Goal: Task Accomplishment & Management: Use online tool/utility

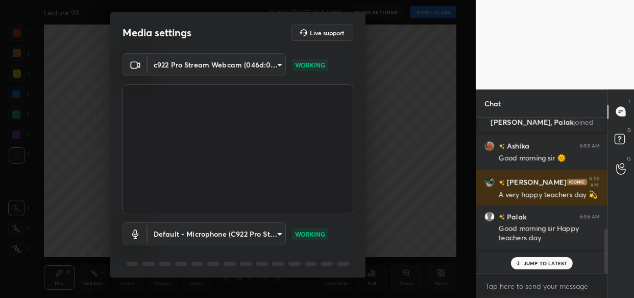
scroll to position [67, 129]
click at [525, 287] on textarea at bounding box center [541, 286] width 115 height 16
paste textarea "[URL][DOMAIN_NAME]"
type textarea "[URL][DOMAIN_NAME]"
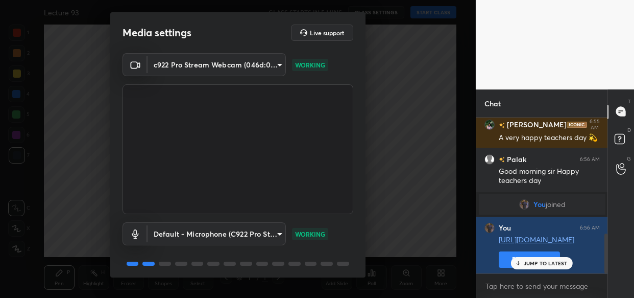
click at [533, 260] on p "JUMP TO LATEST" at bounding box center [546, 263] width 44 height 6
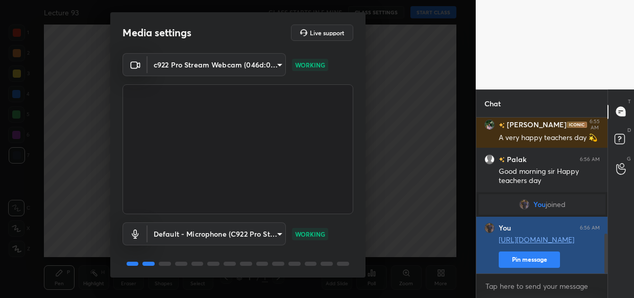
click at [518, 255] on button "Pin message" at bounding box center [529, 259] width 61 height 16
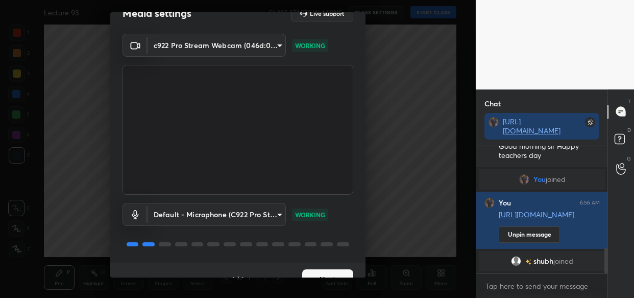
scroll to position [37, 0]
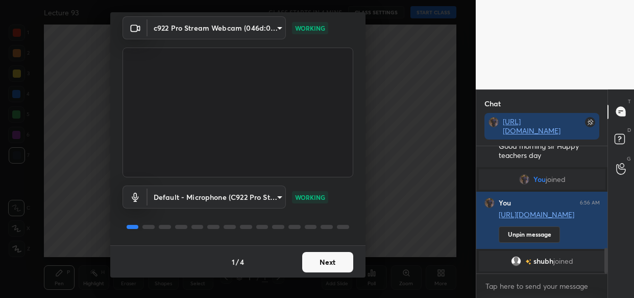
click at [323, 263] on button "Next" at bounding box center [327, 262] width 51 height 20
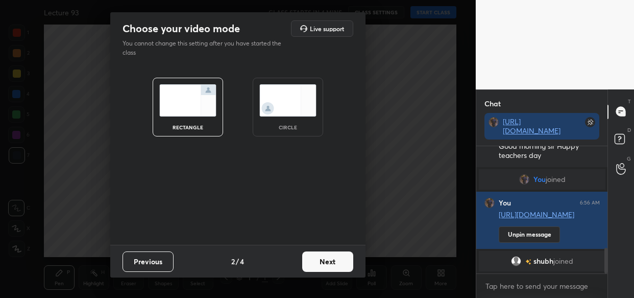
scroll to position [0, 0]
click at [323, 263] on button "Next" at bounding box center [327, 261] width 51 height 20
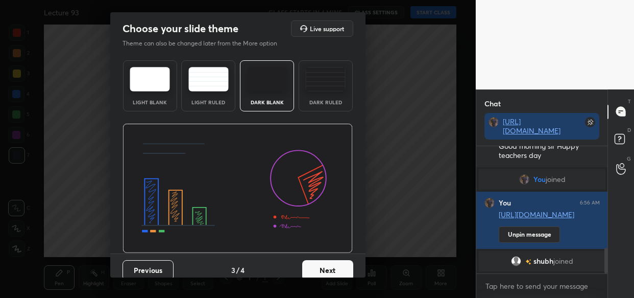
click at [337, 266] on button "Next" at bounding box center [327, 270] width 51 height 20
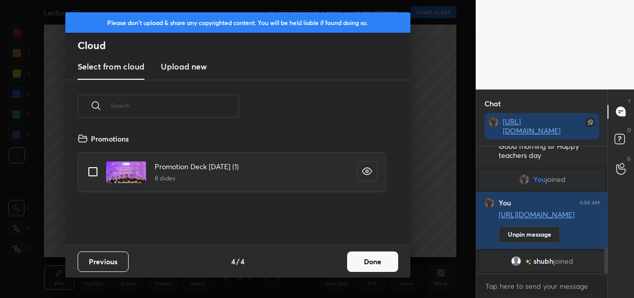
scroll to position [112, 327]
click at [184, 65] on h3 "Upload new" at bounding box center [184, 66] width 46 height 12
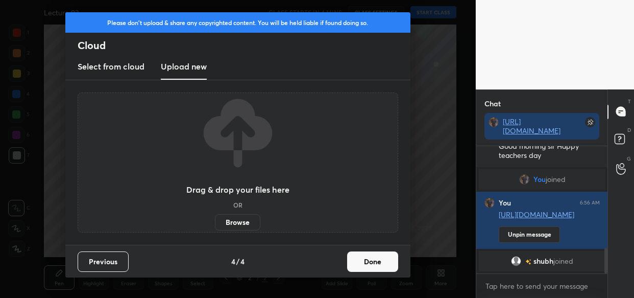
click at [234, 217] on label "Browse" at bounding box center [237, 222] width 45 height 16
click at [215, 217] on input "Browse" at bounding box center [215, 222] width 0 height 16
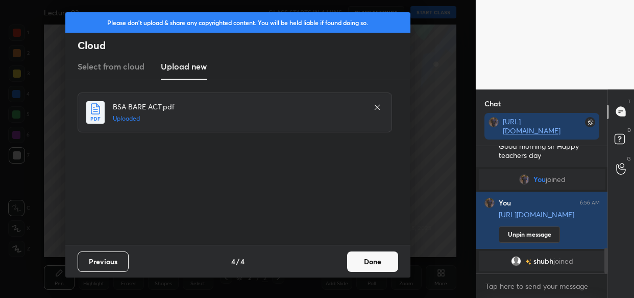
click at [367, 259] on button "Done" at bounding box center [372, 261] width 51 height 20
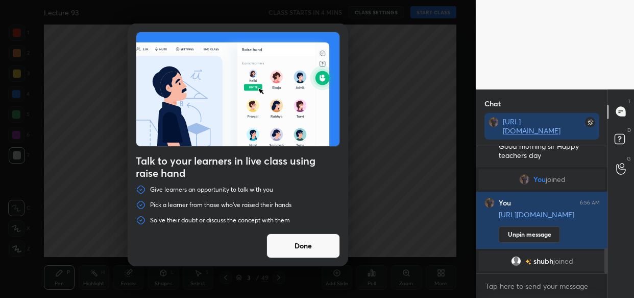
scroll to position [516, 0]
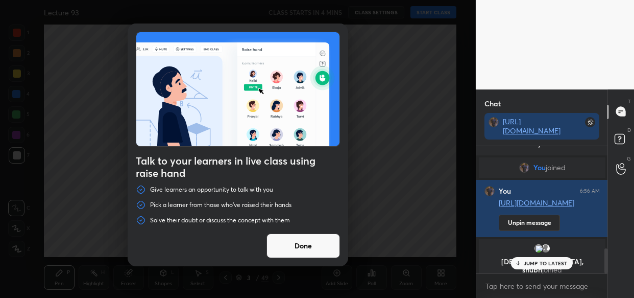
click at [292, 246] on button "Done" at bounding box center [302, 245] width 73 height 24
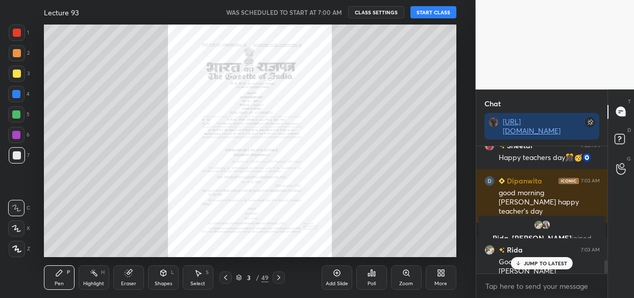
scroll to position [1115, 0]
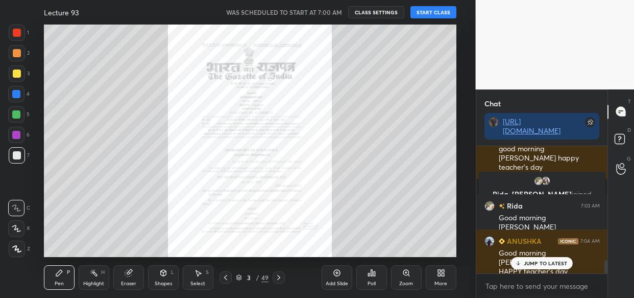
click at [429, 12] on button "START CLASS" at bounding box center [433, 12] width 46 height 12
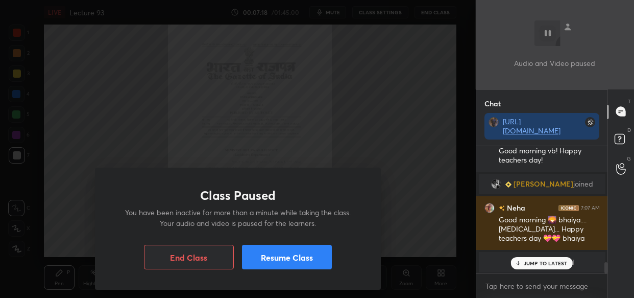
scroll to position [1287, 0]
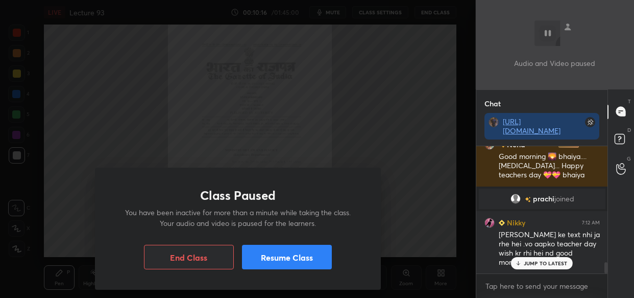
click at [291, 261] on button "Resume Class" at bounding box center [287, 256] width 90 height 24
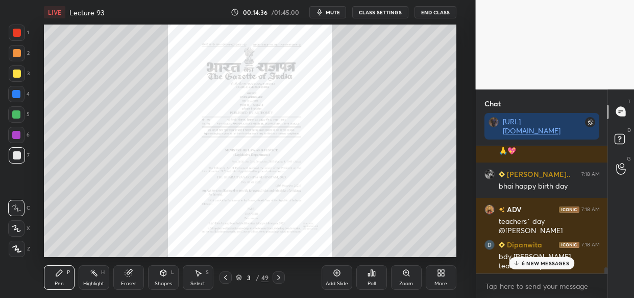
scroll to position [2471, 0]
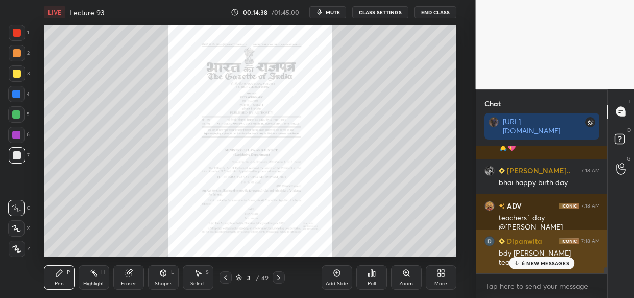
click at [546, 265] on p "6 NEW MESSAGES" at bounding box center [545, 263] width 47 height 6
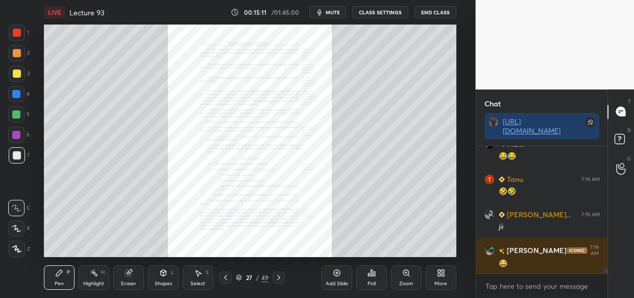
scroll to position [2939, 0]
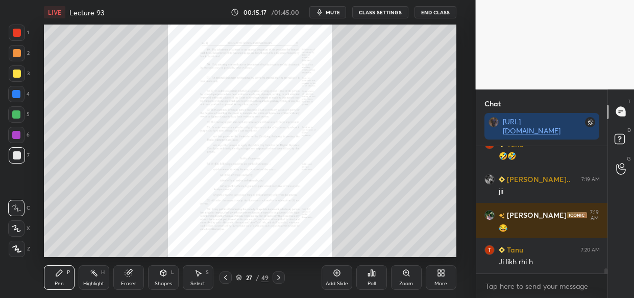
click at [17, 72] on div at bounding box center [17, 73] width 8 height 8
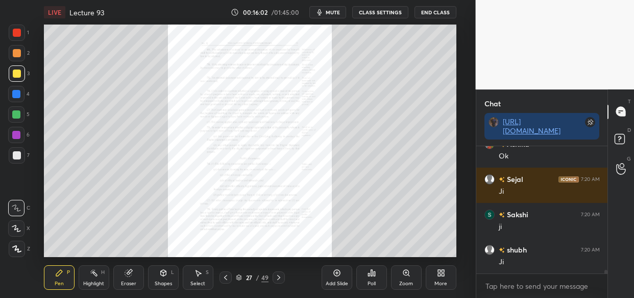
scroll to position [4418, 0]
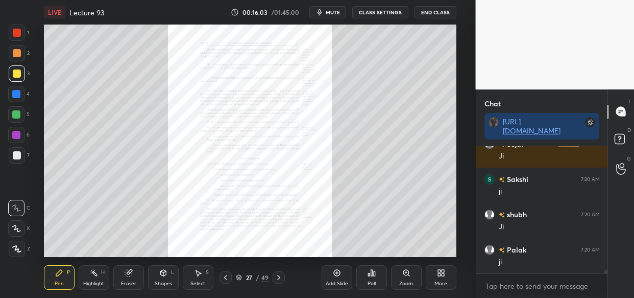
click at [16, 72] on div at bounding box center [17, 73] width 8 height 8
drag, startPoint x: 16, startPoint y: 247, endPoint x: 16, endPoint y: 257, distance: 9.7
click at [16, 247] on icon at bounding box center [16, 248] width 9 height 7
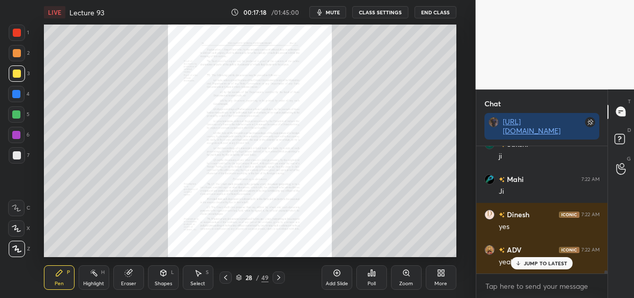
scroll to position [4910, 0]
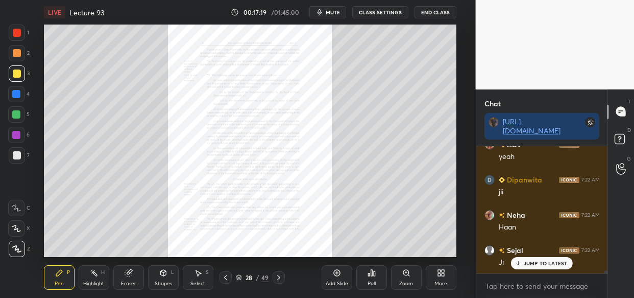
click at [536, 260] on div "Nikky 7:20 AM [PERSON_NAME] 7:20 AM [PERSON_NAME] 7:21 AM ji Dinesh 7:21 AM ji …" at bounding box center [542, 209] width 132 height 127
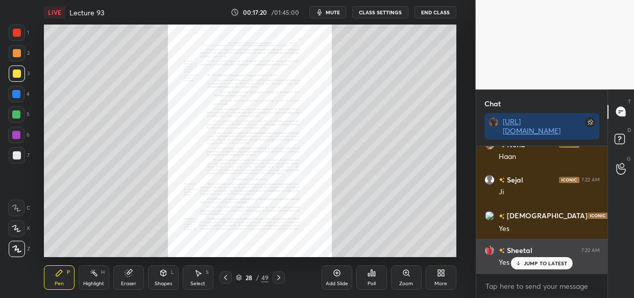
click at [540, 260] on p "JUMP TO LATEST" at bounding box center [546, 263] width 44 height 6
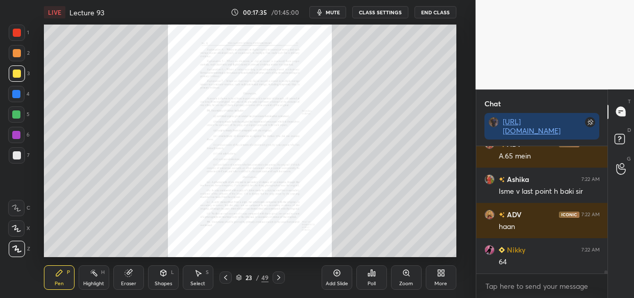
scroll to position [5157, 0]
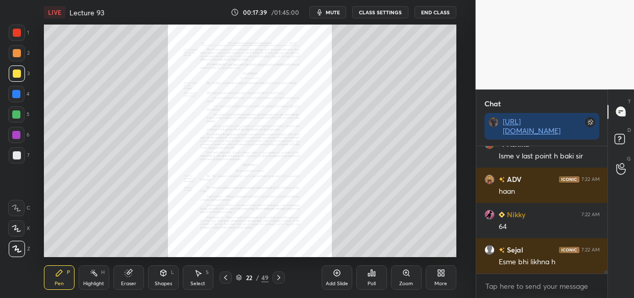
click at [402, 281] on div "Zoom" at bounding box center [406, 283] width 14 height 5
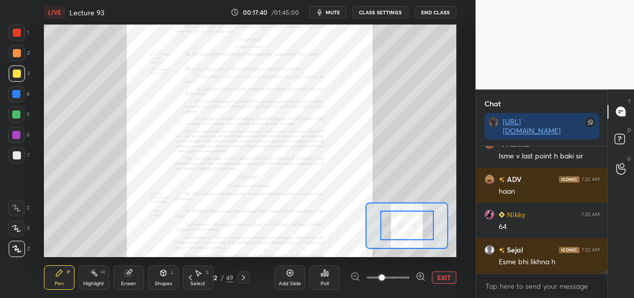
click at [403, 280] on span at bounding box center [387, 276] width 43 height 15
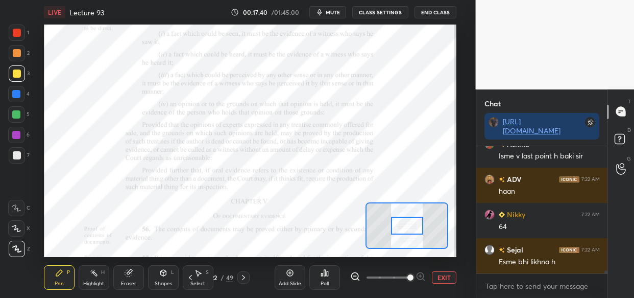
click at [413, 275] on span at bounding box center [410, 277] width 6 height 6
click at [413, 274] on span at bounding box center [410, 277] width 6 height 6
click at [413, 275] on span at bounding box center [410, 277] width 6 height 6
click at [413, 276] on span at bounding box center [410, 277] width 6 height 6
click at [424, 276] on div at bounding box center [388, 277] width 76 height 12
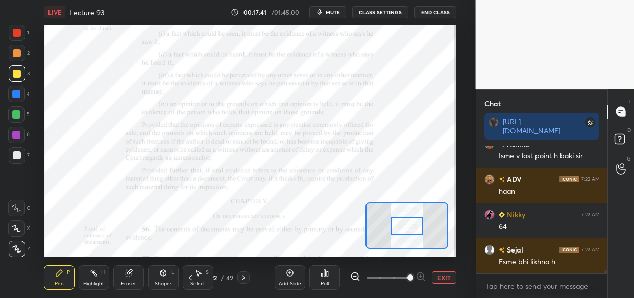
click at [423, 275] on div at bounding box center [388, 277] width 76 height 12
click at [413, 274] on span at bounding box center [410, 277] width 6 height 6
click at [421, 273] on div at bounding box center [388, 277] width 76 height 12
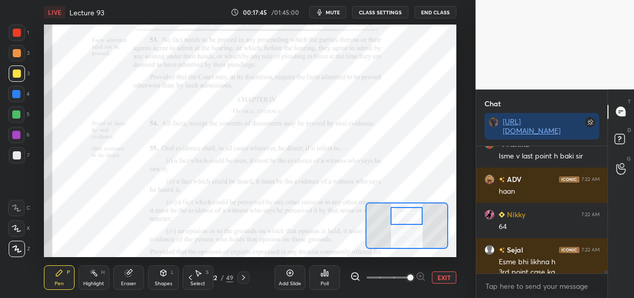
scroll to position [5167, 0]
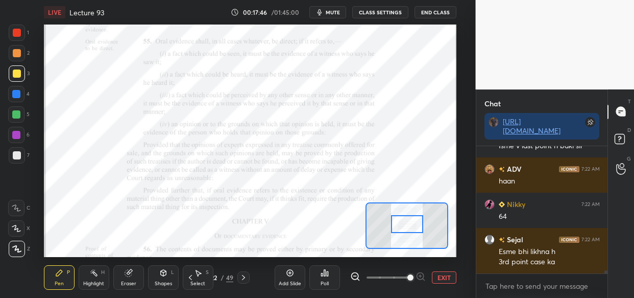
click at [403, 224] on div at bounding box center [407, 224] width 32 height 18
click at [403, 222] on div at bounding box center [407, 224] width 32 height 18
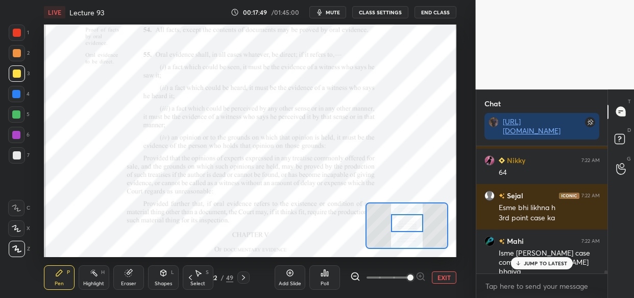
scroll to position [5246, 0]
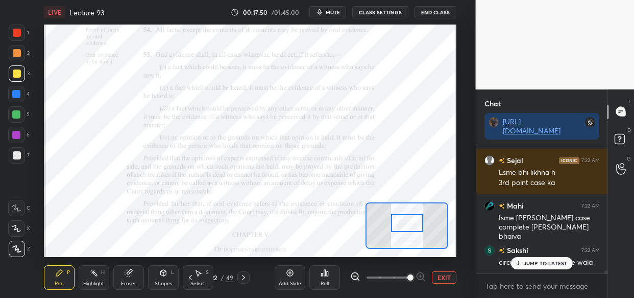
drag, startPoint x: 546, startPoint y: 265, endPoint x: 518, endPoint y: 274, distance: 29.2
click at [544, 266] on div "JUMP TO LATEST" at bounding box center [541, 263] width 61 height 12
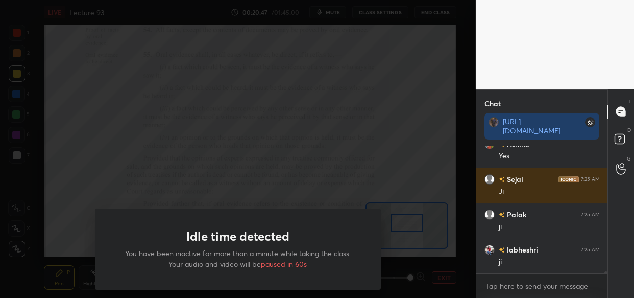
scroll to position [7606, 0]
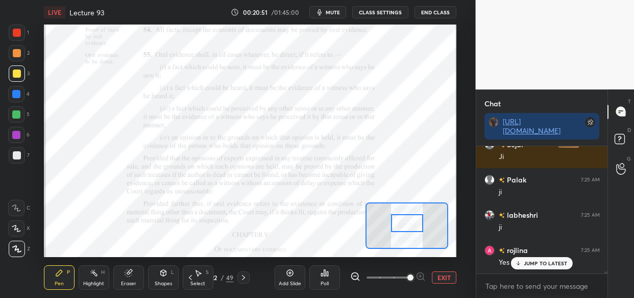
drag, startPoint x: 15, startPoint y: 92, endPoint x: 17, endPoint y: 99, distance: 7.6
click at [15, 93] on div at bounding box center [16, 94] width 8 height 8
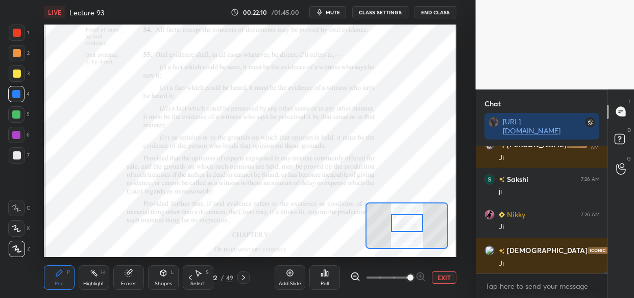
scroll to position [8592, 0]
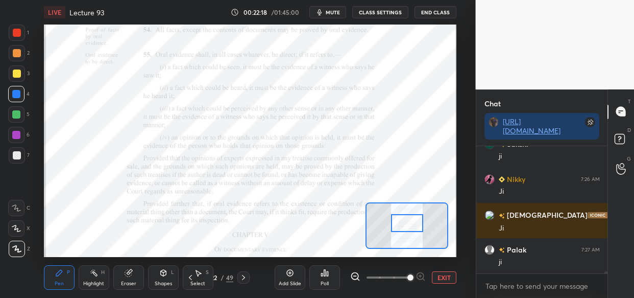
click at [287, 277] on div "Add Slide" at bounding box center [290, 277] width 31 height 24
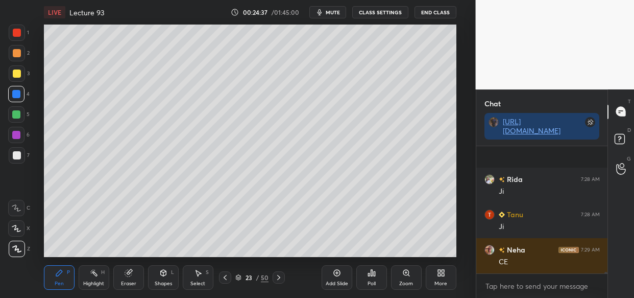
scroll to position [9049, 0]
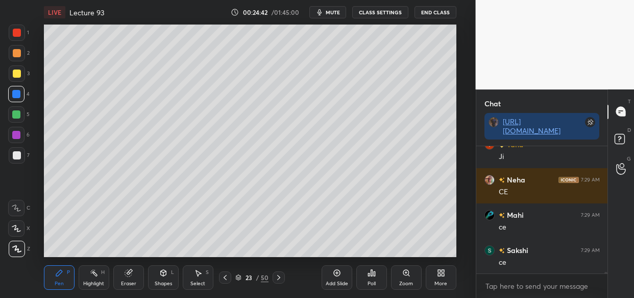
click at [420, 247] on div "LIVE Lecture 93 00:24:42 / 01:45:00 mute CLASS SETTINGS End Class Setting up yo…" at bounding box center [250, 149] width 435 height 298
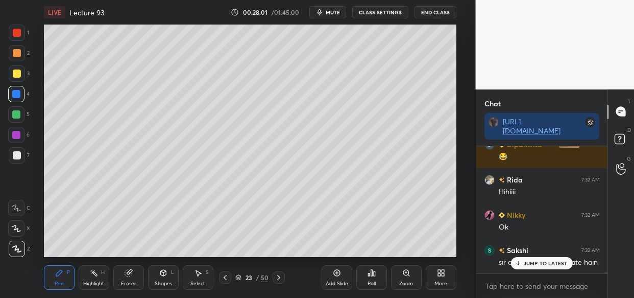
scroll to position [12273, 0]
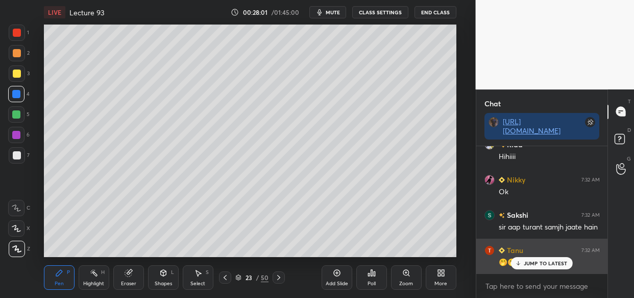
click at [531, 261] on p "JUMP TO LATEST" at bounding box center [546, 263] width 44 height 6
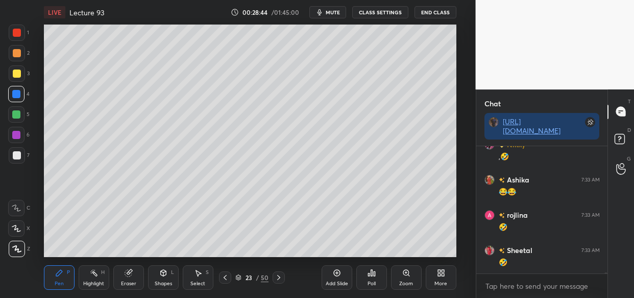
scroll to position [13013, 0]
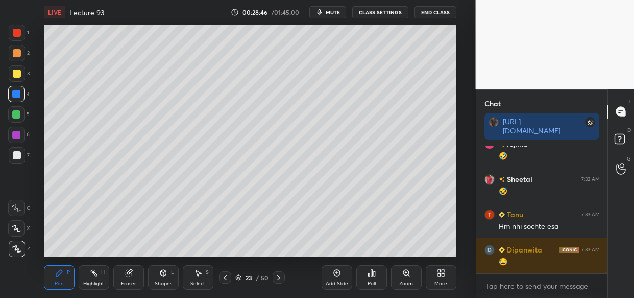
click at [338, 279] on div "Add Slide" at bounding box center [336, 277] width 31 height 24
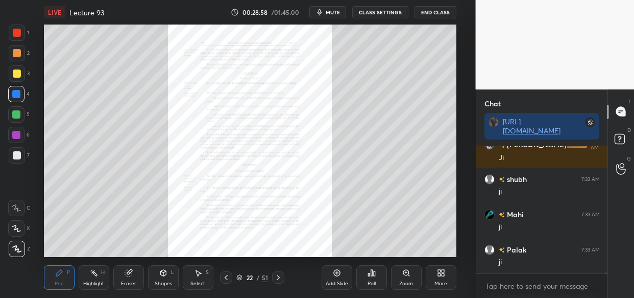
scroll to position [13400, 0]
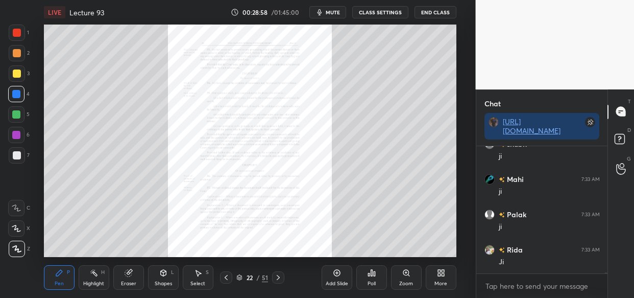
click at [393, 277] on div "Zoom" at bounding box center [406, 277] width 31 height 24
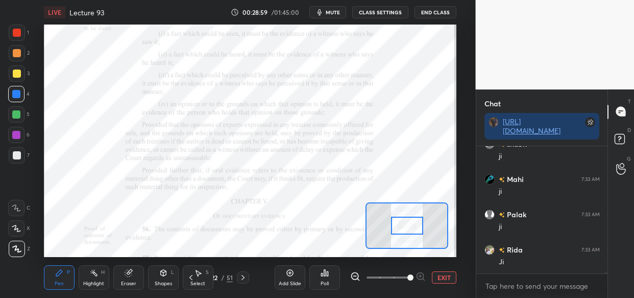
click at [407, 280] on span at bounding box center [387, 276] width 43 height 15
click at [411, 276] on span at bounding box center [410, 277] width 6 height 6
click at [413, 278] on span at bounding box center [410, 277] width 6 height 6
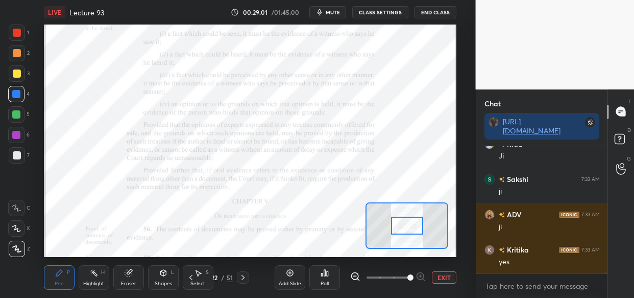
scroll to position [13576, 0]
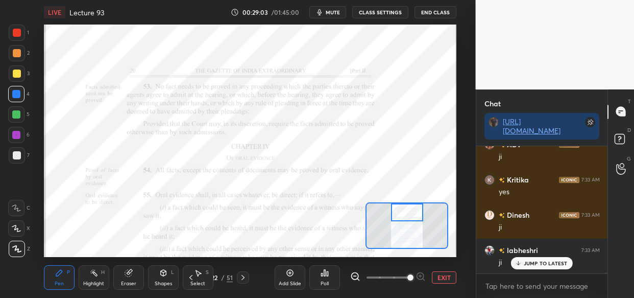
drag, startPoint x: 406, startPoint y: 225, endPoint x: 406, endPoint y: 212, distance: 13.3
click at [406, 212] on div at bounding box center [407, 212] width 32 height 18
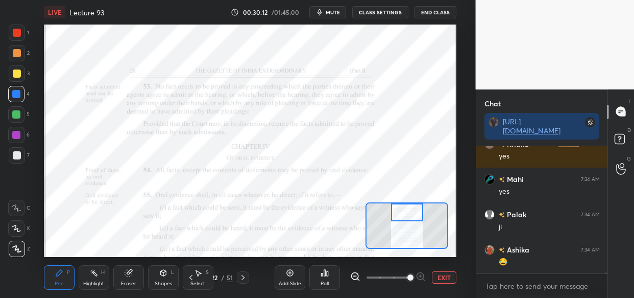
scroll to position [14809, 0]
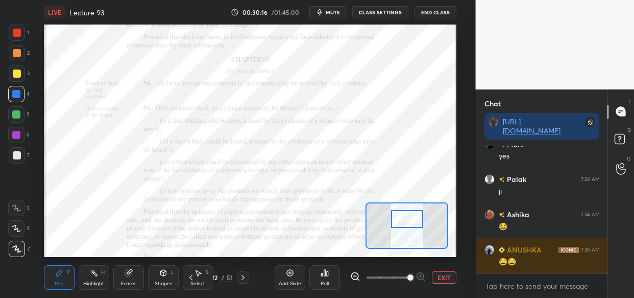
drag, startPoint x: 408, startPoint y: 212, endPoint x: 408, endPoint y: 219, distance: 6.6
click at [408, 219] on div at bounding box center [407, 219] width 32 height 18
drag, startPoint x: 11, startPoint y: 40, endPoint x: 16, endPoint y: 31, distance: 10.3
click at [15, 41] on div "1" at bounding box center [19, 34] width 20 height 20
click at [16, 32] on div at bounding box center [17, 33] width 8 height 8
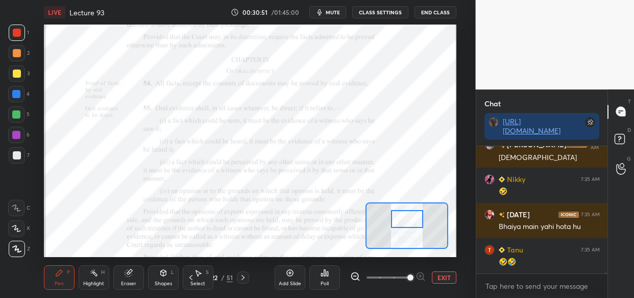
scroll to position [15301, 0]
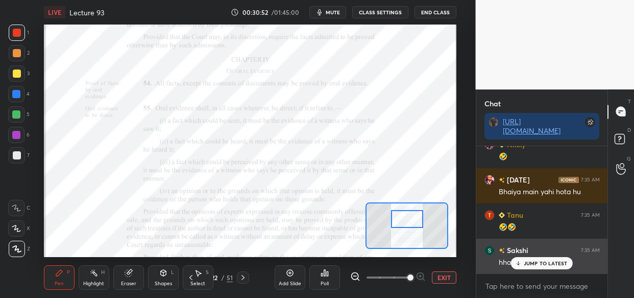
drag, startPoint x: 536, startPoint y: 260, endPoint x: 498, endPoint y: 261, distance: 38.3
click at [535, 261] on p "JUMP TO LATEST" at bounding box center [546, 263] width 44 height 6
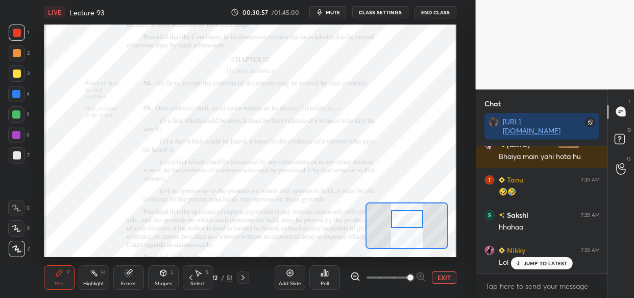
scroll to position [15407, 0]
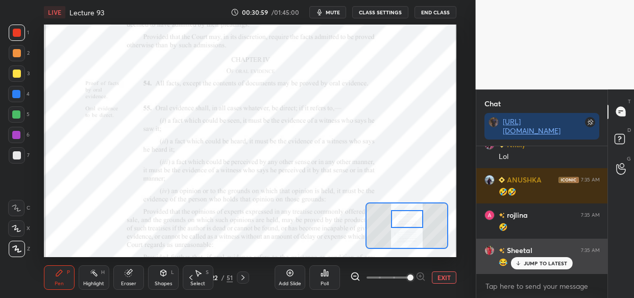
drag, startPoint x: 547, startPoint y: 262, endPoint x: 500, endPoint y: 254, distance: 48.1
click at [545, 261] on p "JUMP TO LATEST" at bounding box center [546, 263] width 44 height 6
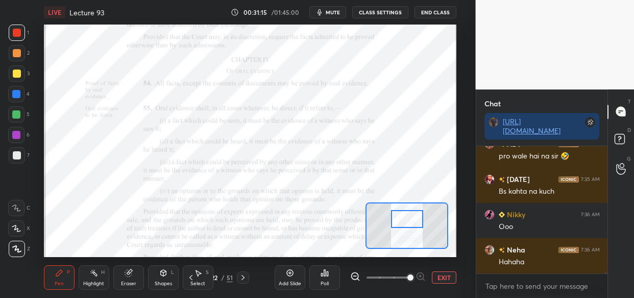
scroll to position [15733, 0]
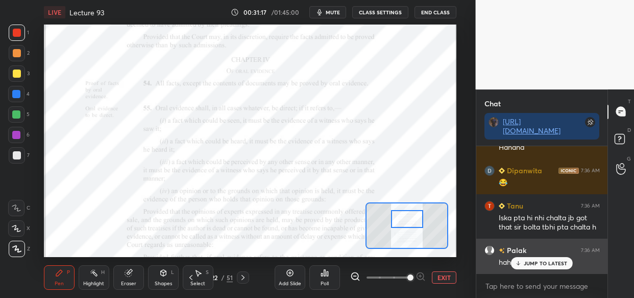
drag, startPoint x: 543, startPoint y: 264, endPoint x: 505, endPoint y: 259, distance: 38.5
click at [542, 263] on p "JUMP TO LATEST" at bounding box center [546, 263] width 44 height 6
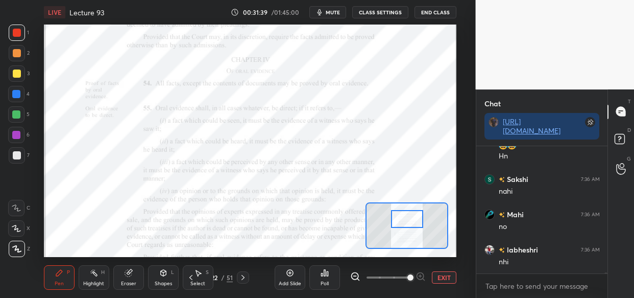
scroll to position [15954, 0]
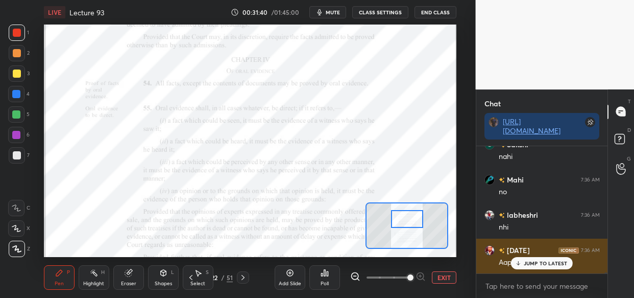
click at [537, 259] on div "JUMP TO LATEST" at bounding box center [541, 263] width 61 height 12
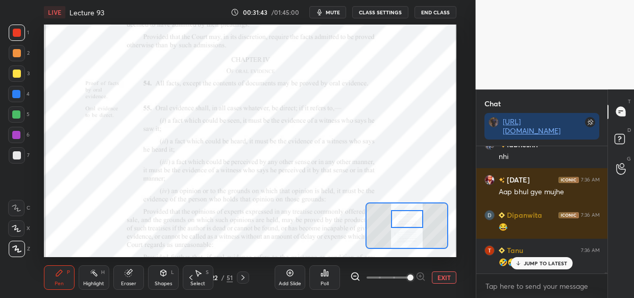
scroll to position [16060, 0]
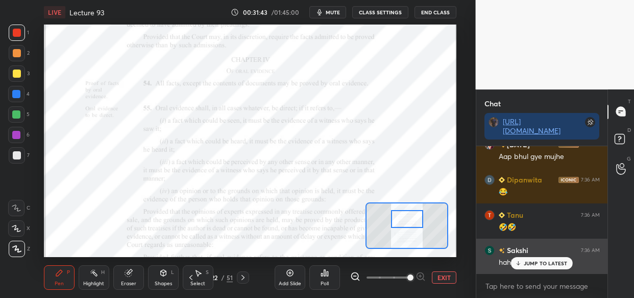
click at [545, 266] on div "JUMP TO LATEST" at bounding box center [541, 263] width 61 height 12
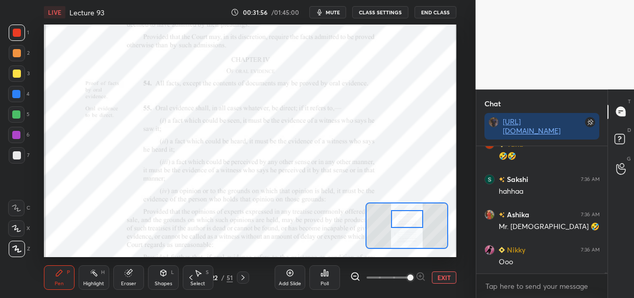
scroll to position [16166, 0]
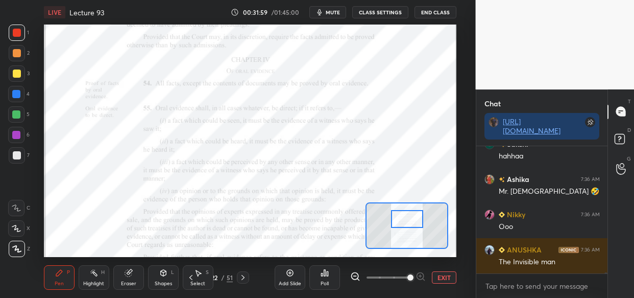
click at [15, 93] on div at bounding box center [16, 94] width 8 height 8
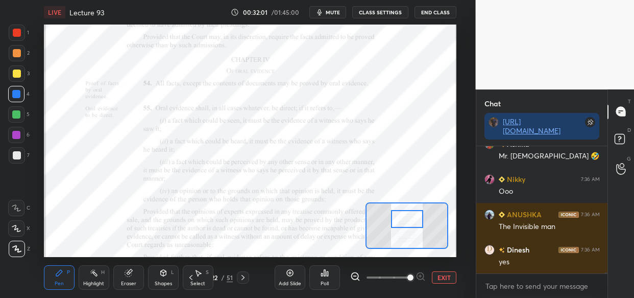
scroll to position [16236, 0]
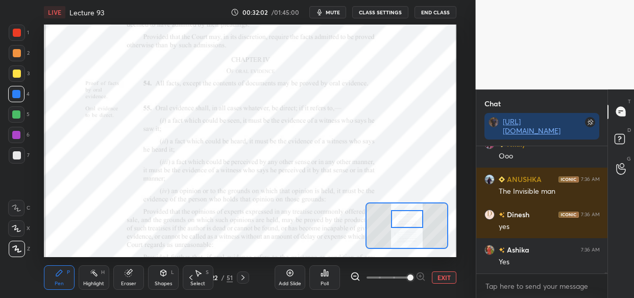
click at [17, 34] on div at bounding box center [17, 33] width 8 height 8
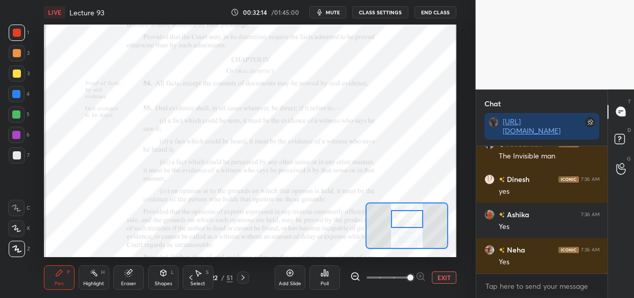
click at [17, 117] on div at bounding box center [16, 114] width 8 height 8
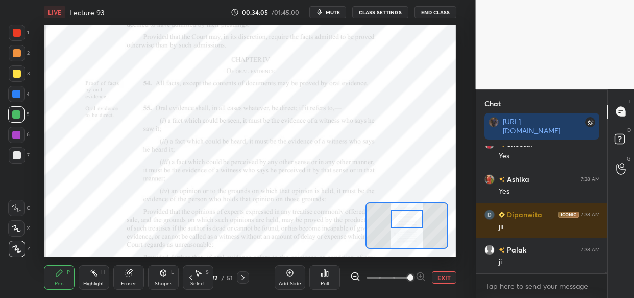
scroll to position [18384, 0]
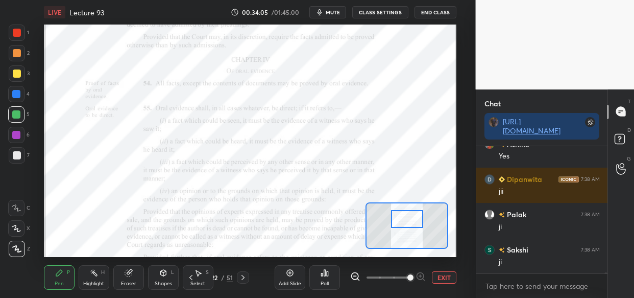
click at [439, 207] on div "Setting up your live class Poll for secs No correct answer Start poll" at bounding box center [250, 140] width 412 height 232
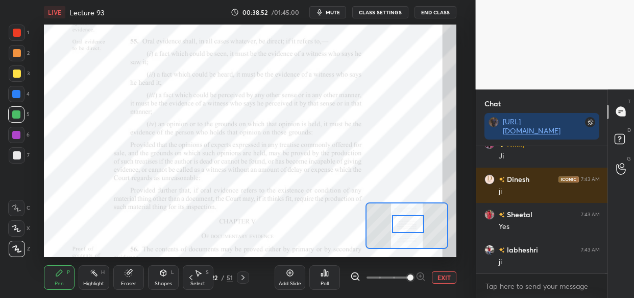
scroll to position [24672, 0]
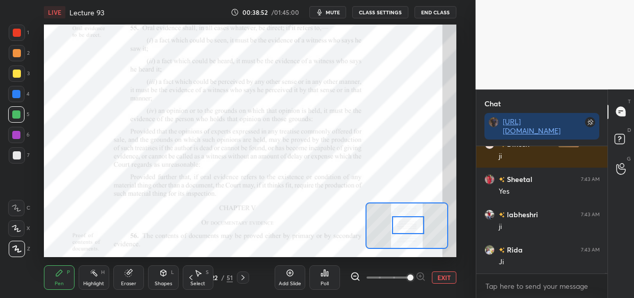
drag, startPoint x: 408, startPoint y: 219, endPoint x: 409, endPoint y: 225, distance: 6.2
click at [409, 225] on div at bounding box center [408, 225] width 32 height 18
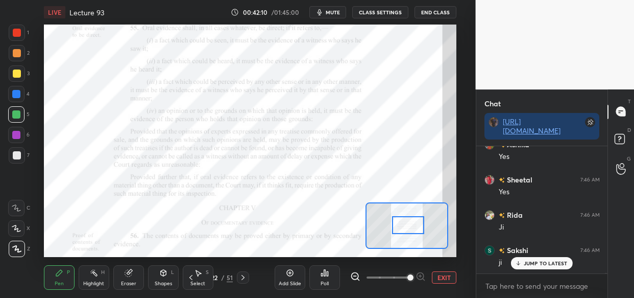
scroll to position [28334, 0]
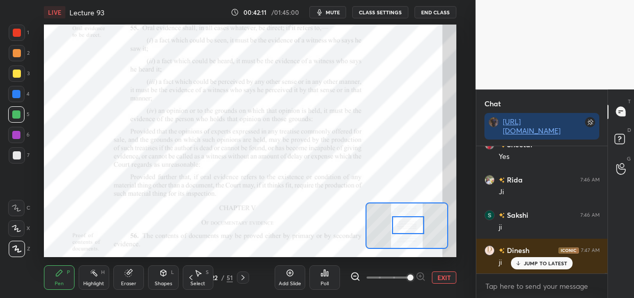
click at [18, 28] on div at bounding box center [17, 32] width 16 height 16
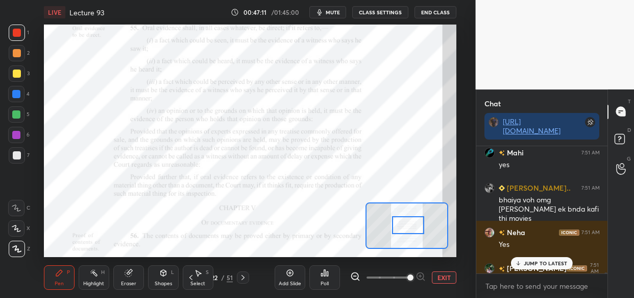
scroll to position [34533, 0]
click at [543, 262] on p "JUMP TO LATEST" at bounding box center [546, 263] width 44 height 6
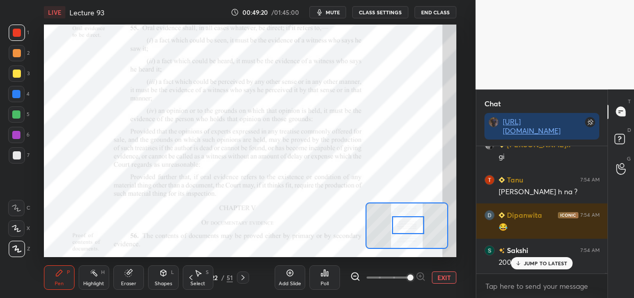
scroll to position [36866, 0]
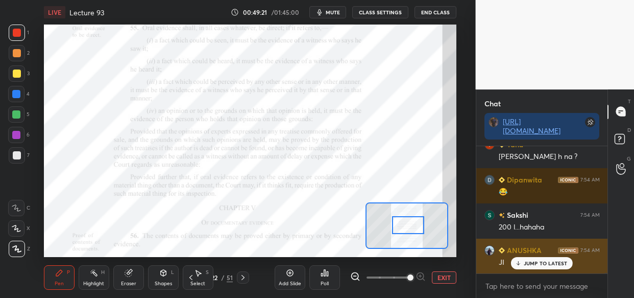
click at [535, 262] on p "JUMP TO LATEST" at bounding box center [546, 263] width 44 height 6
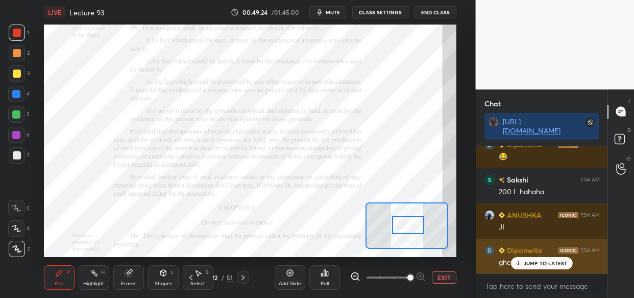
click at [534, 265] on div "JUMP TO LATEST" at bounding box center [541, 263] width 61 height 12
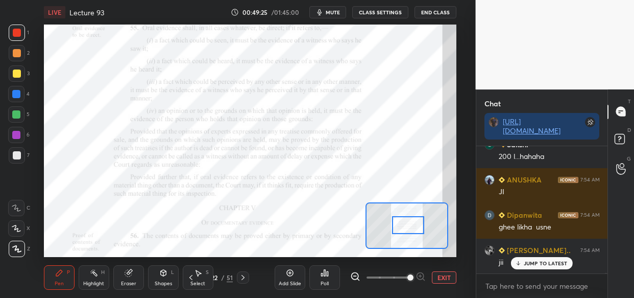
scroll to position [37007, 0]
click at [543, 262] on div "Palak 7:53 AM [PERSON_NAME] 7:53 AM 🤣🤣 labheshri 7:53 AM [PERSON_NAME] 7:53 AM …" at bounding box center [542, 209] width 132 height 127
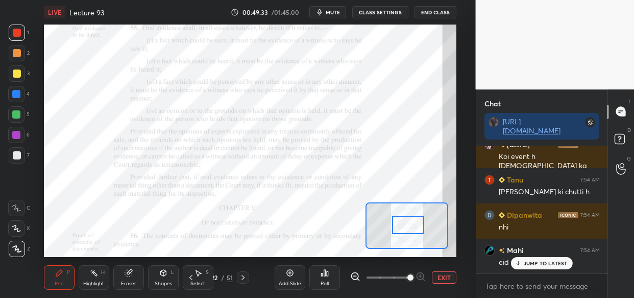
scroll to position [37183, 0]
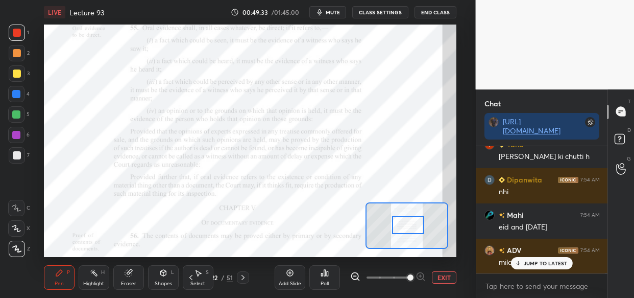
click at [538, 260] on p "JUMP TO LATEST" at bounding box center [546, 263] width 44 height 6
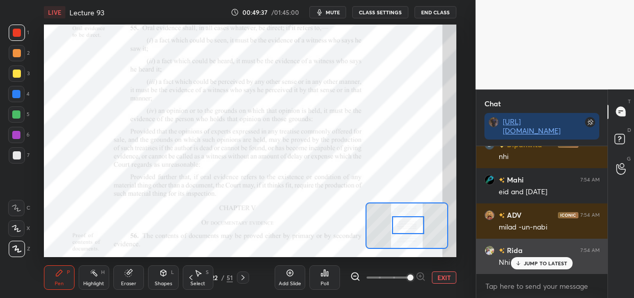
click at [536, 265] on div "JUMP TO LATEST" at bounding box center [541, 263] width 61 height 12
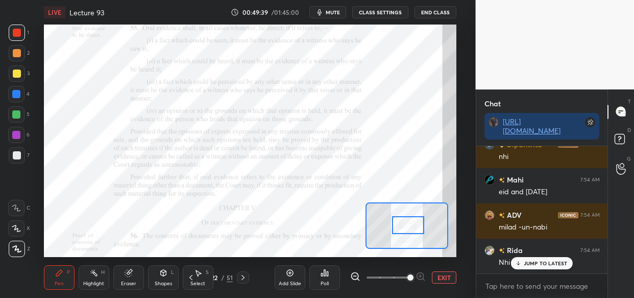
scroll to position [37253, 0]
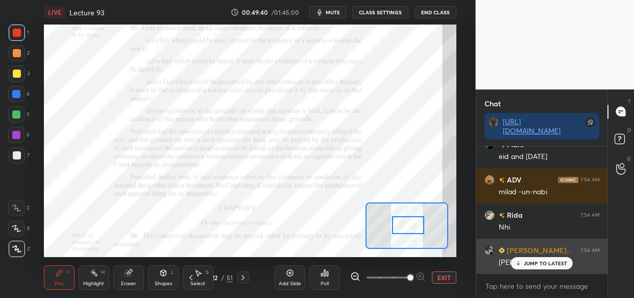
click at [534, 269] on div "[PERSON_NAME].. 7:54 AM [PERSON_NAME]" at bounding box center [542, 255] width 132 height 35
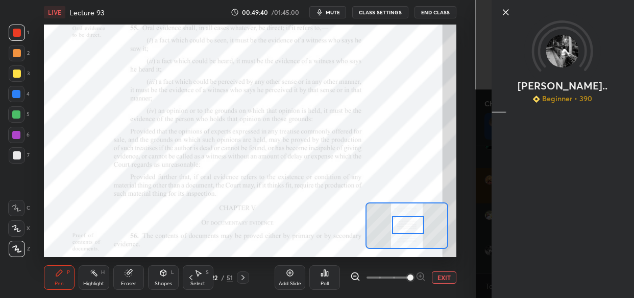
drag, startPoint x: 525, startPoint y: 262, endPoint x: 513, endPoint y: 262, distance: 11.7
click at [518, 262] on div "[PERSON_NAME].. Beginner • 390" at bounding box center [555, 149] width 159 height 298
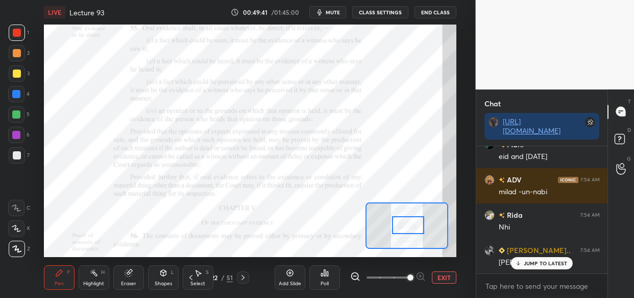
click at [471, 238] on div "1 2 3 4 5 6 7 C X Z C X Z E E Erase all H H LIVE Lecture 93 00:49:41 / 01:45:00…" at bounding box center [238, 149] width 476 height 298
click at [534, 261] on p "JUMP TO LATEST" at bounding box center [546, 263] width 44 height 6
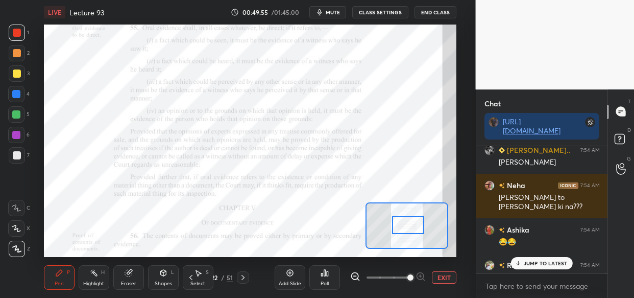
scroll to position [37354, 0]
drag, startPoint x: 550, startPoint y: 260, endPoint x: 537, endPoint y: 265, distance: 13.7
click at [549, 260] on p "1 NEW MESSAGE" at bounding box center [545, 263] width 43 height 6
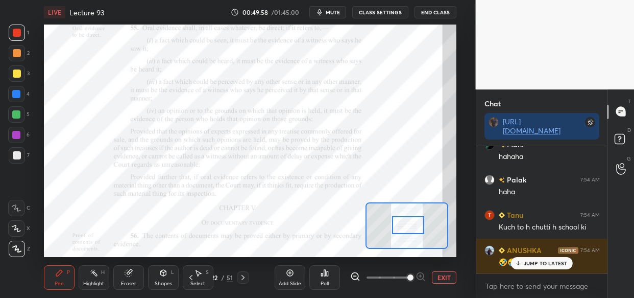
scroll to position [37544, 0]
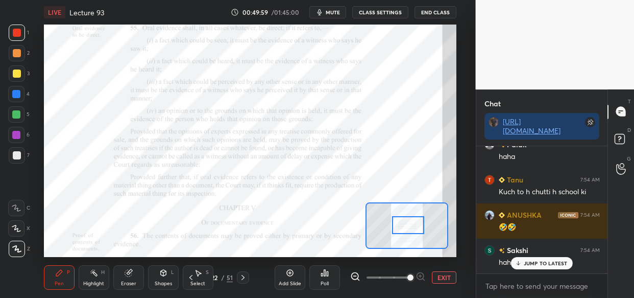
drag, startPoint x: 536, startPoint y: 264, endPoint x: 502, endPoint y: 273, distance: 34.9
click at [535, 264] on p "JUMP TO LATEST" at bounding box center [546, 263] width 44 height 6
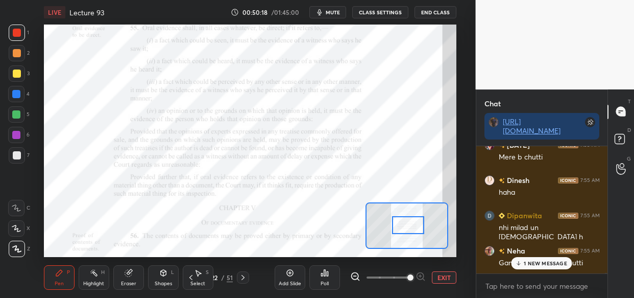
scroll to position [37826, 0]
drag, startPoint x: 536, startPoint y: 264, endPoint x: 536, endPoint y: 273, distance: 8.2
click at [536, 264] on p "1 NEW MESSAGE" at bounding box center [545, 263] width 43 height 6
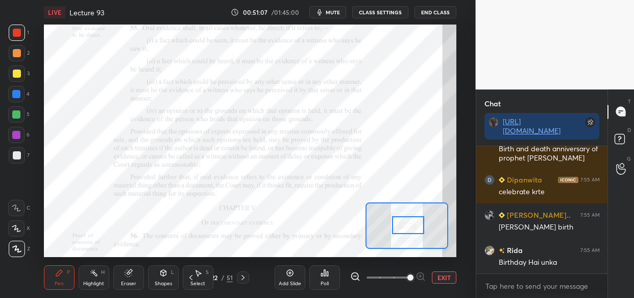
scroll to position [38402, 0]
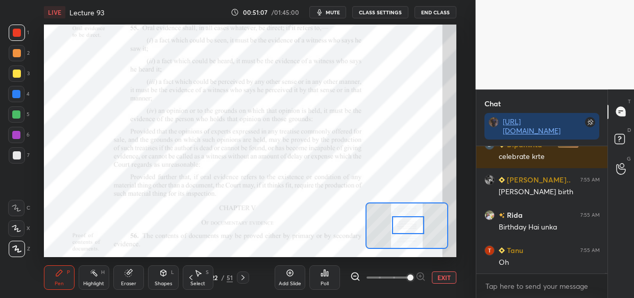
drag, startPoint x: 528, startPoint y: 264, endPoint x: 503, endPoint y: 280, distance: 29.2
click at [529, 292] on p "JUMP TO LATEST" at bounding box center [546, 295] width 44 height 6
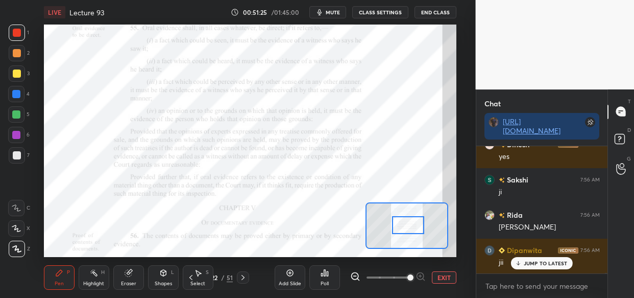
scroll to position [38754, 0]
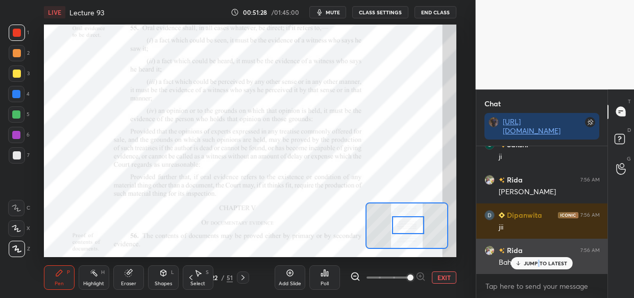
drag, startPoint x: 539, startPoint y: 265, endPoint x: 533, endPoint y: 269, distance: 7.4
click at [537, 265] on div "JUMP TO LATEST" at bounding box center [541, 263] width 61 height 12
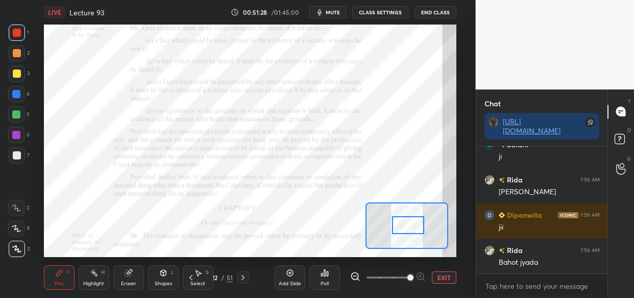
scroll to position [38789, 0]
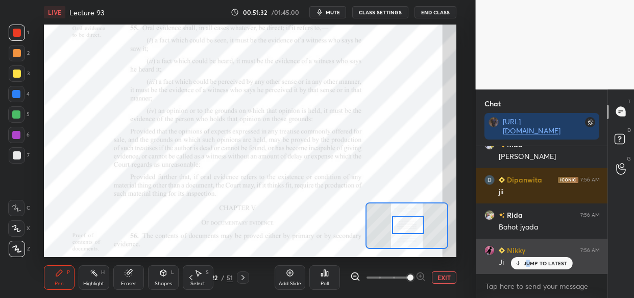
click at [530, 263] on p "JUMP TO LATEST" at bounding box center [546, 263] width 44 height 6
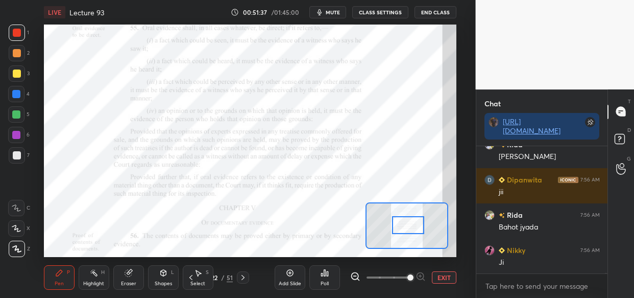
scroll to position [38824, 0]
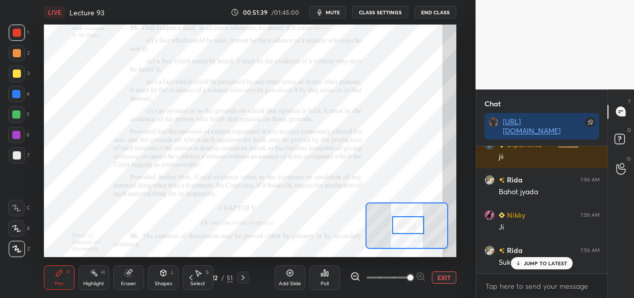
click at [556, 263] on p "JUMP TO LATEST" at bounding box center [546, 263] width 44 height 6
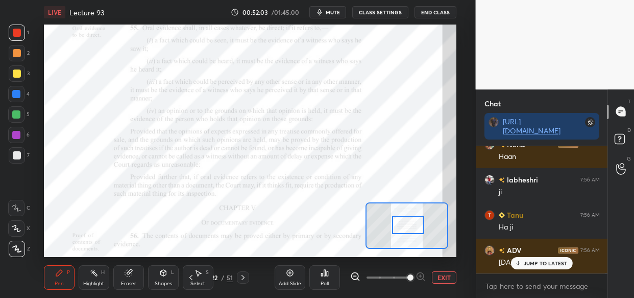
scroll to position [39397, 0]
click at [550, 268] on div "JUMP TO LATEST" at bounding box center [541, 263] width 61 height 12
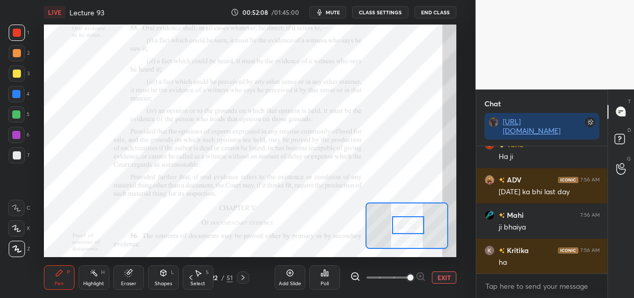
scroll to position [39432, 0]
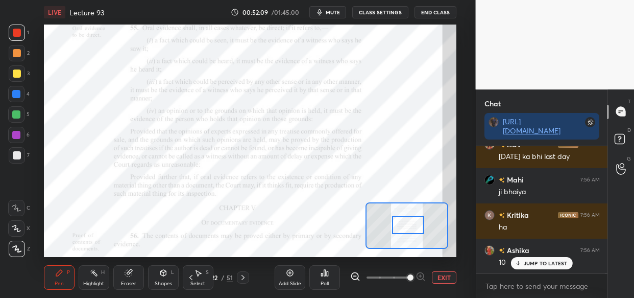
drag, startPoint x: 540, startPoint y: 255, endPoint x: 528, endPoint y: 260, distance: 13.3
click at [536, 257] on div "Tanu 7:56 AM Kal h Ashika 7:56 AM Humare yaha kl h [PERSON_NAME] 7:56 AM nahi k…" at bounding box center [542, 209] width 132 height 127
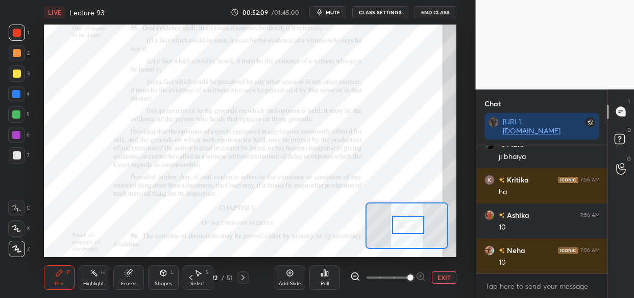
drag, startPoint x: 548, startPoint y: 264, endPoint x: 539, endPoint y: 265, distance: 9.2
click at [546, 292] on p "JUMP TO LATEST" at bounding box center [546, 295] width 44 height 6
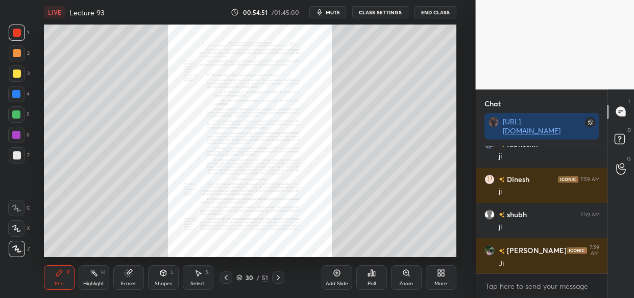
scroll to position [43104, 0]
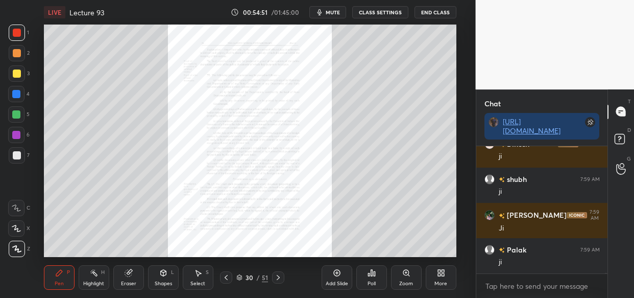
click at [405, 281] on div "Zoom" at bounding box center [406, 283] width 14 height 5
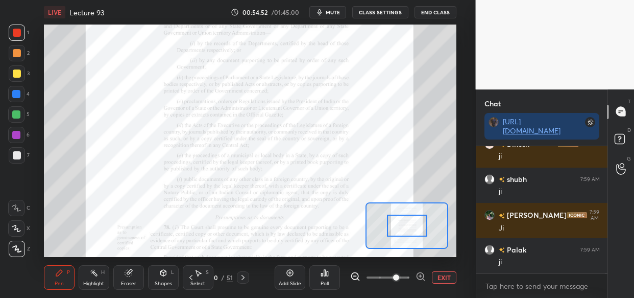
click at [408, 277] on span at bounding box center [387, 276] width 43 height 15
click at [399, 276] on span at bounding box center [396, 277] width 6 height 6
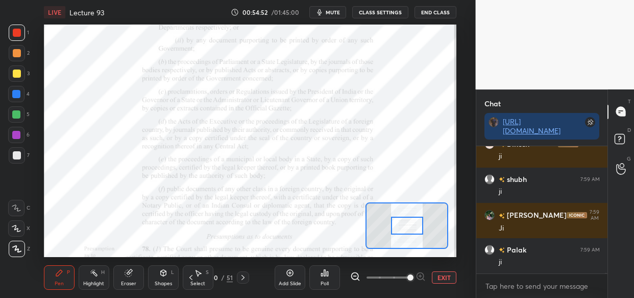
click at [413, 276] on span at bounding box center [410, 277] width 6 height 6
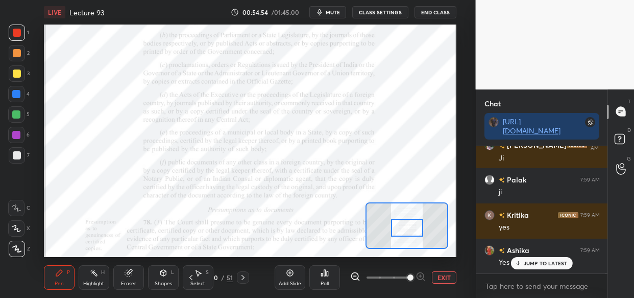
scroll to position [43209, 0]
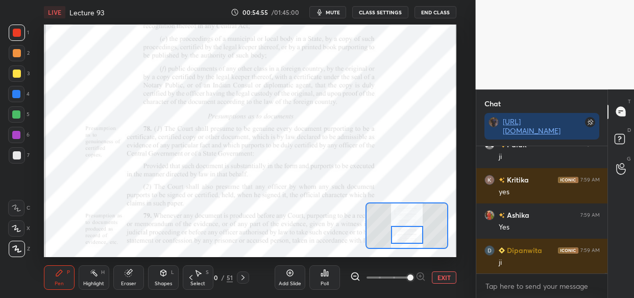
drag, startPoint x: 410, startPoint y: 228, endPoint x: 410, endPoint y: 238, distance: 10.2
click at [410, 238] on div at bounding box center [407, 235] width 32 height 18
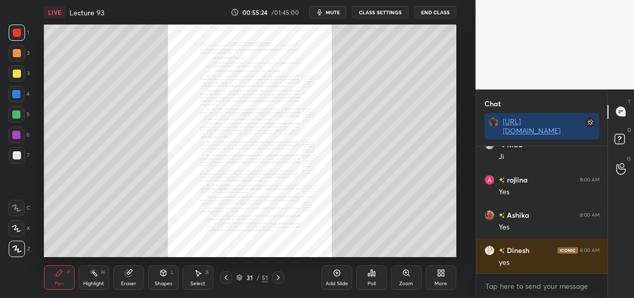
scroll to position [43667, 0]
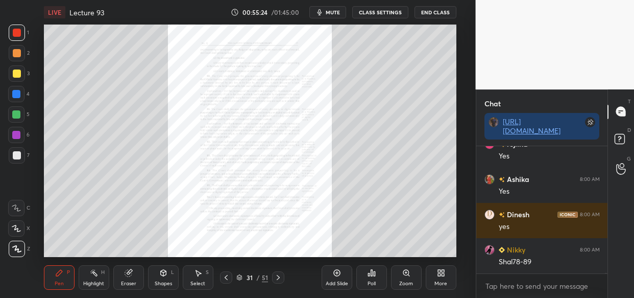
click at [412, 275] on div "Zoom" at bounding box center [406, 277] width 31 height 24
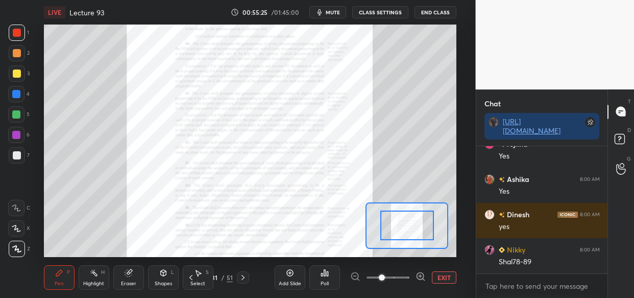
click at [413, 273] on div at bounding box center [388, 277] width 76 height 12
click at [407, 273] on span at bounding box center [387, 276] width 43 height 15
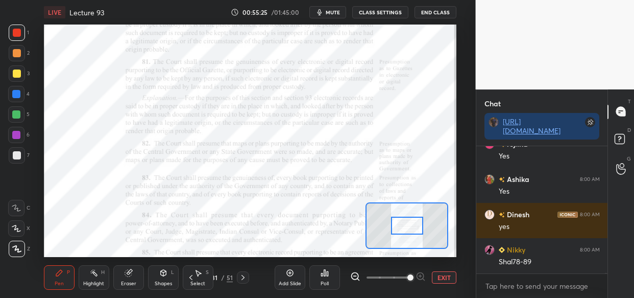
click at [408, 274] on span at bounding box center [410, 277] width 6 height 6
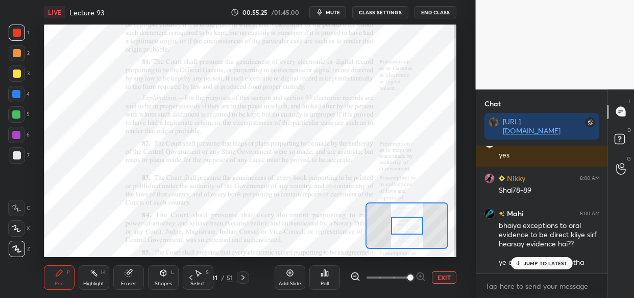
click at [412, 274] on span at bounding box center [410, 277] width 6 height 6
click at [413, 274] on span at bounding box center [410, 277] width 6 height 6
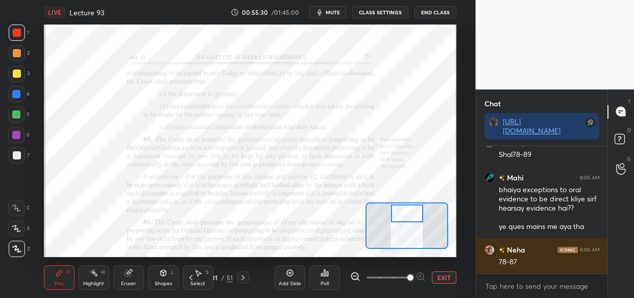
drag, startPoint x: 409, startPoint y: 226, endPoint x: 409, endPoint y: 213, distance: 12.8
click at [409, 213] on div at bounding box center [407, 213] width 32 height 18
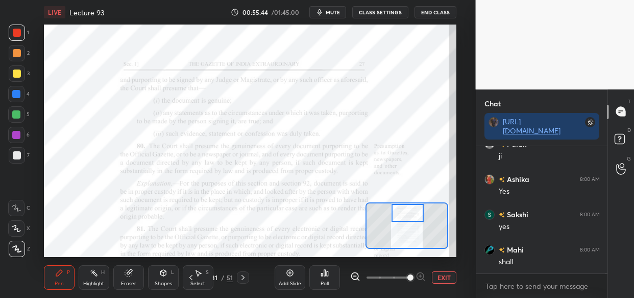
scroll to position [44162, 0]
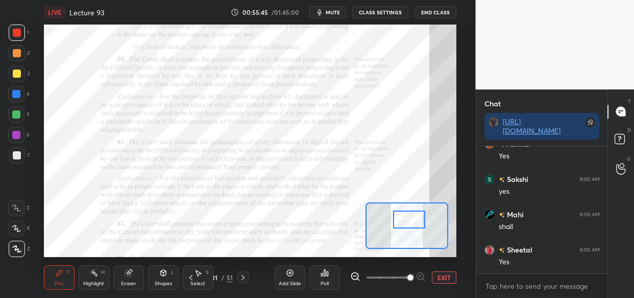
drag, startPoint x: 401, startPoint y: 208, endPoint x: 403, endPoint y: 215, distance: 6.8
click at [403, 215] on div at bounding box center [409, 219] width 32 height 18
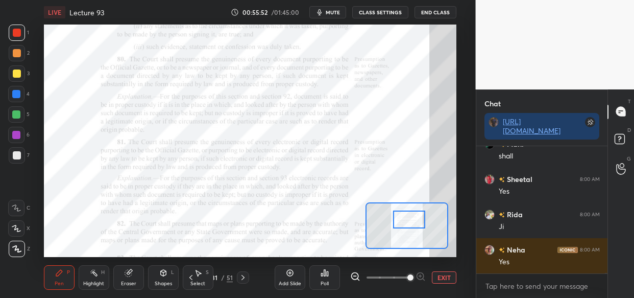
scroll to position [44302, 0]
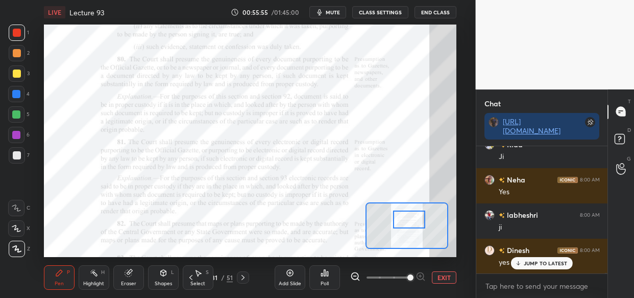
click at [404, 216] on div at bounding box center [409, 219] width 32 height 18
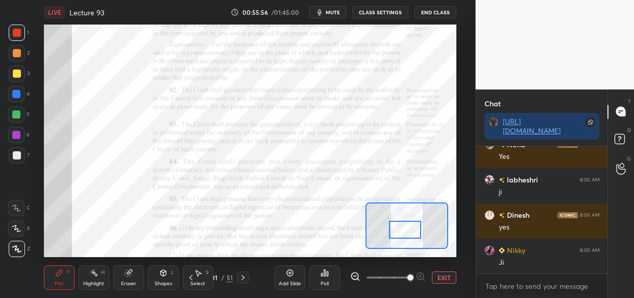
drag, startPoint x: 404, startPoint y: 216, endPoint x: 400, endPoint y: 227, distance: 11.0
click at [400, 227] on div at bounding box center [405, 229] width 32 height 18
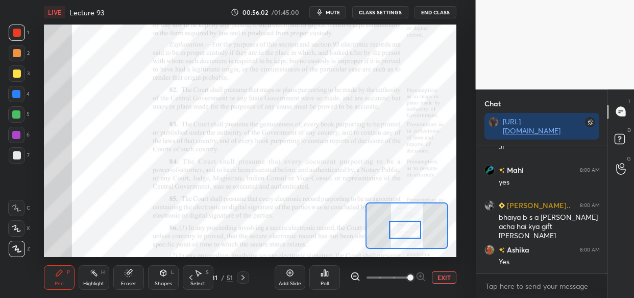
scroll to position [44488, 0]
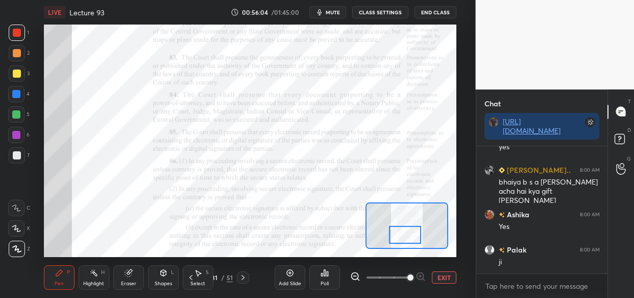
click at [408, 234] on div at bounding box center [405, 235] width 32 height 18
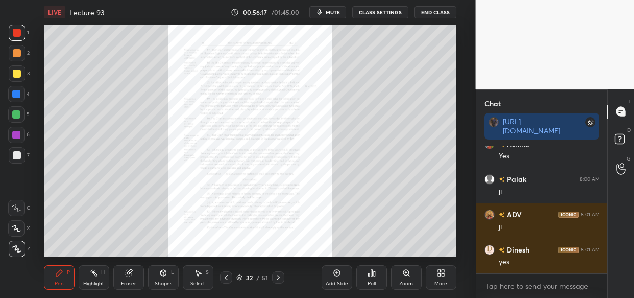
scroll to position [44593, 0]
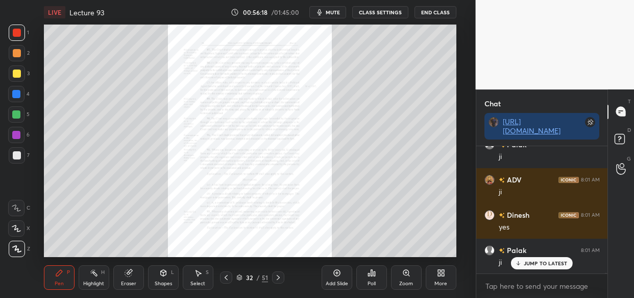
click at [401, 276] on div "Zoom" at bounding box center [406, 277] width 31 height 24
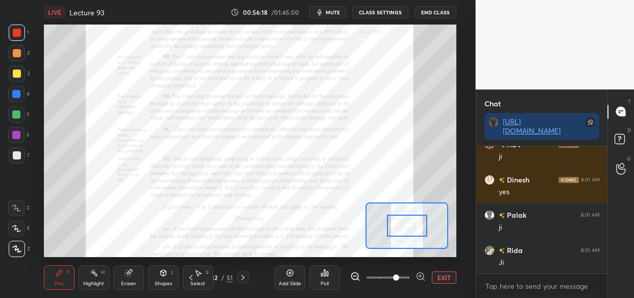
click at [399, 279] on span at bounding box center [396, 277] width 6 height 6
click at [409, 277] on span at bounding box center [387, 276] width 43 height 15
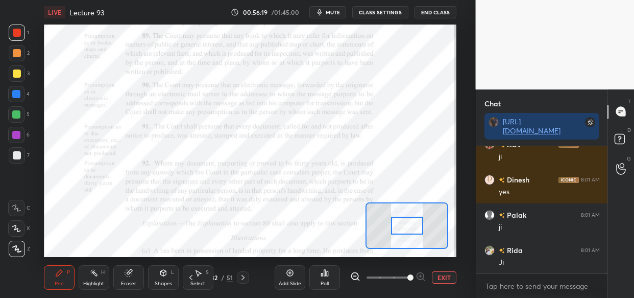
scroll to position [44698, 0]
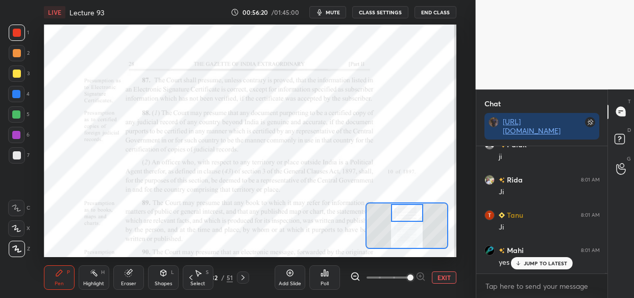
drag, startPoint x: 408, startPoint y: 224, endPoint x: 408, endPoint y: 211, distance: 13.3
click at [408, 211] on div at bounding box center [407, 213] width 32 height 18
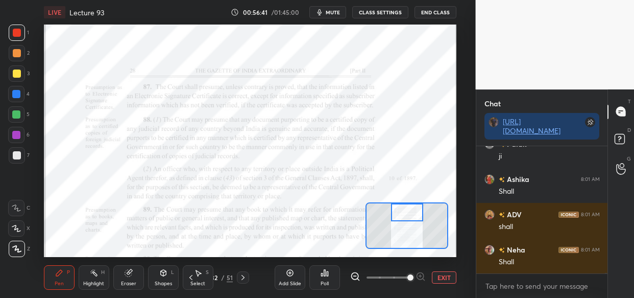
scroll to position [45192, 0]
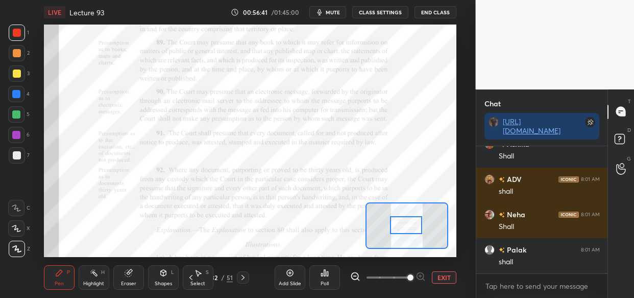
drag, startPoint x: 408, startPoint y: 218, endPoint x: 407, endPoint y: 232, distance: 14.3
click at [407, 232] on div at bounding box center [406, 225] width 32 height 18
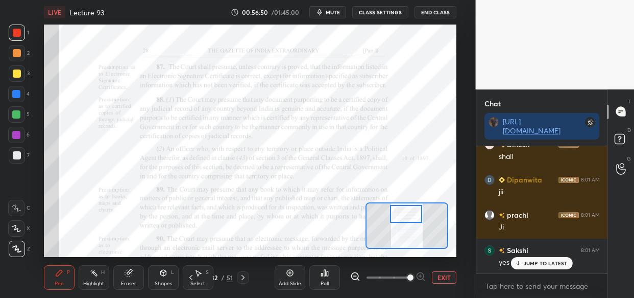
scroll to position [45403, 0]
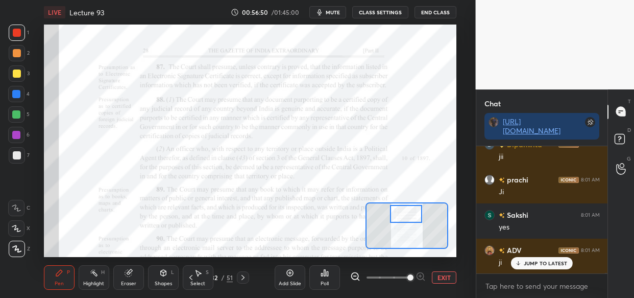
drag, startPoint x: 416, startPoint y: 227, endPoint x: 416, endPoint y: 214, distance: 12.8
click at [416, 214] on div at bounding box center [406, 214] width 32 height 18
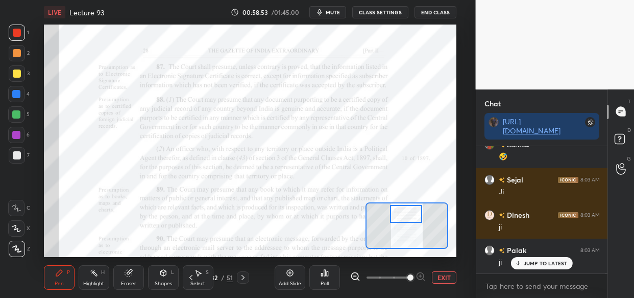
scroll to position [47832, 0]
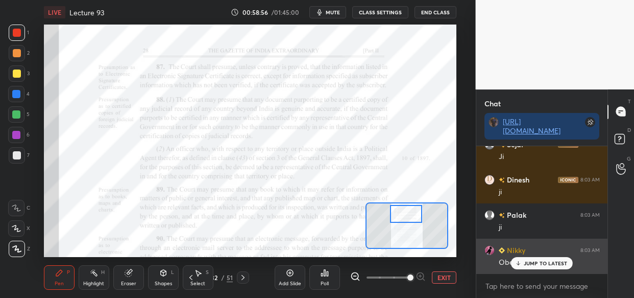
click at [541, 263] on p "JUMP TO LATEST" at bounding box center [546, 263] width 44 height 6
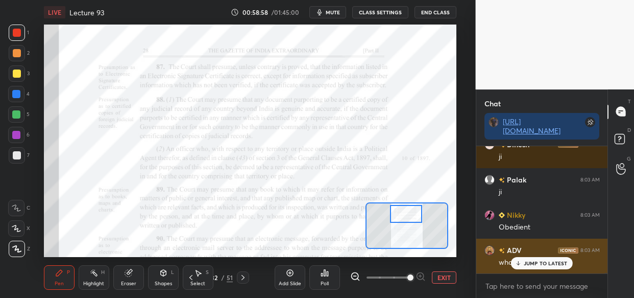
scroll to position [47903, 0]
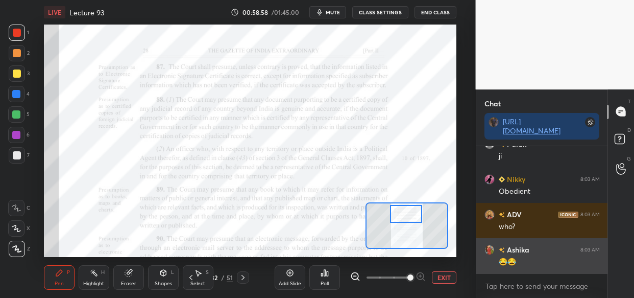
click at [541, 268] on div "Ashika 8:03 AM 😂😂" at bounding box center [542, 255] width 132 height 35
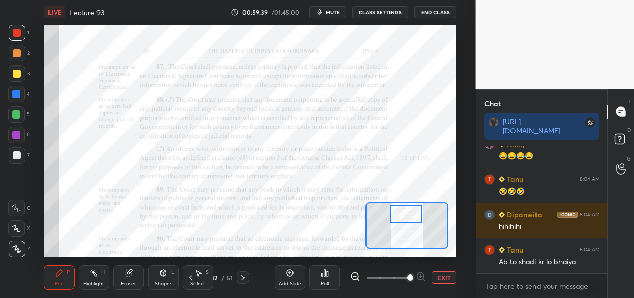
scroll to position [48782, 0]
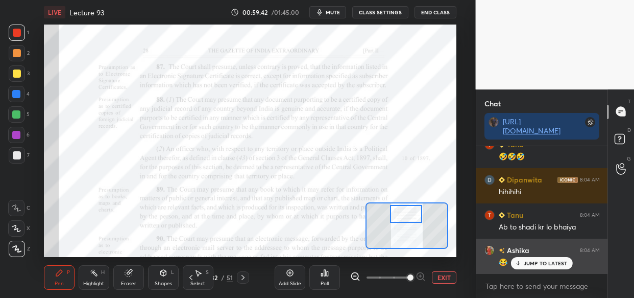
click at [526, 259] on div "JUMP TO LATEST" at bounding box center [541, 263] width 61 height 12
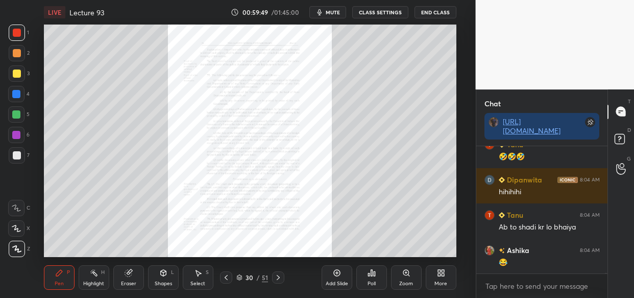
click at [402, 283] on div "Zoom" at bounding box center [406, 283] width 14 height 5
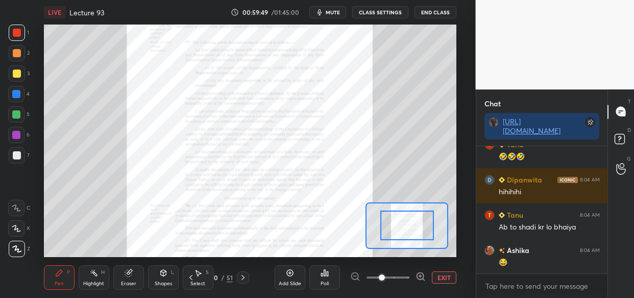
click at [410, 284] on div "Add Slide Poll EXIT" at bounding box center [366, 277] width 182 height 57
click at [410, 280] on div at bounding box center [388, 277] width 76 height 12
click at [412, 277] on div at bounding box center [388, 277] width 76 height 12
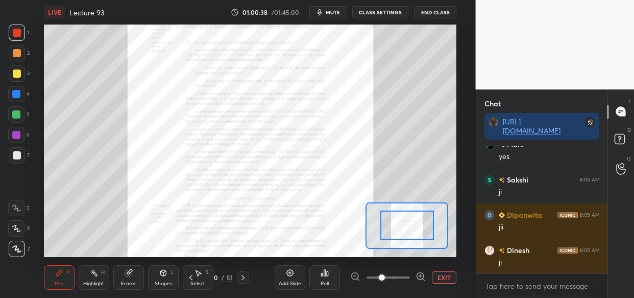
scroll to position [49531, 0]
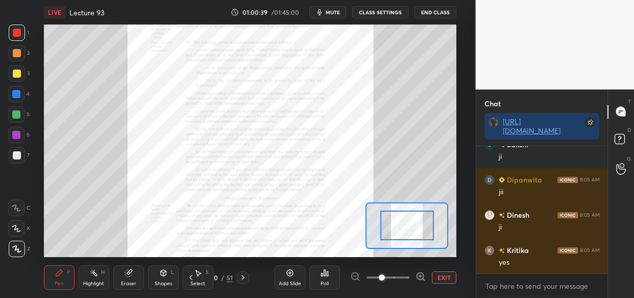
click at [457, 135] on div "Setting up your live class Poll for secs No correct answer Start poll" at bounding box center [250, 140] width 435 height 232
click at [459, 133] on div "Setting up your live class Poll for secs No correct answer Start poll" at bounding box center [250, 140] width 435 height 232
click at [460, 129] on div "Setting up your live class Poll for secs No correct answer Start poll" at bounding box center [250, 140] width 435 height 232
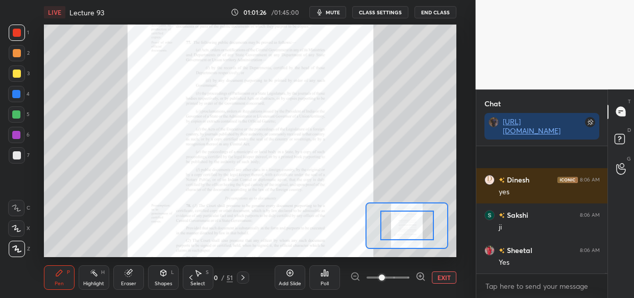
scroll to position [50306, 0]
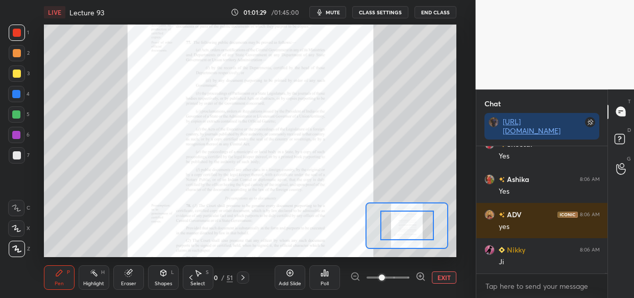
click at [412, 30] on div "LIVE Lecture 93 01:01:29 / 01:45:00 mute CLASS SETTINGS End Class Setting up yo…" at bounding box center [250, 149] width 435 height 298
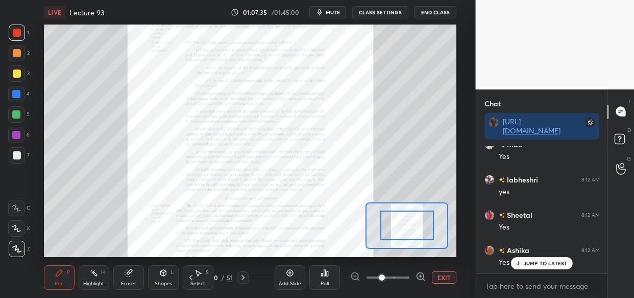
scroll to position [57242, 0]
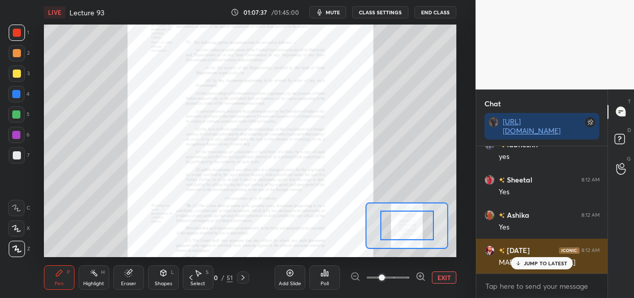
click at [535, 261] on p "JUMP TO LATEST" at bounding box center [546, 263] width 44 height 6
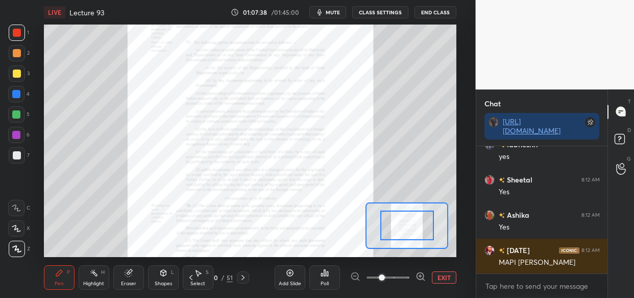
scroll to position [57278, 0]
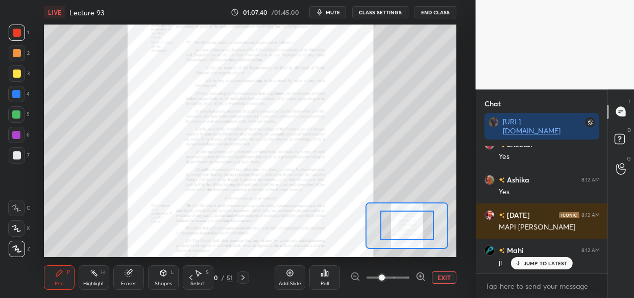
drag, startPoint x: 540, startPoint y: 264, endPoint x: 505, endPoint y: 292, distance: 44.7
click at [539, 264] on p "JUMP TO LATEST" at bounding box center [546, 263] width 44 height 6
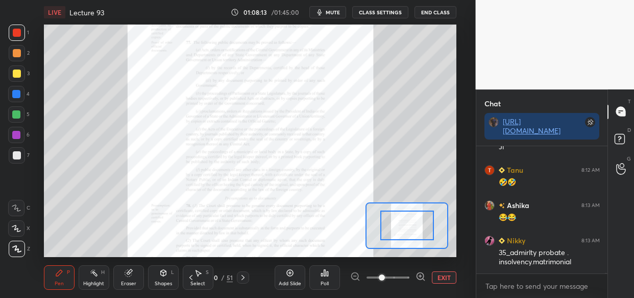
scroll to position [57745, 0]
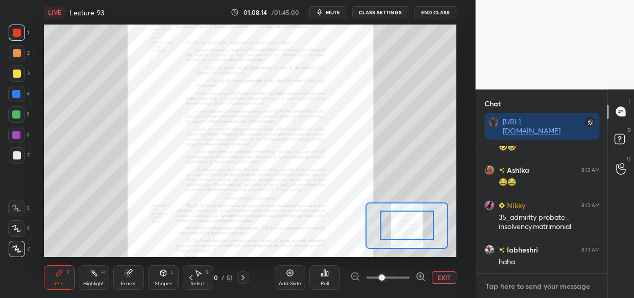
click at [499, 288] on textarea at bounding box center [541, 286] width 115 height 16
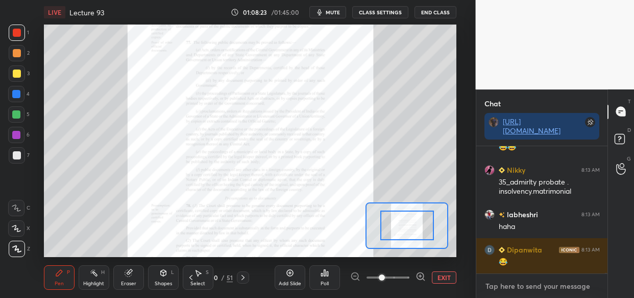
scroll to position [57815, 0]
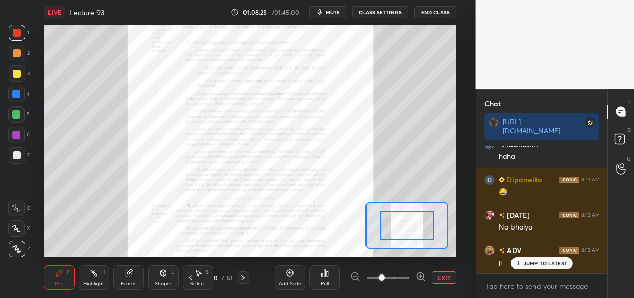
drag, startPoint x: 542, startPoint y: 260, endPoint x: 517, endPoint y: 269, distance: 26.3
click at [541, 260] on p "JUMP TO LATEST" at bounding box center [546, 263] width 44 height 6
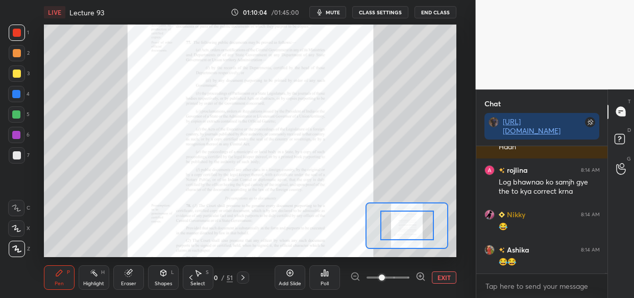
scroll to position [59709, 0]
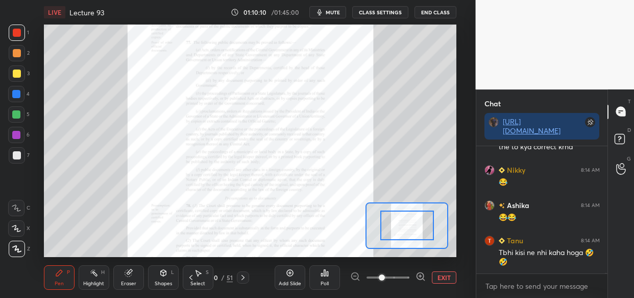
click at [418, 275] on icon at bounding box center [420, 276] width 10 height 10
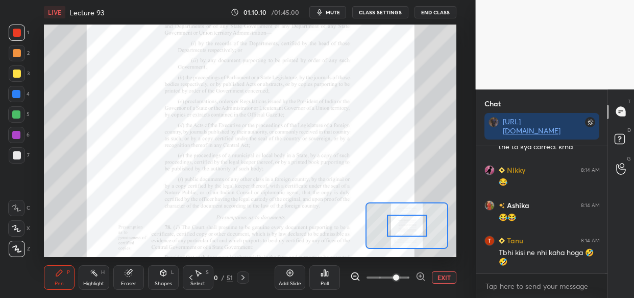
click at [417, 275] on icon at bounding box center [420, 276] width 10 height 10
click at [420, 276] on div at bounding box center [388, 277] width 76 height 12
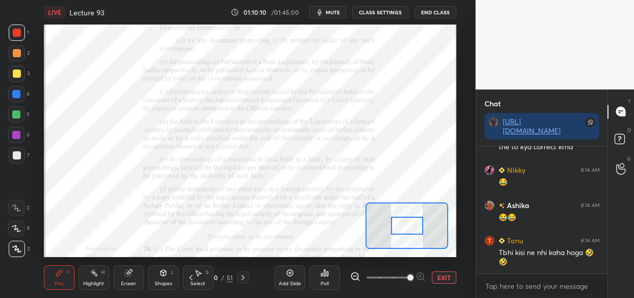
click at [424, 276] on div at bounding box center [388, 277] width 76 height 12
click at [422, 275] on div at bounding box center [388, 277] width 76 height 12
click at [422, 274] on div at bounding box center [388, 277] width 76 height 12
click at [422, 273] on div at bounding box center [388, 277] width 76 height 12
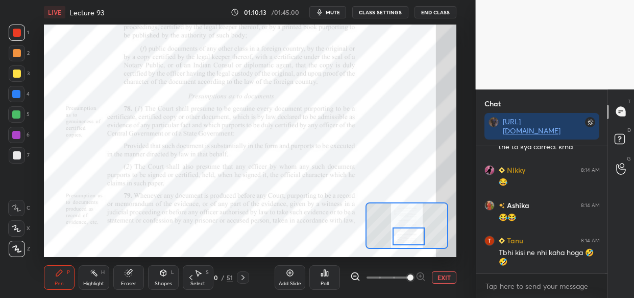
drag, startPoint x: 404, startPoint y: 224, endPoint x: 405, endPoint y: 234, distance: 10.8
click at [405, 234] on div at bounding box center [408, 236] width 32 height 18
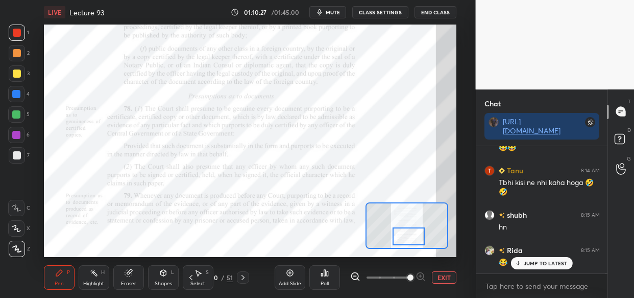
scroll to position [59814, 0]
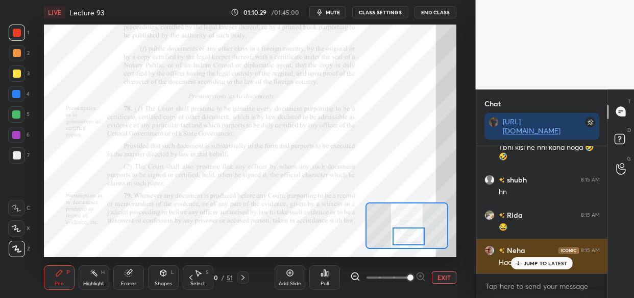
click at [544, 267] on div "JUMP TO LATEST" at bounding box center [541, 263] width 61 height 12
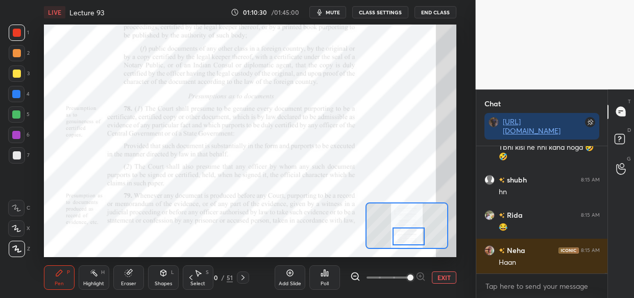
drag, startPoint x: 12, startPoint y: 117, endPoint x: 21, endPoint y: 129, distance: 15.2
click at [12, 118] on div at bounding box center [16, 114] width 16 height 16
drag, startPoint x: 16, startPoint y: 134, endPoint x: 17, endPoint y: 151, distance: 16.9
click at [15, 134] on div at bounding box center [16, 135] width 8 height 8
click at [14, 132] on div at bounding box center [16, 135] width 8 height 8
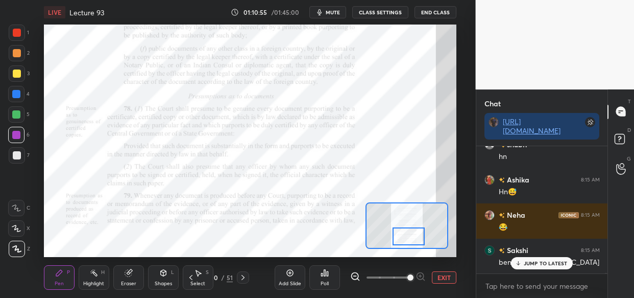
scroll to position [60166, 0]
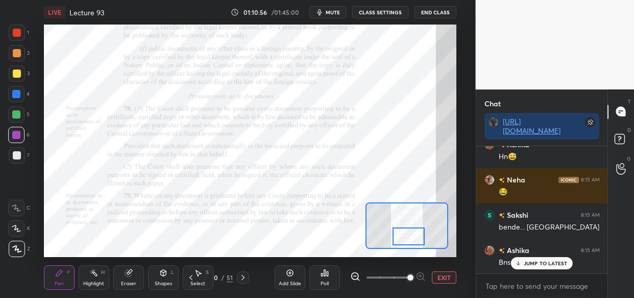
click at [541, 262] on p "JUMP TO LATEST" at bounding box center [546, 263] width 44 height 6
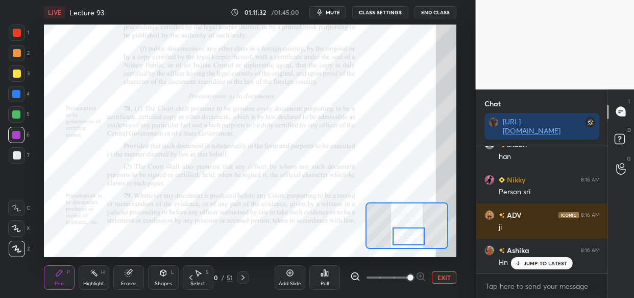
scroll to position [60554, 0]
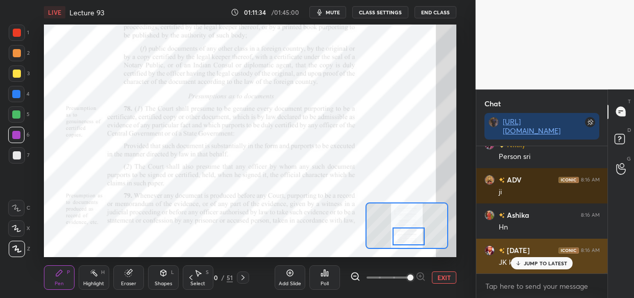
click at [537, 262] on p "JUMP TO LATEST" at bounding box center [546, 263] width 44 height 6
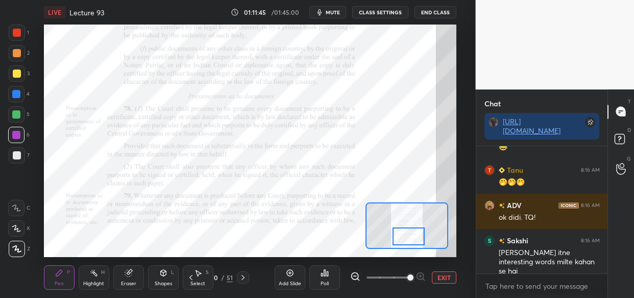
scroll to position [60739, 0]
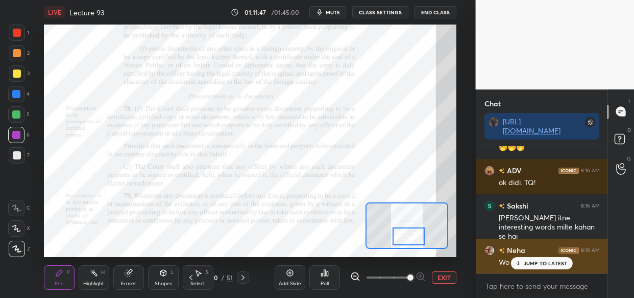
drag, startPoint x: 551, startPoint y: 264, endPoint x: 538, endPoint y: 261, distance: 13.6
click at [551, 262] on p "JUMP TO LATEST" at bounding box center [546, 263] width 44 height 6
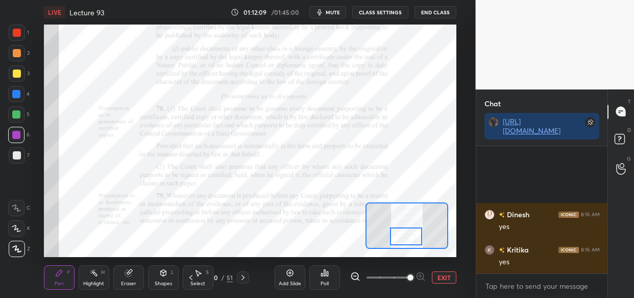
scroll to position [61021, 0]
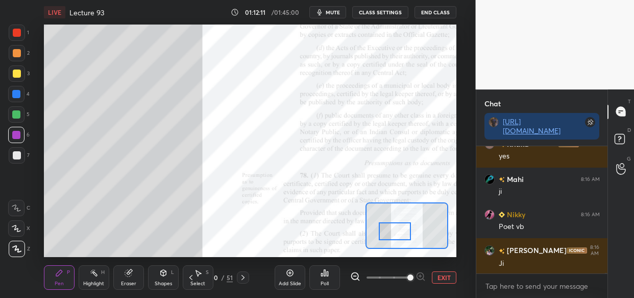
drag, startPoint x: 404, startPoint y: 229, endPoint x: 390, endPoint y: 224, distance: 14.7
click at [390, 224] on div at bounding box center [395, 231] width 32 height 18
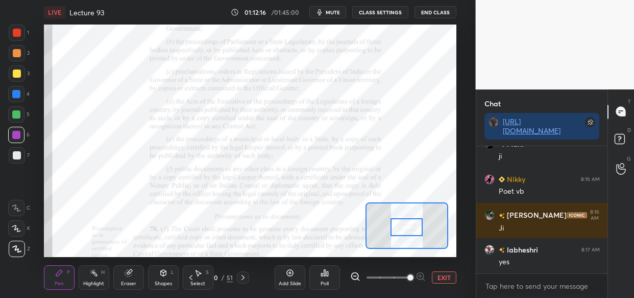
scroll to position [61091, 0]
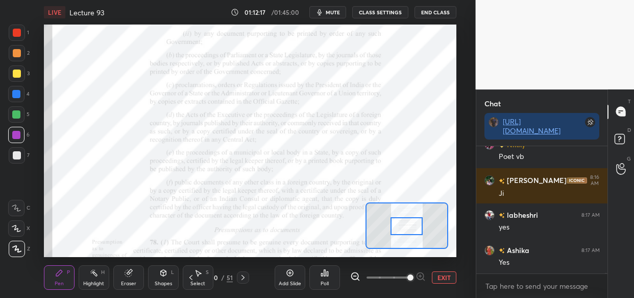
drag, startPoint x: 397, startPoint y: 229, endPoint x: 408, endPoint y: 221, distance: 14.3
click at [408, 221] on div at bounding box center [406, 226] width 32 height 18
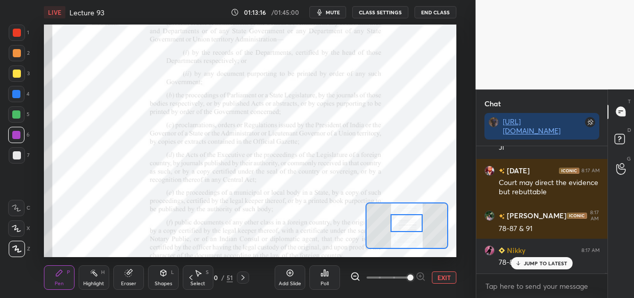
scroll to position [61569, 0]
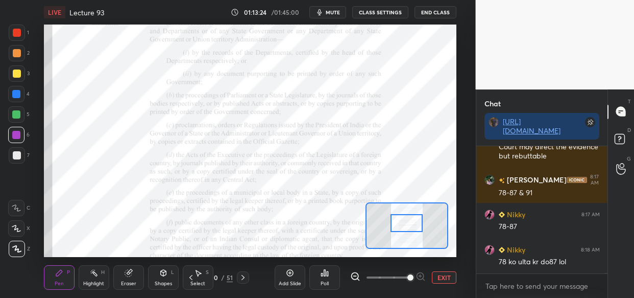
click at [139, 22] on div "LIVE Lecture 93 01:13:24 / 01:45:00 mute CLASS SETTINGS End Class Setting up yo…" at bounding box center [250, 149] width 435 height 298
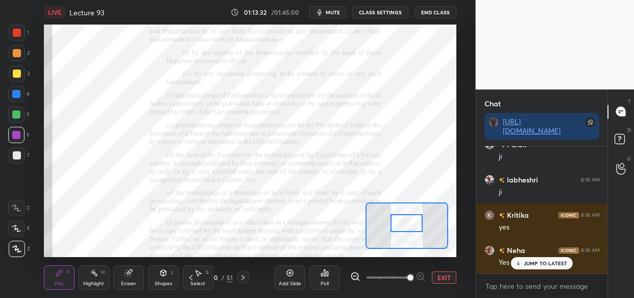
scroll to position [61850, 0]
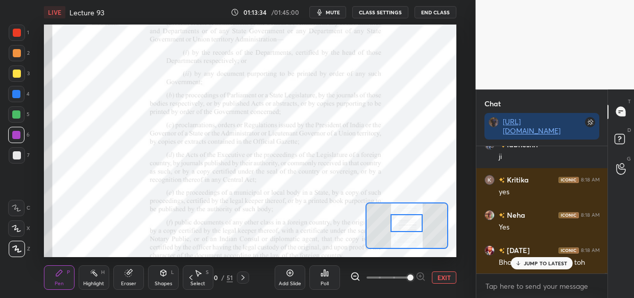
drag, startPoint x: 542, startPoint y: 260, endPoint x: 536, endPoint y: 261, distance: 6.7
click at [542, 262] on p "JUMP TO LATEST" at bounding box center [546, 263] width 44 height 6
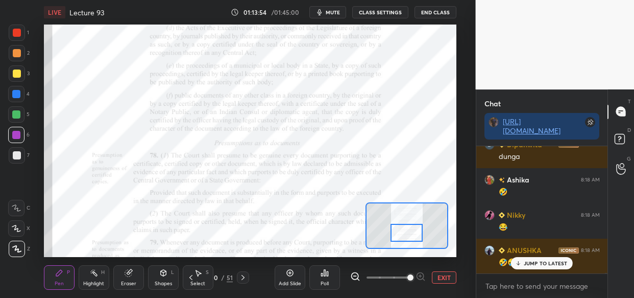
scroll to position [62132, 0]
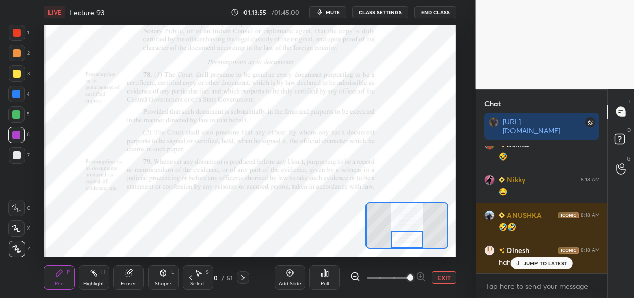
drag, startPoint x: 408, startPoint y: 217, endPoint x: 408, endPoint y: 233, distance: 16.3
click at [408, 233] on div at bounding box center [407, 239] width 32 height 18
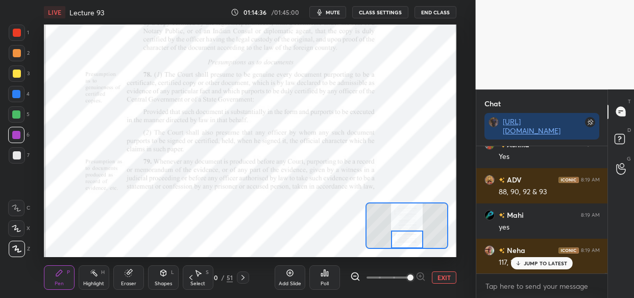
scroll to position [62941, 0]
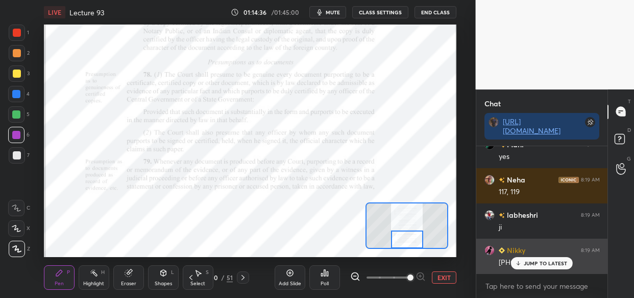
drag, startPoint x: 542, startPoint y: 255, endPoint x: 510, endPoint y: 266, distance: 34.1
click at [540, 256] on div "[PERSON_NAME] 8:19 AM [PERSON_NAME] 8:19 AM ji [PERSON_NAME] 8:19 AM 116 Tanu 8…" at bounding box center [542, 209] width 132 height 127
drag, startPoint x: 553, startPoint y: 259, endPoint x: 548, endPoint y: 260, distance: 5.6
click at [554, 260] on p "JUMP TO LATEST" at bounding box center [546, 263] width 44 height 6
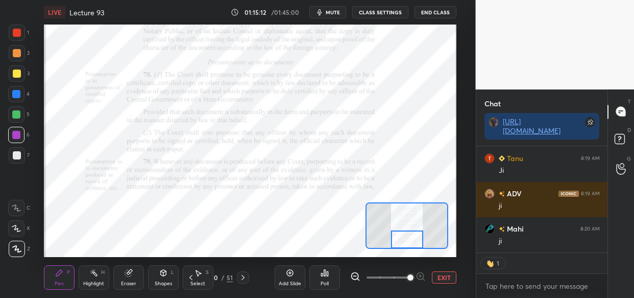
scroll to position [63491, 0]
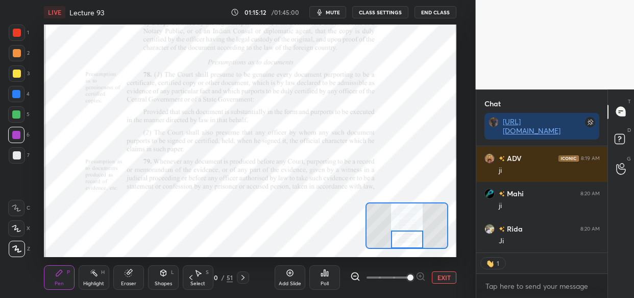
click at [291, 255] on div "LIVE Lecture 93 01:15:12 / 01:45:00 mute CLASS SETTINGS End Class Setting up yo…" at bounding box center [250, 149] width 435 height 298
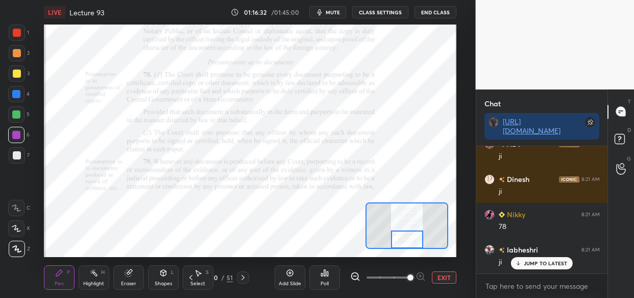
scroll to position [65265, 0]
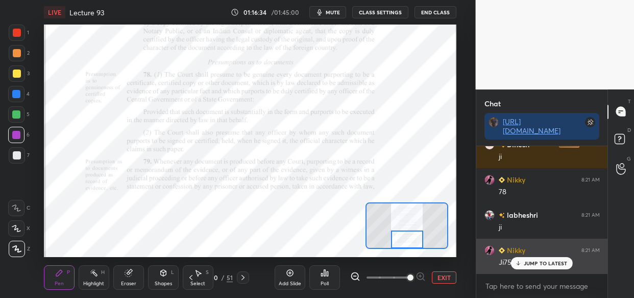
click at [543, 265] on p "JUMP TO LATEST" at bounding box center [546, 263] width 44 height 6
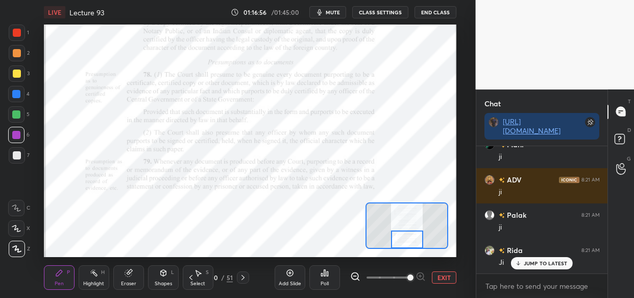
scroll to position [65653, 0]
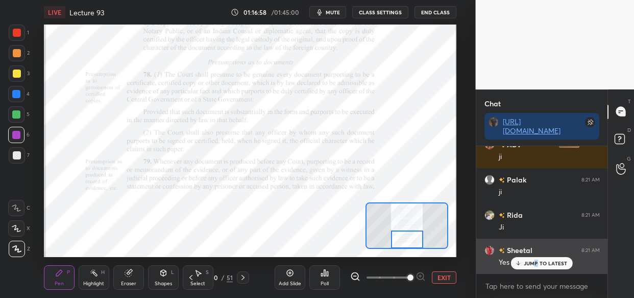
click at [536, 266] on div "JUMP TO LATEST" at bounding box center [541, 263] width 61 height 12
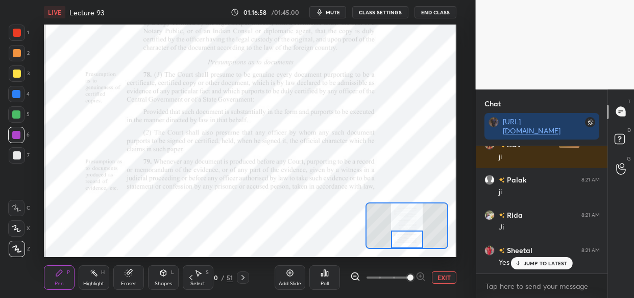
scroll to position [65688, 0]
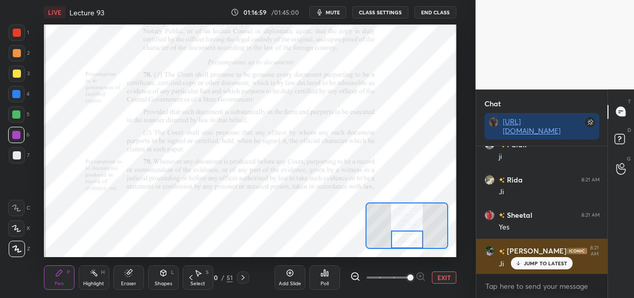
drag, startPoint x: 542, startPoint y: 265, endPoint x: 519, endPoint y: 269, distance: 23.3
click at [540, 263] on p "JUMP TO LATEST" at bounding box center [546, 263] width 44 height 6
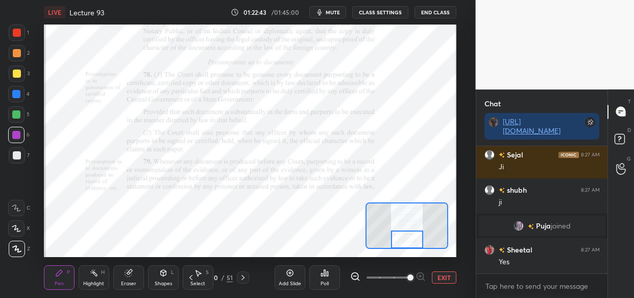
scroll to position [51143, 0]
click at [519, 223] on img "grid" at bounding box center [518, 225] width 10 height 10
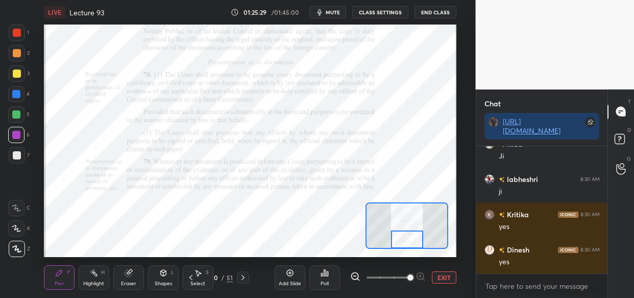
scroll to position [53962, 0]
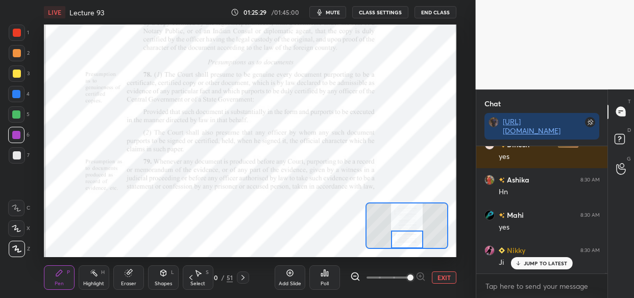
click at [18, 53] on div at bounding box center [17, 53] width 8 height 8
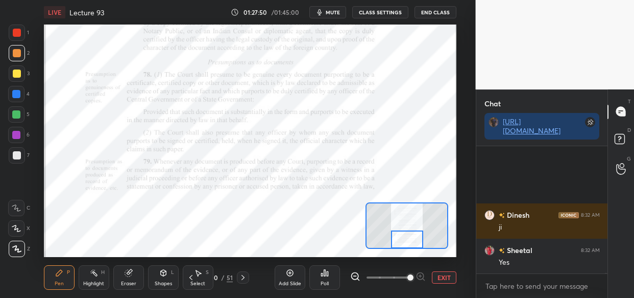
scroll to position [56639, 0]
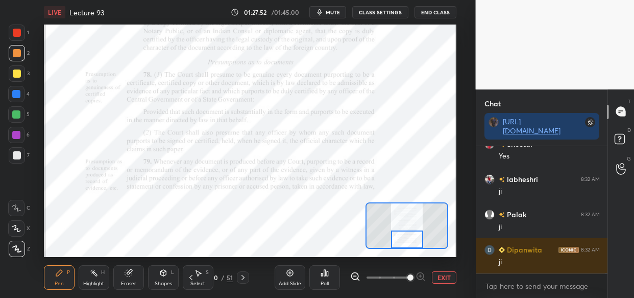
drag, startPoint x: 16, startPoint y: 89, endPoint x: 6, endPoint y: 105, distance: 18.8
click at [15, 90] on div at bounding box center [16, 94] width 8 height 8
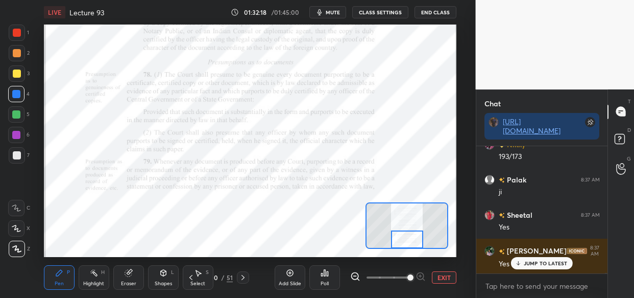
scroll to position [60829, 0]
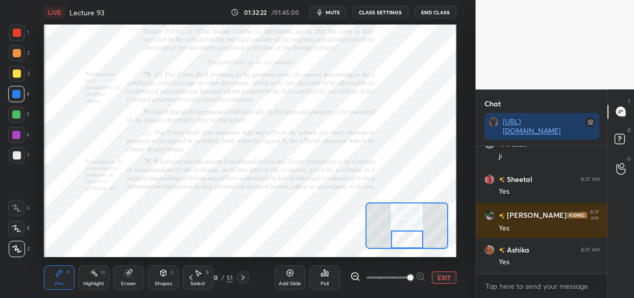
drag, startPoint x: 16, startPoint y: 33, endPoint x: 21, endPoint y: 49, distance: 17.0
click at [15, 35] on div at bounding box center [17, 33] width 8 height 8
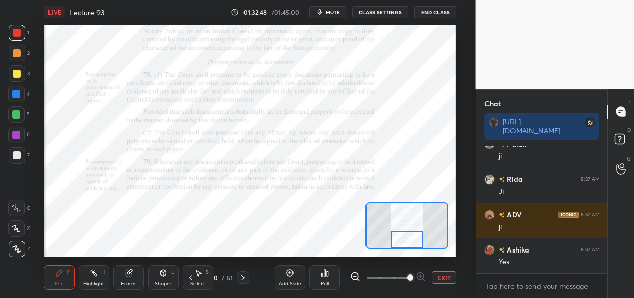
scroll to position [61287, 0]
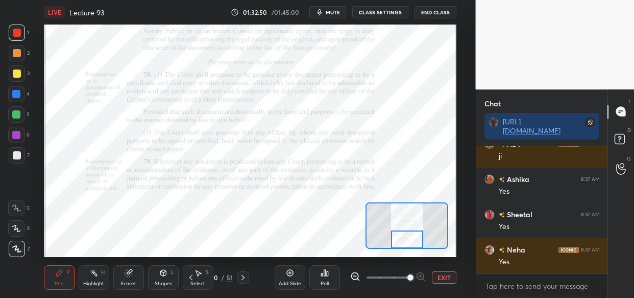
click at [15, 137] on div at bounding box center [16, 135] width 16 height 16
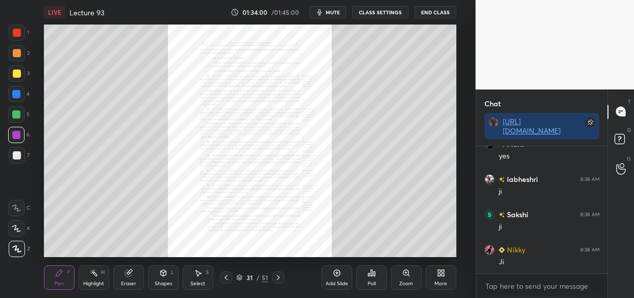
scroll to position [62458, 0]
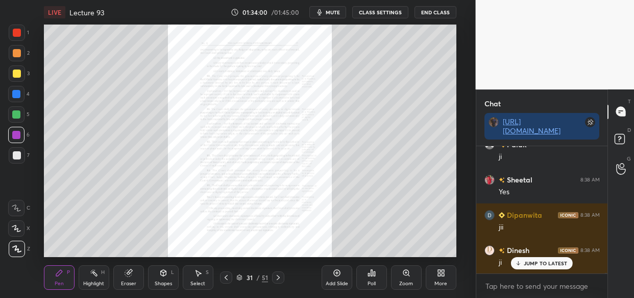
click at [407, 279] on div "Zoom" at bounding box center [406, 277] width 31 height 24
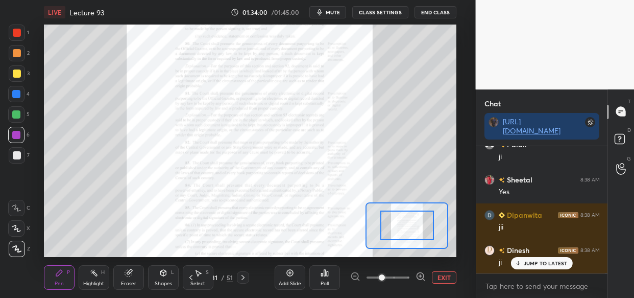
click at [406, 277] on span at bounding box center [387, 276] width 43 height 15
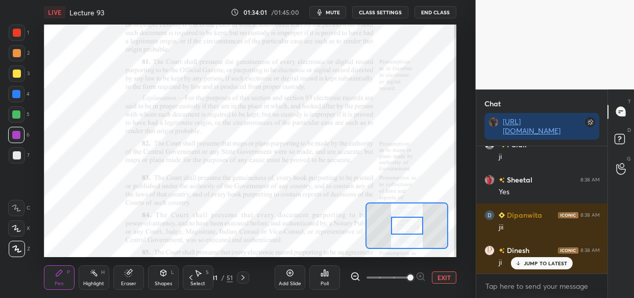
click at [410, 274] on span at bounding box center [410, 277] width 6 height 6
click at [413, 274] on span at bounding box center [410, 277] width 6 height 6
click at [410, 276] on span at bounding box center [410, 277] width 6 height 6
click at [410, 278] on span at bounding box center [410, 277] width 6 height 6
click at [413, 276] on span at bounding box center [410, 277] width 6 height 6
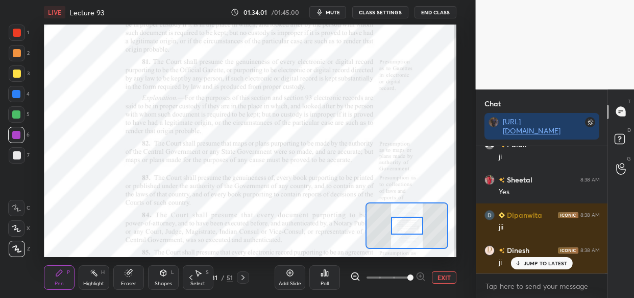
click at [420, 274] on div at bounding box center [388, 277] width 76 height 12
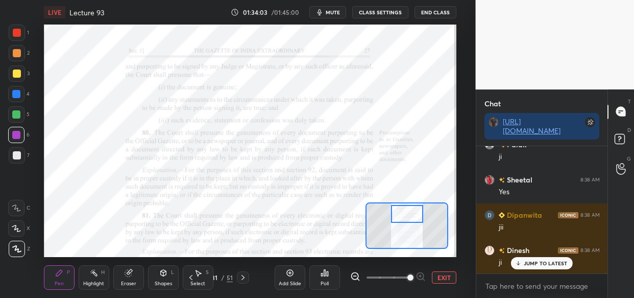
drag, startPoint x: 408, startPoint y: 219, endPoint x: 408, endPoint y: 207, distance: 12.2
click at [408, 207] on div at bounding box center [407, 214] width 32 height 18
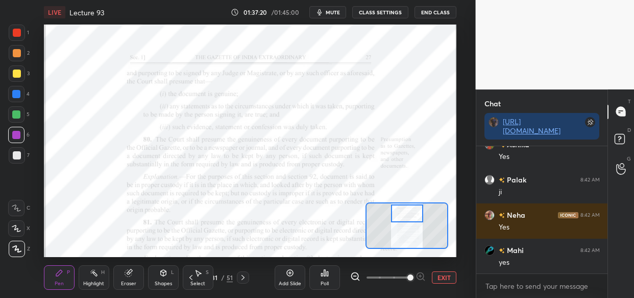
scroll to position [65769, 0]
click at [46, 199] on div "Setting up your live class Poll for secs No correct answer Start poll" at bounding box center [250, 140] width 435 height 232
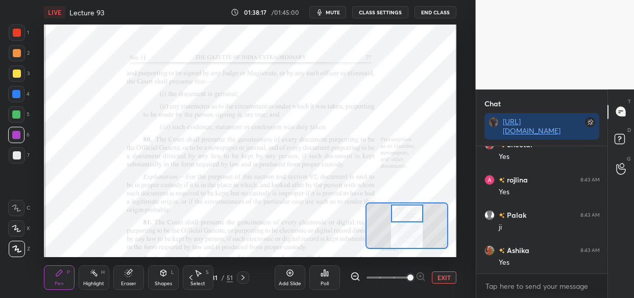
scroll to position [66754, 0]
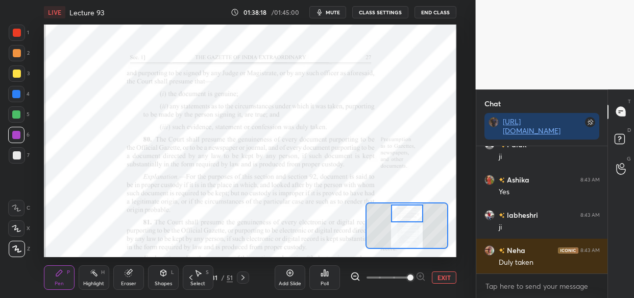
drag, startPoint x: 42, startPoint y: 202, endPoint x: 176, endPoint y: 22, distance: 223.6
click at [176, 22] on div "LIVE Lecture 93 01:38:18 / 01:45:00 mute CLASS SETTINGS End Class Setting up yo…" at bounding box center [250, 149] width 435 height 298
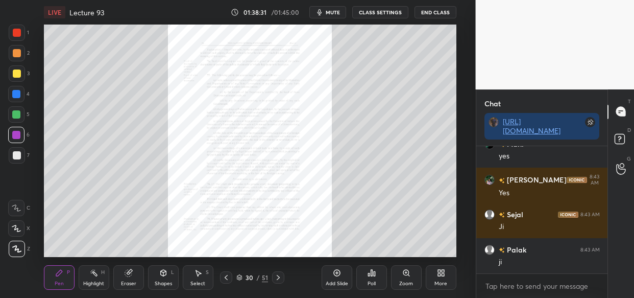
scroll to position [67000, 0]
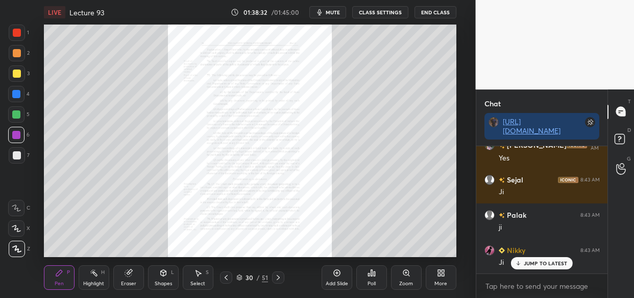
click at [404, 275] on icon at bounding box center [406, 272] width 8 height 8
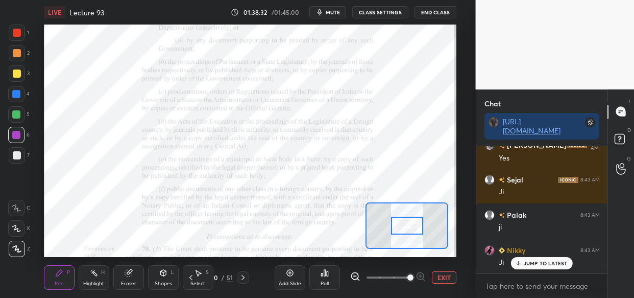
click at [410, 279] on span at bounding box center [410, 277] width 6 height 6
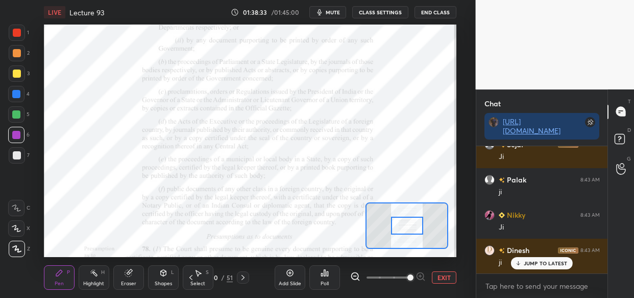
click at [409, 280] on span at bounding box center [410, 277] width 6 height 6
click at [411, 280] on span at bounding box center [410, 277] width 6 height 6
click at [411, 279] on span at bounding box center [410, 277] width 6 height 6
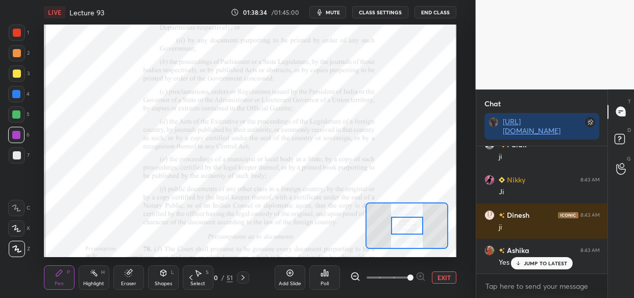
scroll to position [67106, 0]
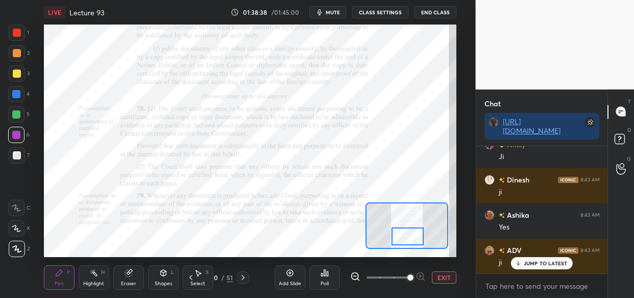
drag, startPoint x: 412, startPoint y: 221, endPoint x: 412, endPoint y: 232, distance: 10.7
click at [412, 232] on div at bounding box center [407, 236] width 32 height 18
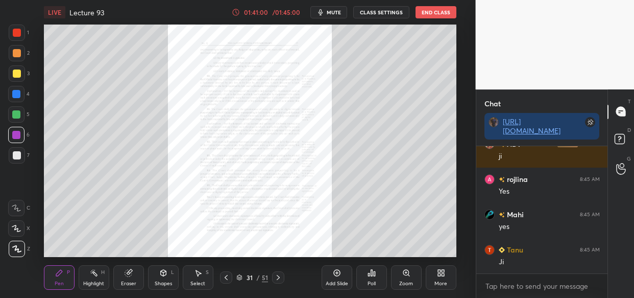
scroll to position [70100, 0]
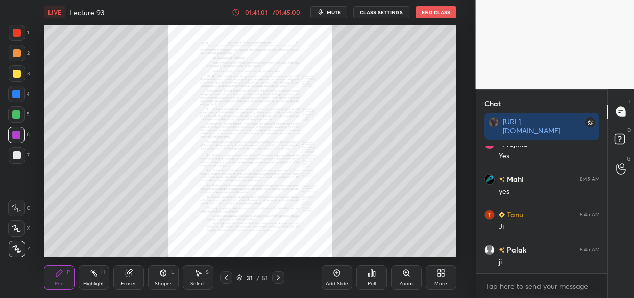
click at [405, 267] on div "Zoom" at bounding box center [406, 277] width 31 height 24
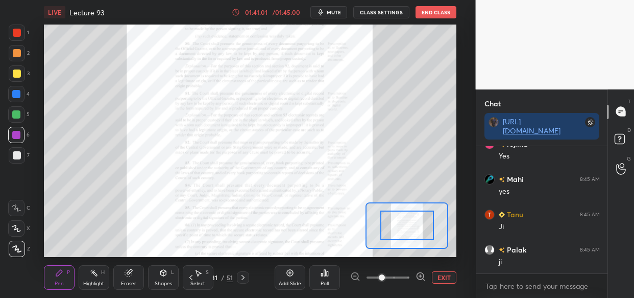
click at [411, 276] on div at bounding box center [388, 277] width 76 height 12
click at [415, 279] on icon at bounding box center [420, 276] width 10 height 10
click at [420, 278] on icon at bounding box center [420, 276] width 10 height 10
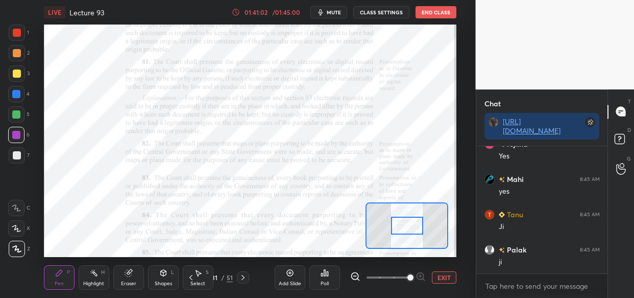
click at [413, 277] on span at bounding box center [410, 277] width 6 height 6
click at [413, 276] on span at bounding box center [410, 277] width 6 height 6
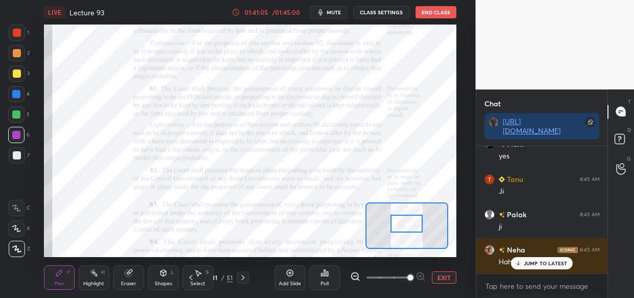
scroll to position [70205, 0]
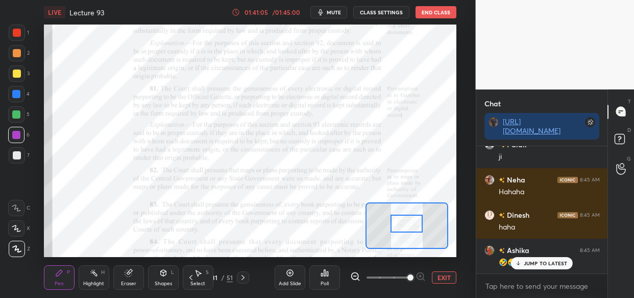
click at [409, 221] on div at bounding box center [406, 223] width 32 height 18
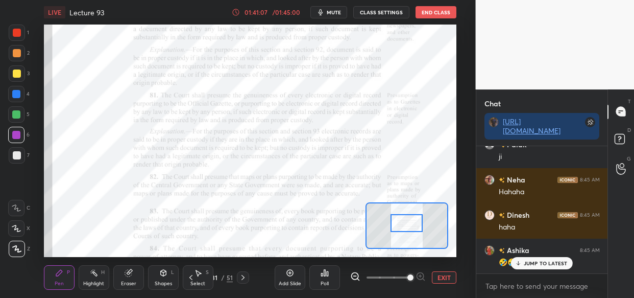
scroll to position [70240, 0]
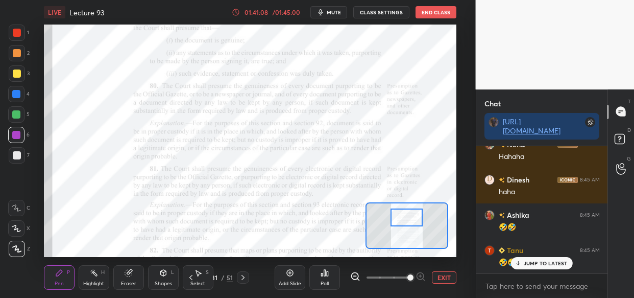
drag, startPoint x: 411, startPoint y: 219, endPoint x: 411, endPoint y: 213, distance: 5.6
click at [411, 213] on div at bounding box center [406, 217] width 32 height 18
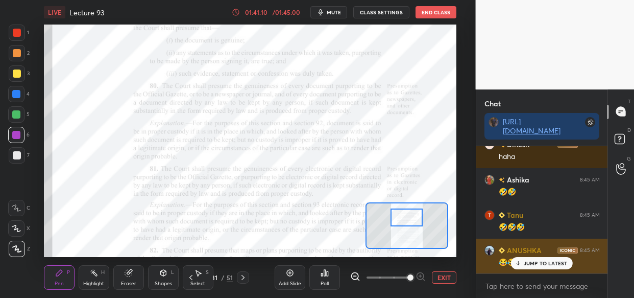
click at [548, 261] on p "JUMP TO LATEST" at bounding box center [546, 263] width 44 height 6
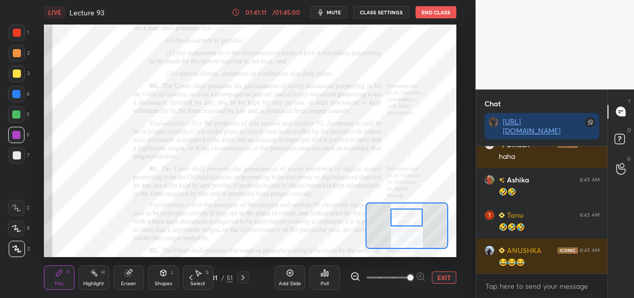
scroll to position [70310, 0]
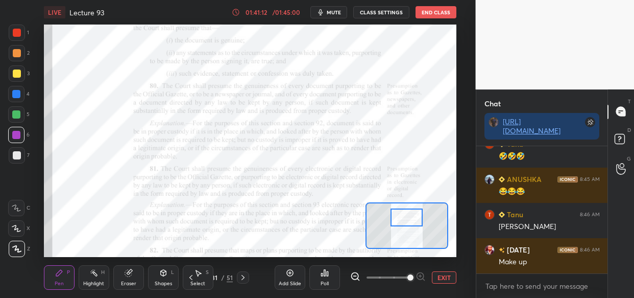
drag, startPoint x: 19, startPoint y: 93, endPoint x: 12, endPoint y: 104, distance: 12.9
click at [21, 94] on div at bounding box center [16, 94] width 16 height 16
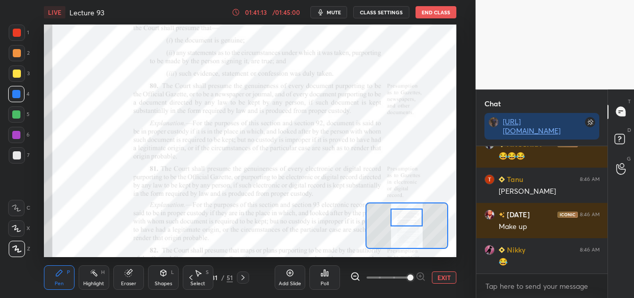
click at [11, 138] on div at bounding box center [16, 135] width 16 height 16
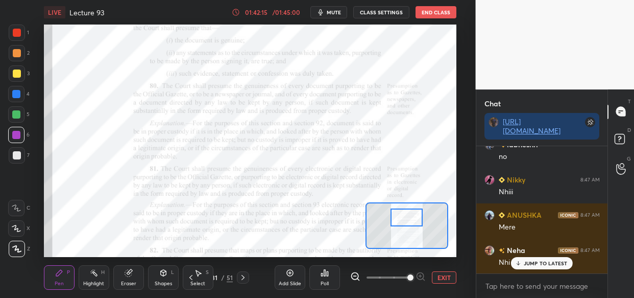
scroll to position [71684, 0]
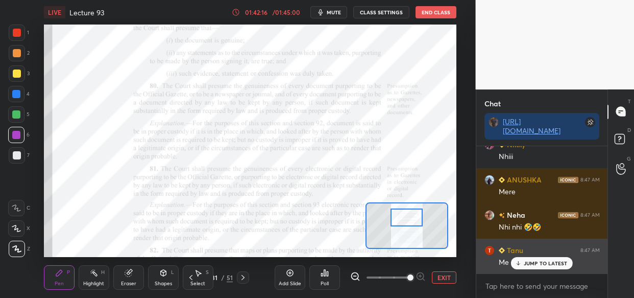
click at [537, 267] on div "JUMP TO LATEST" at bounding box center [541, 263] width 61 height 12
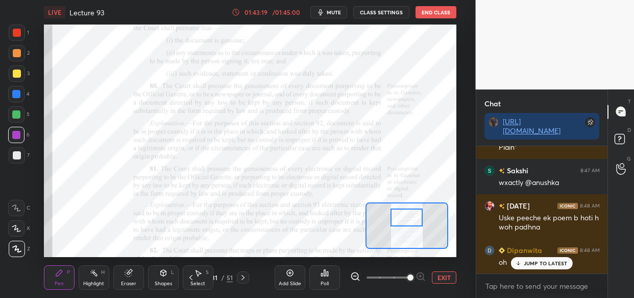
scroll to position [72592, 0]
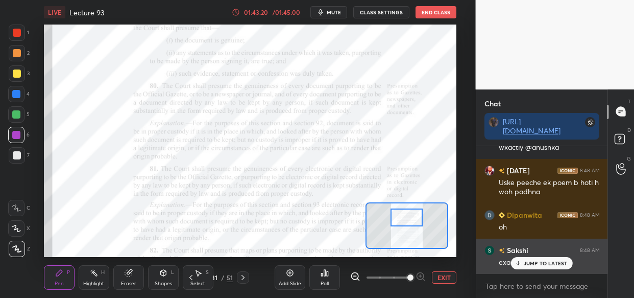
drag, startPoint x: 531, startPoint y: 260, endPoint x: 511, endPoint y: 267, distance: 21.5
click at [528, 263] on p "JUMP TO LATEST" at bounding box center [546, 263] width 44 height 6
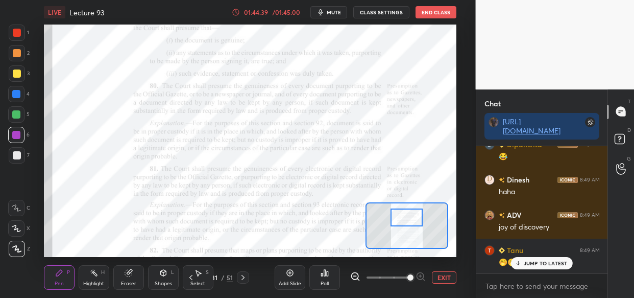
scroll to position [73623, 0]
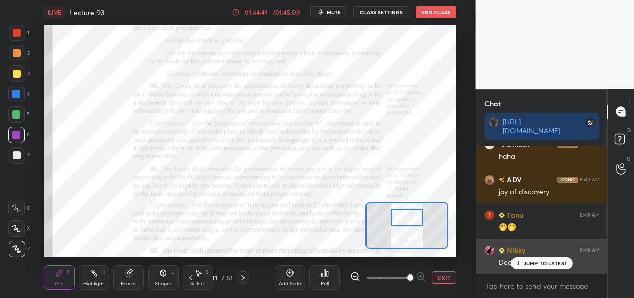
click at [544, 270] on div "Nikky 8:49 AM Deep think vale the vo" at bounding box center [542, 255] width 132 height 35
click at [531, 268] on div "JUMP TO LATEST" at bounding box center [541, 263] width 61 height 12
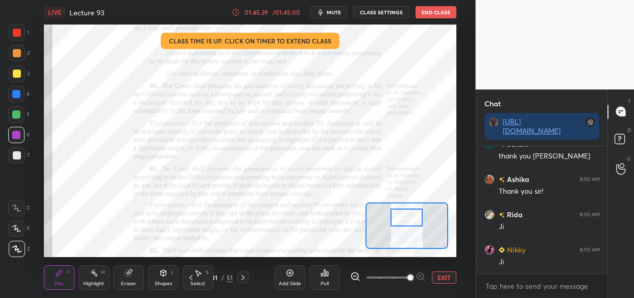
scroll to position [75120, 0]
click at [434, 9] on button "End Class" at bounding box center [435, 12] width 41 height 12
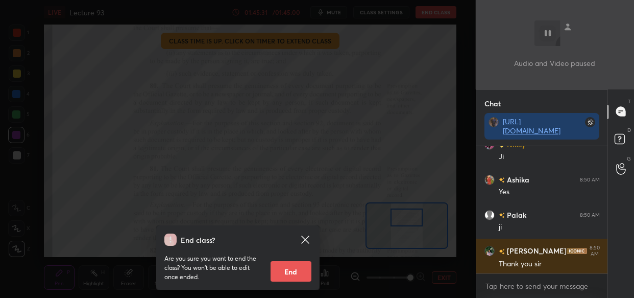
click at [289, 195] on div "End class? Are you sure you want to end the class? You won’t be able to edit on…" at bounding box center [238, 149] width 476 height 298
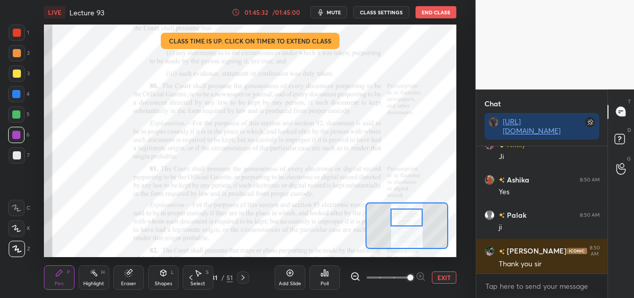
scroll to position [75226, 0]
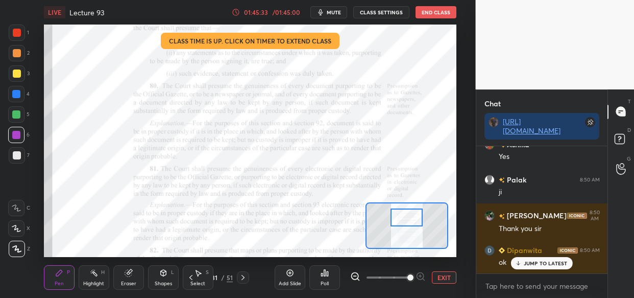
click at [432, 12] on button "End Class" at bounding box center [435, 12] width 41 height 12
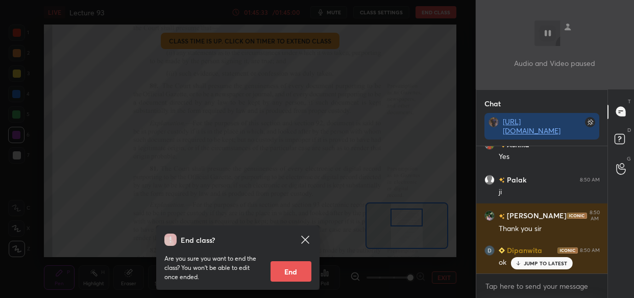
scroll to position [75261, 0]
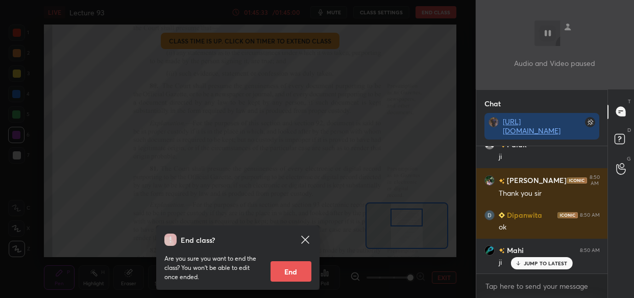
click at [294, 274] on button "End" at bounding box center [290, 271] width 41 height 20
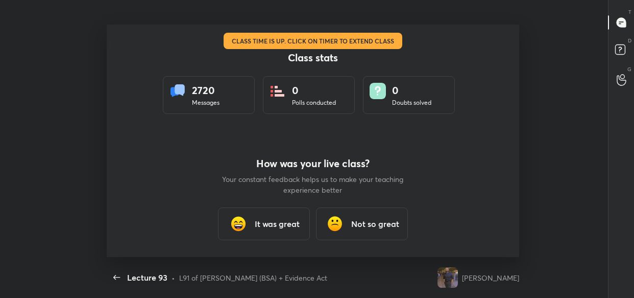
scroll to position [3, 4]
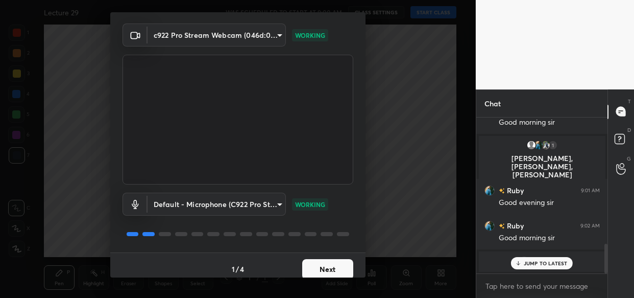
scroll to position [37, 0]
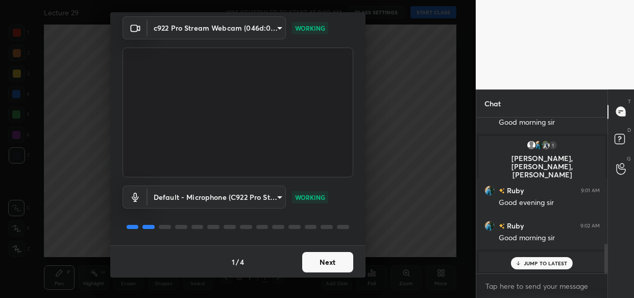
click at [329, 261] on button "Next" at bounding box center [327, 262] width 51 height 20
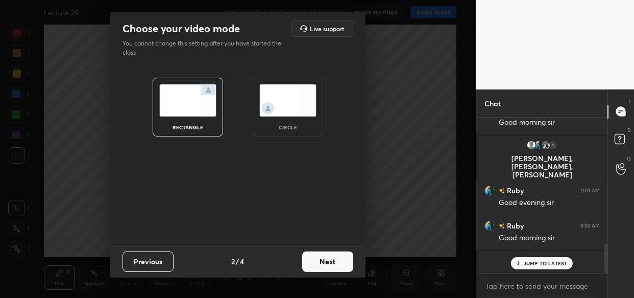
scroll to position [0, 0]
click at [329, 261] on button "Next" at bounding box center [327, 261] width 51 height 20
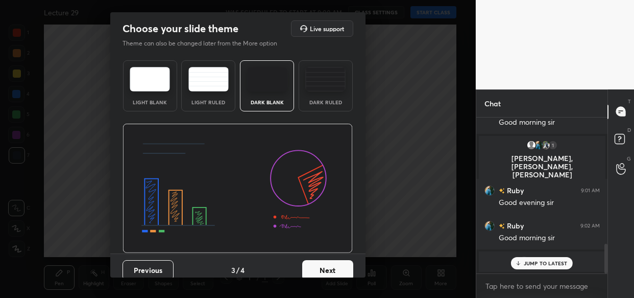
click at [329, 261] on button "Next" at bounding box center [327, 270] width 51 height 20
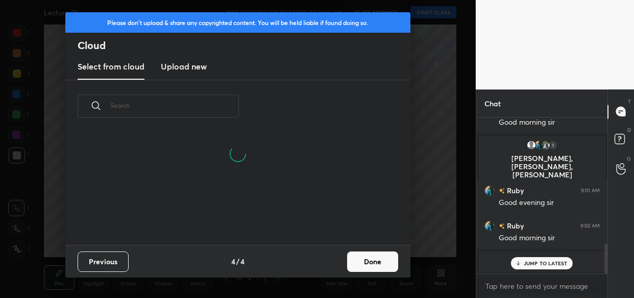
click at [190, 68] on h3 "Upload new" at bounding box center [184, 66] width 46 height 12
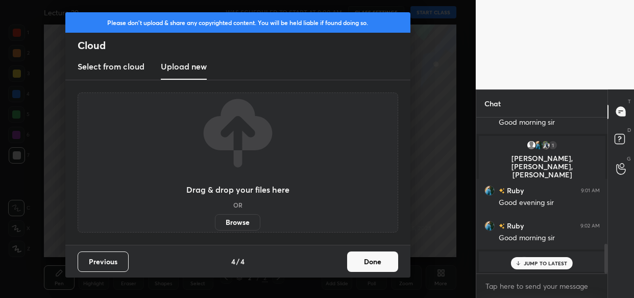
click at [243, 216] on label "Browse" at bounding box center [237, 222] width 45 height 16
click at [215, 216] on input "Browse" at bounding box center [215, 222] width 0 height 16
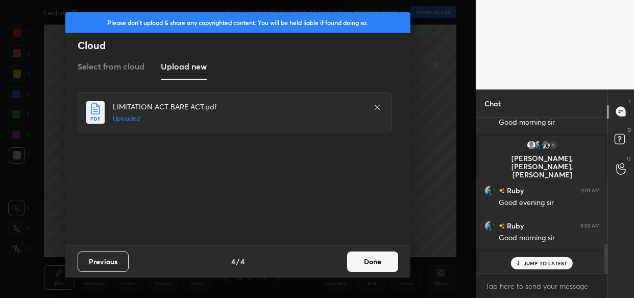
click at [367, 263] on button "Done" at bounding box center [372, 261] width 51 height 20
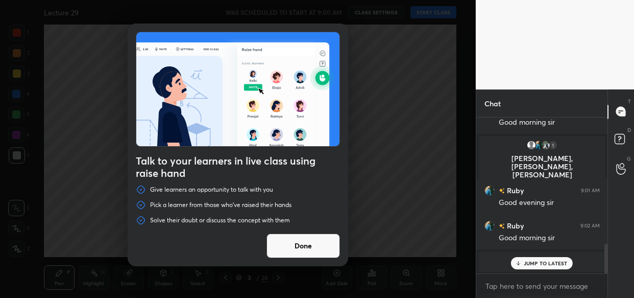
click at [303, 250] on button "Done" at bounding box center [302, 245] width 73 height 24
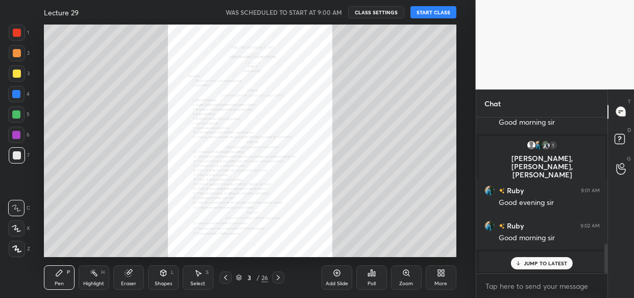
click at [533, 264] on p "JUMP TO LATEST" at bounding box center [546, 263] width 44 height 6
click at [507, 288] on textarea at bounding box center [541, 286] width 115 height 16
paste textarea "[URL][DOMAIN_NAME]"
type textarea "[URL][DOMAIN_NAME]"
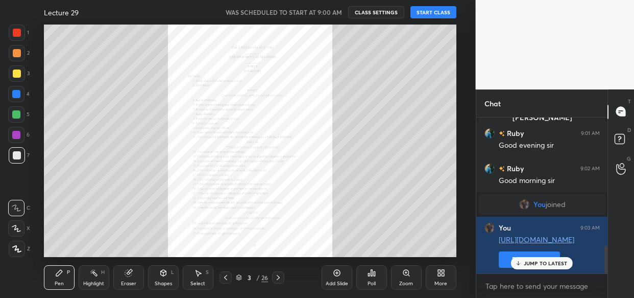
click at [524, 265] on p "JUMP TO LATEST" at bounding box center [546, 263] width 44 height 6
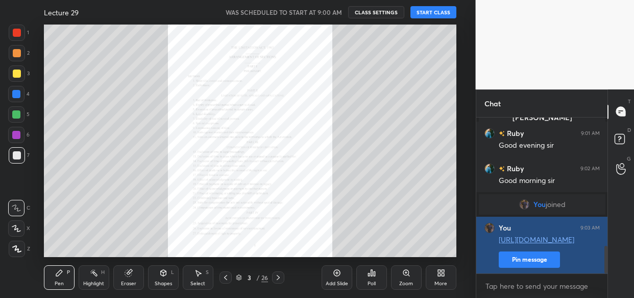
click at [510, 258] on button "Pin message" at bounding box center [529, 259] width 61 height 16
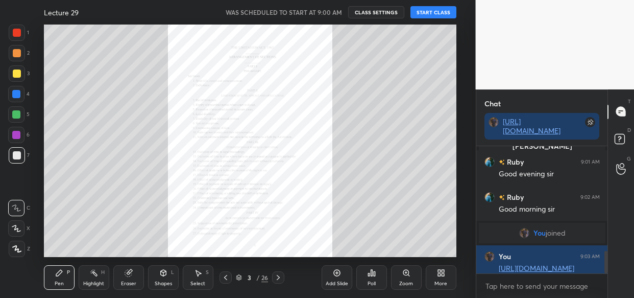
click at [436, 11] on button "START CLASS" at bounding box center [433, 12] width 46 height 12
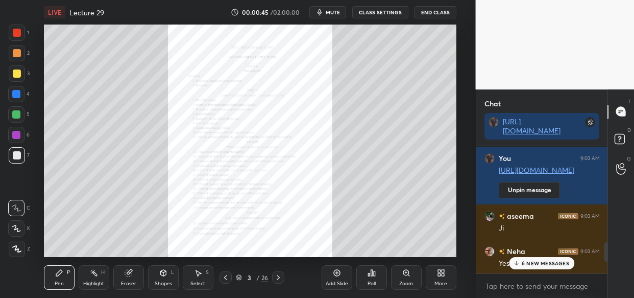
scroll to position [820, 0]
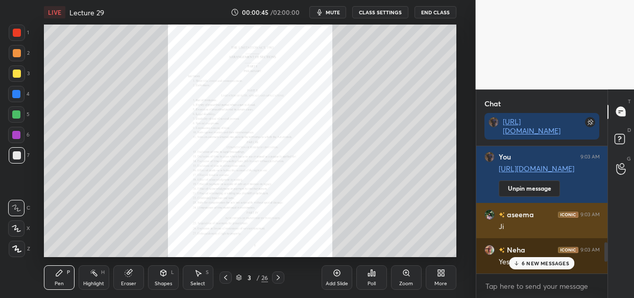
click at [536, 216] on div "aseema 9:03 AM" at bounding box center [541, 214] width 115 height 11
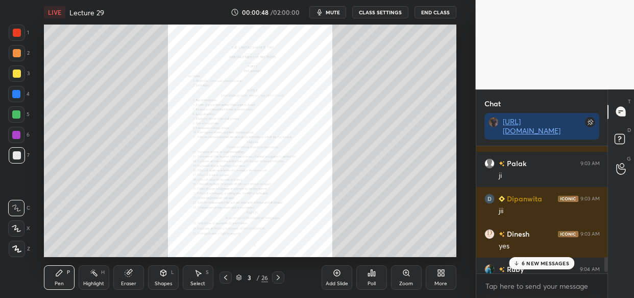
scroll to position [960, 0]
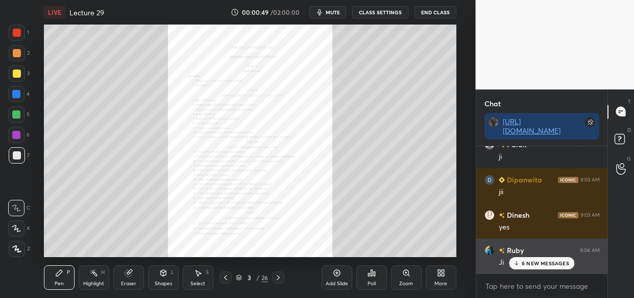
click at [543, 260] on p "6 NEW MESSAGES" at bounding box center [545, 263] width 47 height 6
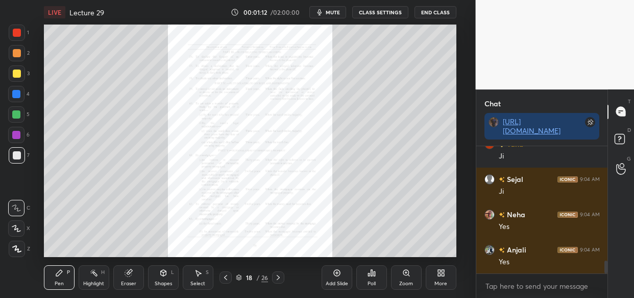
scroll to position [1137, 0]
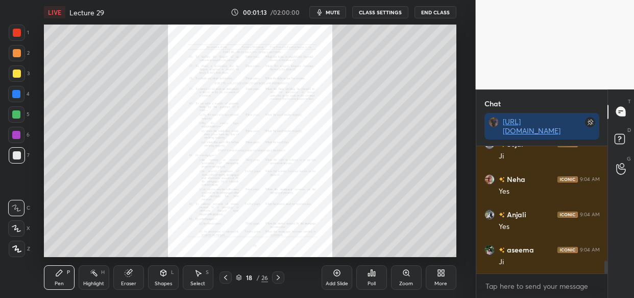
click at [413, 275] on div "Zoom" at bounding box center [406, 277] width 31 height 24
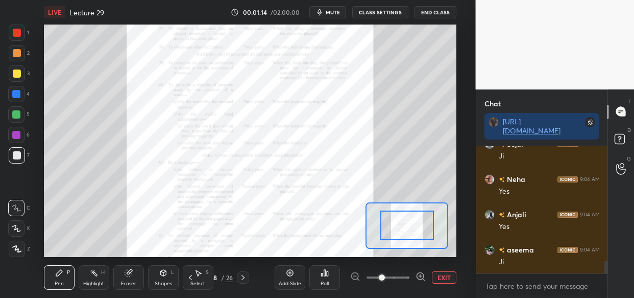
click at [410, 276] on div at bounding box center [388, 277] width 76 height 12
click at [411, 280] on div at bounding box center [388, 277] width 76 height 12
click at [415, 282] on div at bounding box center [420, 277] width 10 height 12
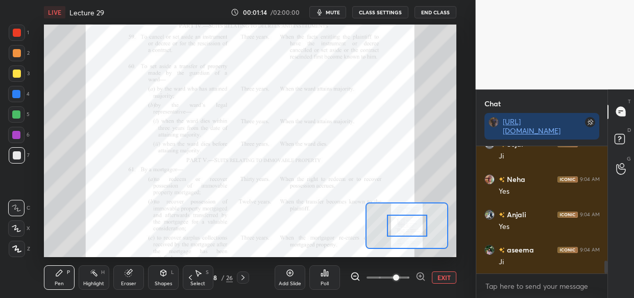
click at [417, 279] on icon at bounding box center [420, 276] width 10 height 10
click at [399, 279] on span at bounding box center [396, 277] width 6 height 6
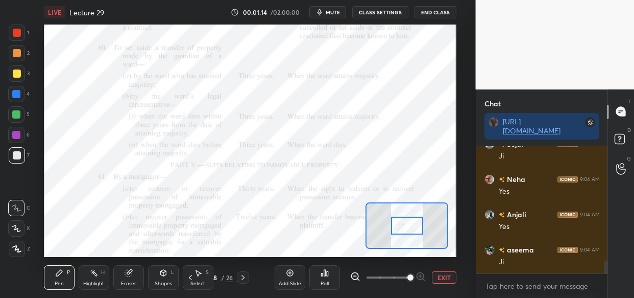
scroll to position [1172, 0]
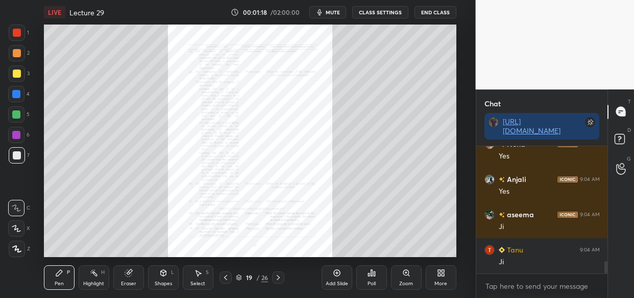
click at [410, 277] on div "Zoom" at bounding box center [406, 277] width 31 height 24
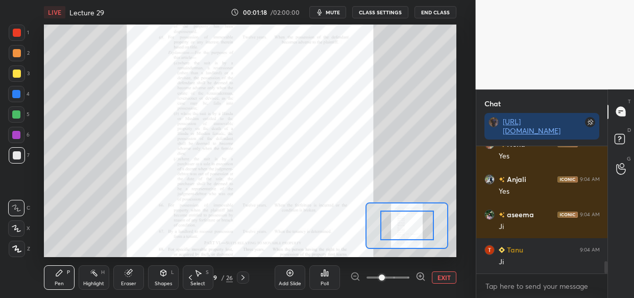
click at [416, 276] on icon at bounding box center [420, 276] width 10 height 10
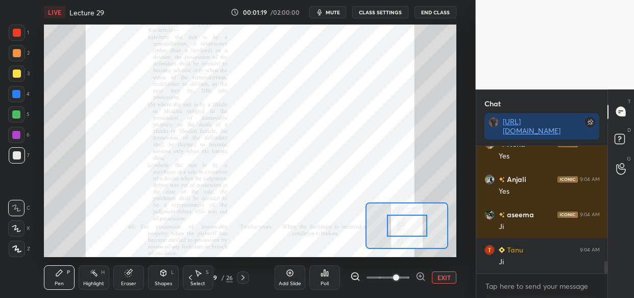
click at [415, 276] on icon at bounding box center [420, 276] width 10 height 10
click at [399, 275] on span at bounding box center [396, 277] width 6 height 6
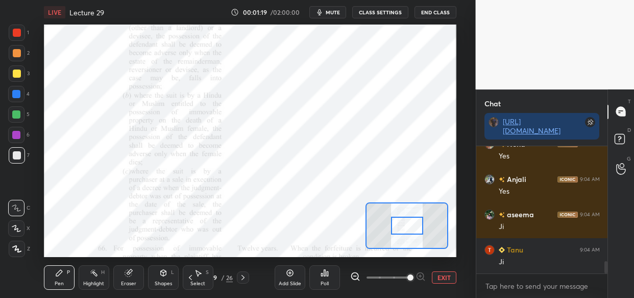
click at [413, 276] on span at bounding box center [410, 277] width 6 height 6
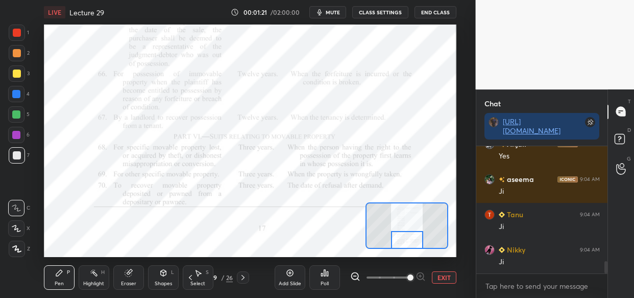
drag, startPoint x: 408, startPoint y: 226, endPoint x: 408, endPoint y: 241, distance: 14.8
click at [408, 241] on div at bounding box center [407, 240] width 32 height 18
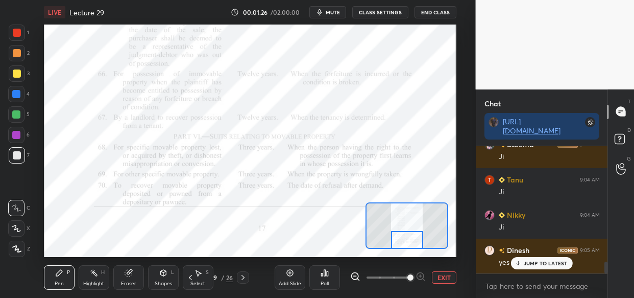
click at [15, 96] on div at bounding box center [16, 94] width 8 height 8
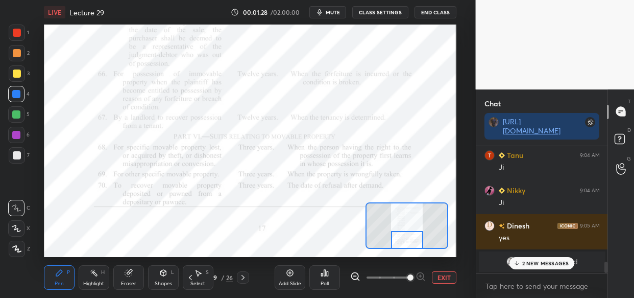
scroll to position [1337, 0]
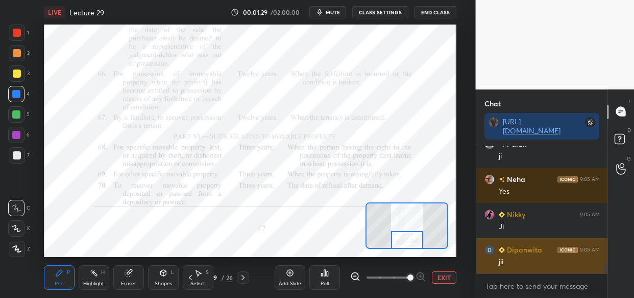
click at [542, 258] on div "Shalinee joined Palak 9:05 AM ji Neha 9:05 AM Yes Nikky 9:05 AM Ji Dipanwita 9:…" at bounding box center [542, 209] width 132 height 127
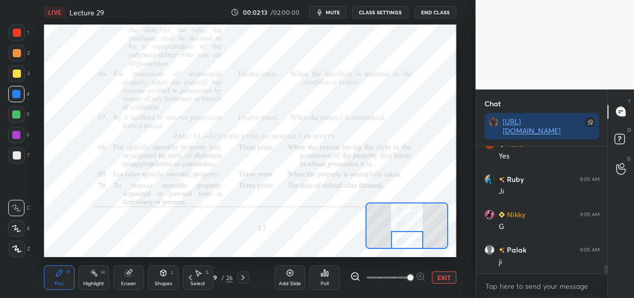
scroll to position [1760, 0]
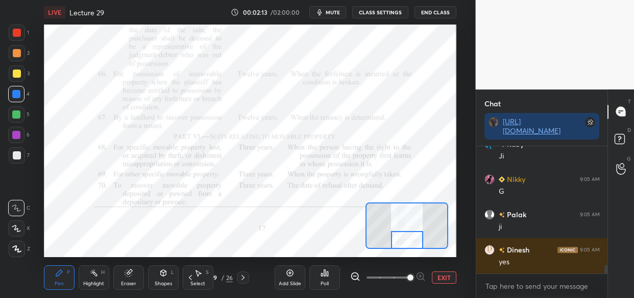
click at [18, 32] on div at bounding box center [17, 33] width 8 height 8
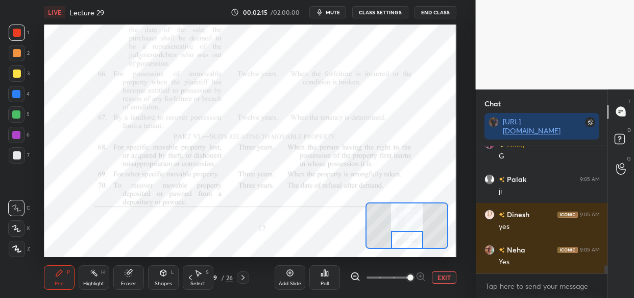
scroll to position [1830, 0]
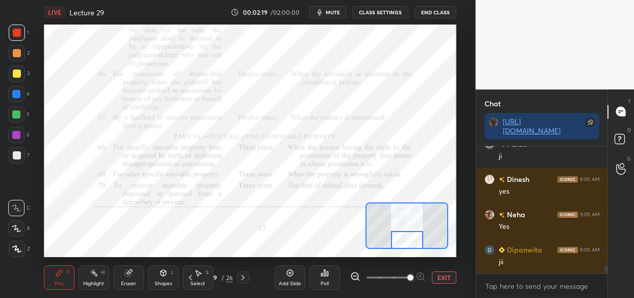
click at [15, 89] on div at bounding box center [16, 94] width 16 height 16
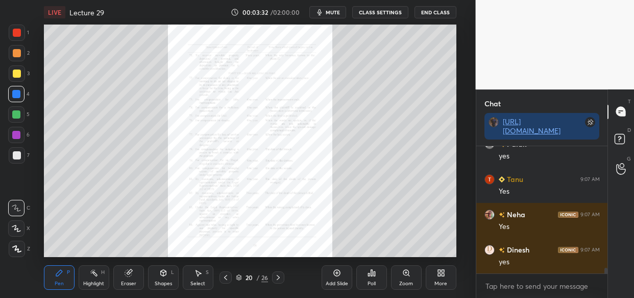
scroll to position [2911, 0]
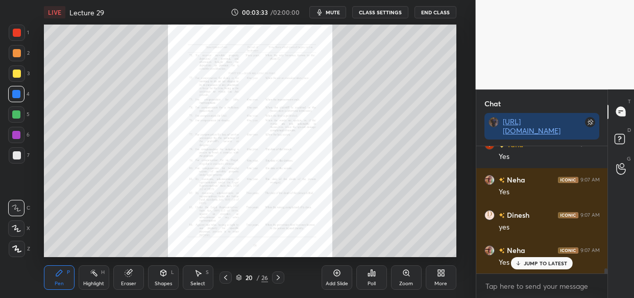
click at [407, 281] on div "Zoom" at bounding box center [406, 283] width 14 height 5
click at [409, 283] on div "Add Slide Poll Zoom More" at bounding box center [388, 277] width 135 height 57
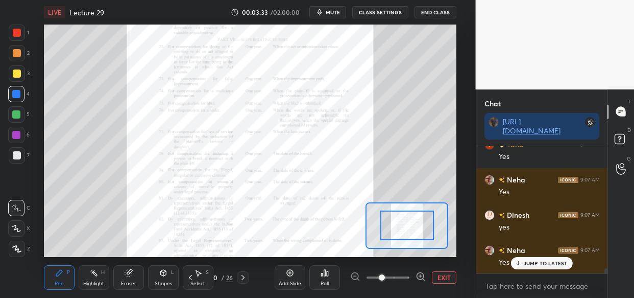
click at [411, 282] on div at bounding box center [388, 277] width 76 height 12
drag, startPoint x: 412, startPoint y: 281, endPoint x: 417, endPoint y: 277, distance: 6.1
click at [412, 282] on div at bounding box center [388, 277] width 76 height 12
click at [418, 279] on icon at bounding box center [420, 276] width 10 height 10
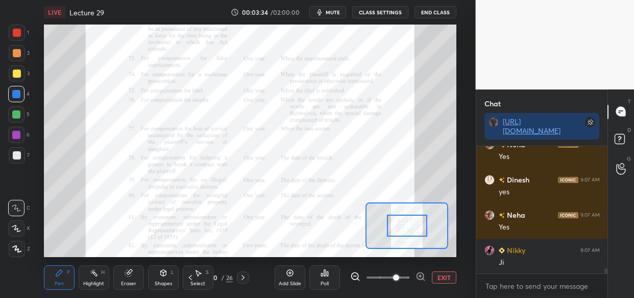
click at [419, 274] on icon at bounding box center [420, 276] width 10 height 10
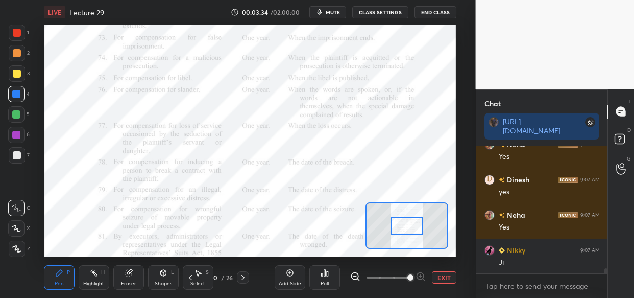
click at [413, 275] on span at bounding box center [410, 277] width 6 height 6
click at [420, 268] on div "Add Slide Poll EXIT" at bounding box center [366, 277] width 182 height 57
click at [421, 273] on div at bounding box center [388, 277] width 76 height 12
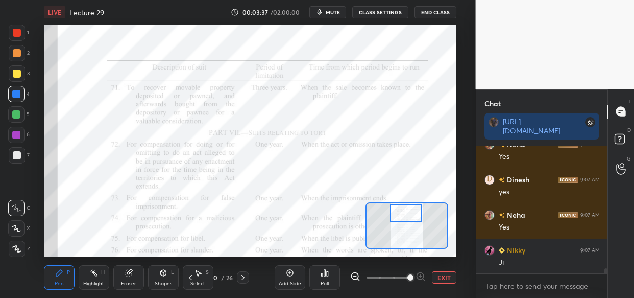
drag, startPoint x: 407, startPoint y: 219, endPoint x: 406, endPoint y: 207, distance: 12.3
click at [406, 207] on div at bounding box center [406, 213] width 32 height 18
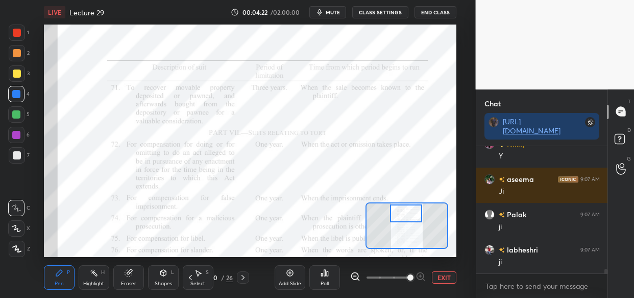
scroll to position [3615, 0]
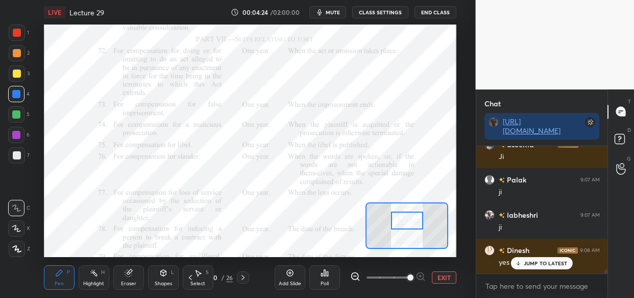
drag, startPoint x: 411, startPoint y: 214, endPoint x: 412, endPoint y: 220, distance: 6.2
click at [412, 220] on div at bounding box center [407, 220] width 32 height 18
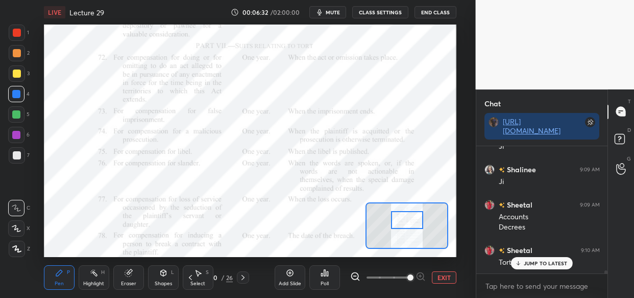
scroll to position [4807, 0]
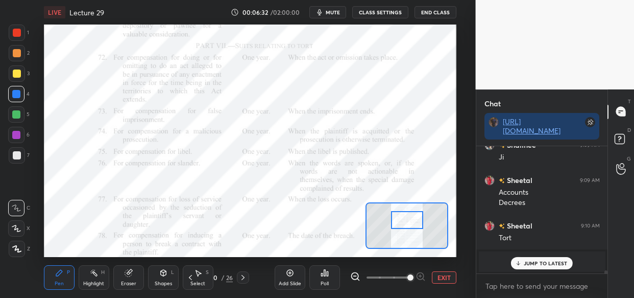
drag, startPoint x: 538, startPoint y: 255, endPoint x: 528, endPoint y: 265, distance: 14.8
click at [537, 257] on div "Palak 9:09 AM ji Neha 9:09 AM 3y aseema 9:09 AM 3y Palak 9:09 AM 3yr Dinesh 9:0…" at bounding box center [542, 209] width 132 height 127
click at [554, 265] on p "JUMP TO LATEST" at bounding box center [546, 263] width 44 height 6
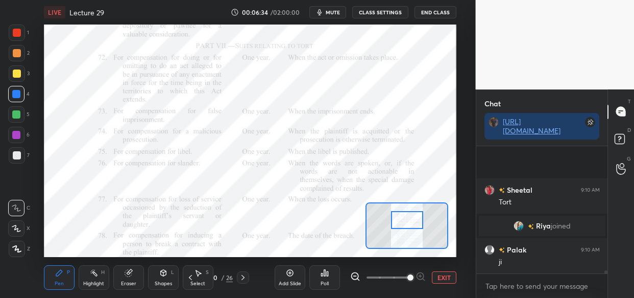
scroll to position [4913, 0]
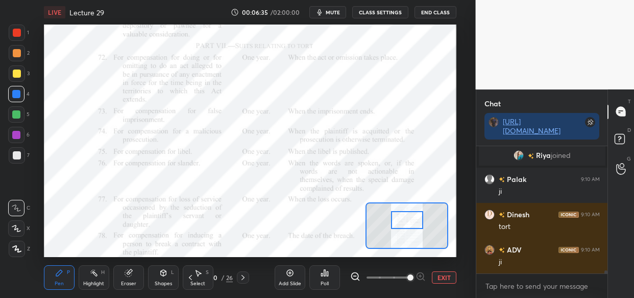
click at [10, 38] on div at bounding box center [17, 32] width 16 height 16
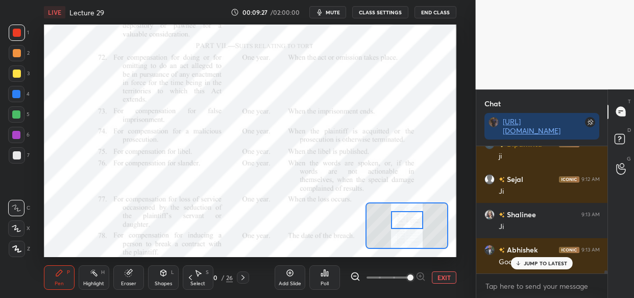
scroll to position [5221, 0]
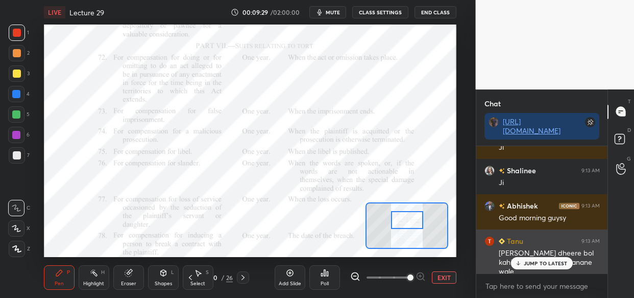
click at [541, 262] on p "JUMP TO LATEST" at bounding box center [546, 263] width 44 height 6
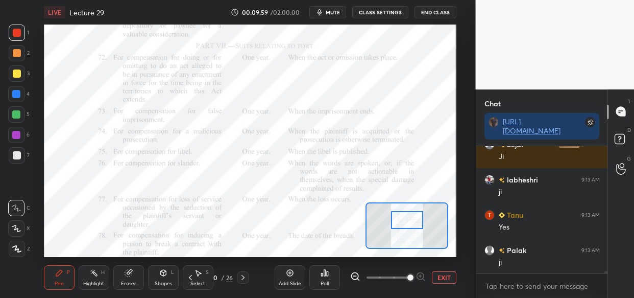
scroll to position [5680, 0]
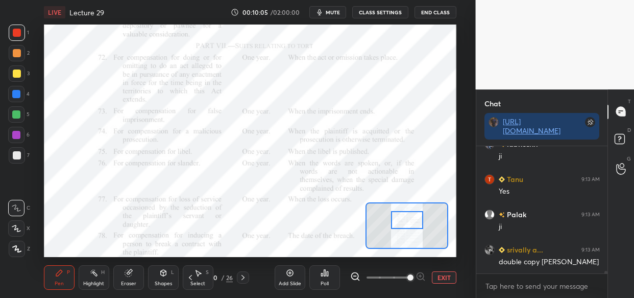
click at [22, 108] on div at bounding box center [16, 114] width 16 height 16
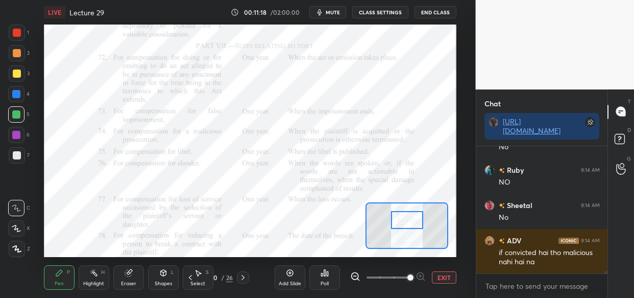
scroll to position [6850, 0]
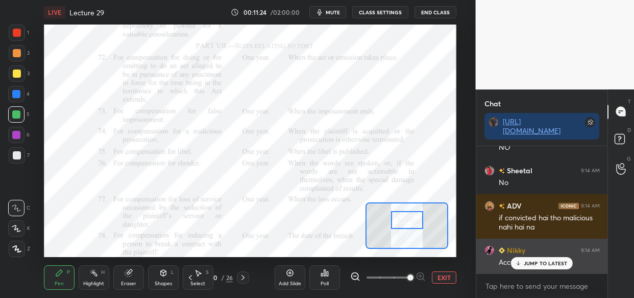
click at [531, 260] on p "JUMP TO LATEST" at bounding box center [546, 263] width 44 height 6
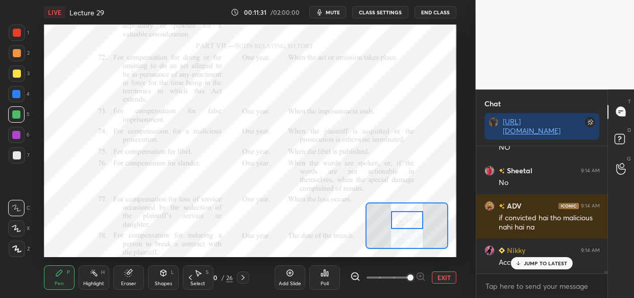
scroll to position [6886, 0]
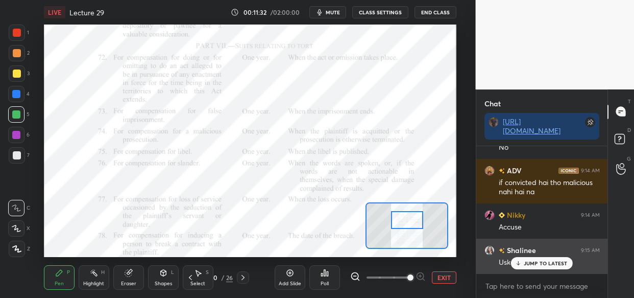
click at [524, 265] on div "JUMP TO LATEST" at bounding box center [541, 263] width 61 height 12
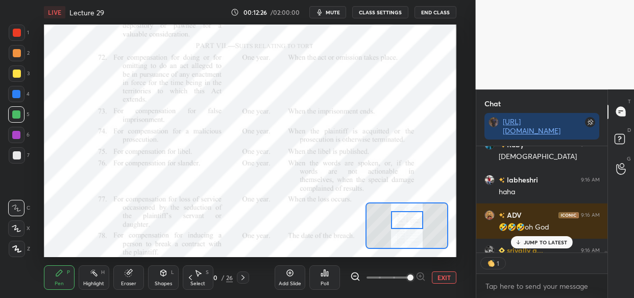
scroll to position [8308, 0]
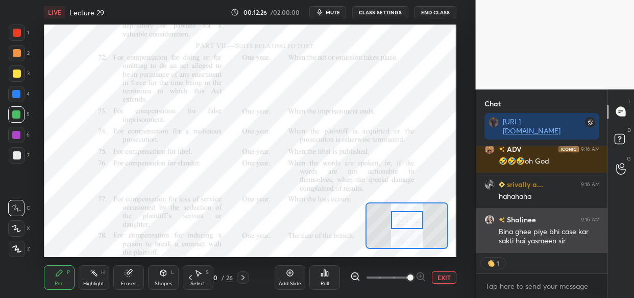
click at [550, 237] on div "Bina ghee piye bhi case kar sakti hai yasmeen sir" at bounding box center [549, 236] width 101 height 19
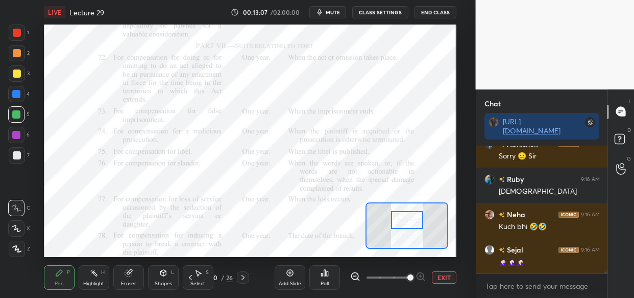
scroll to position [8779, 0]
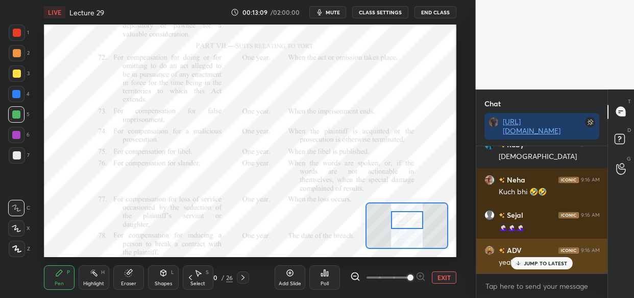
click at [541, 263] on p "JUMP TO LATEST" at bounding box center [546, 263] width 44 height 6
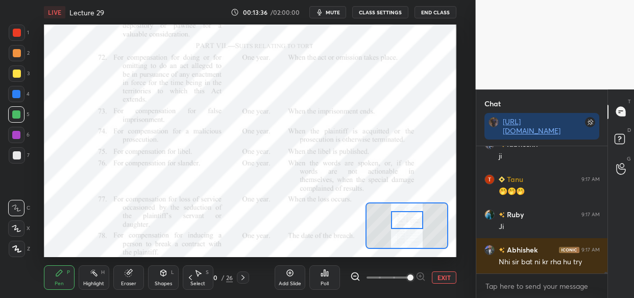
scroll to position [9256, 0]
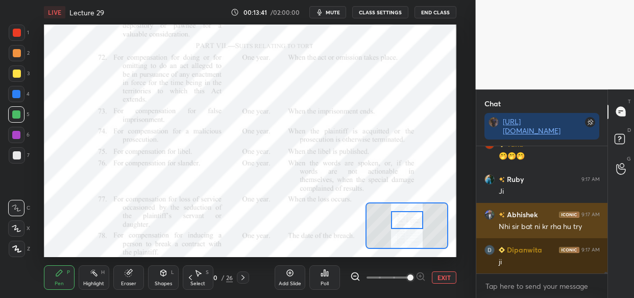
click at [491, 211] on img "grid" at bounding box center [489, 214] width 10 height 10
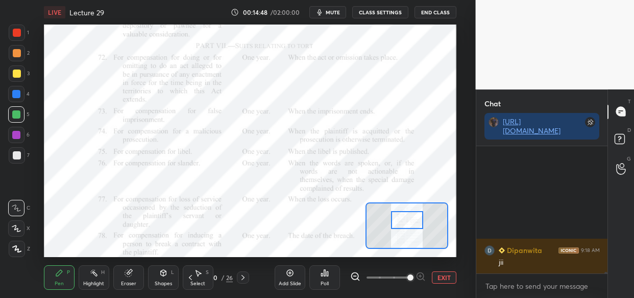
scroll to position [10675, 0]
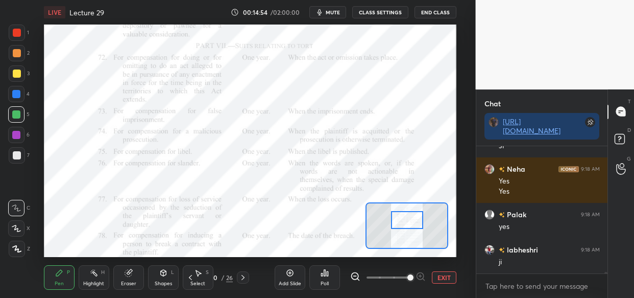
drag, startPoint x: 286, startPoint y: 274, endPoint x: 281, endPoint y: 273, distance: 5.7
click at [287, 275] on icon at bounding box center [290, 272] width 8 height 8
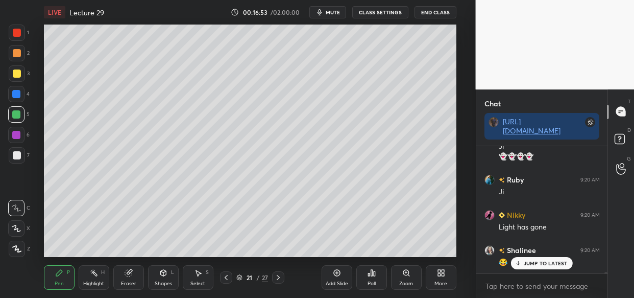
scroll to position [12304, 0]
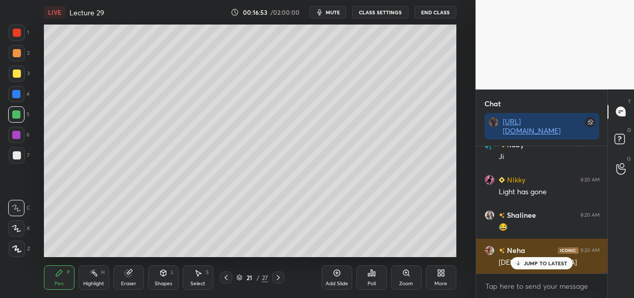
click at [543, 262] on p "JUMP TO LATEST" at bounding box center [546, 263] width 44 height 6
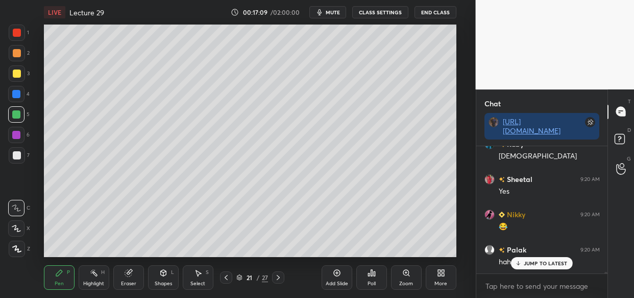
scroll to position [12551, 0]
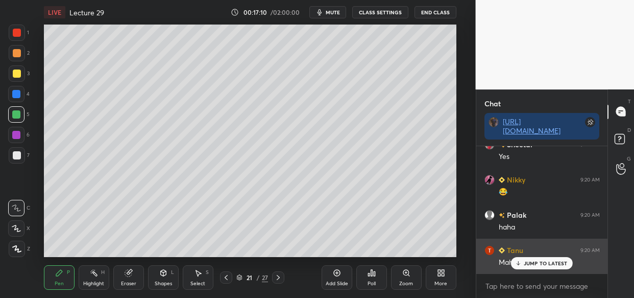
click at [545, 265] on p "JUMP TO LATEST" at bounding box center [546, 263] width 44 height 6
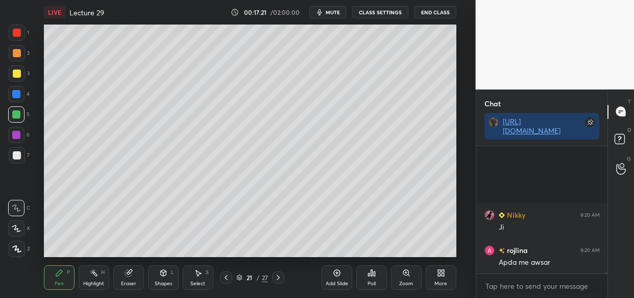
scroll to position [12762, 0]
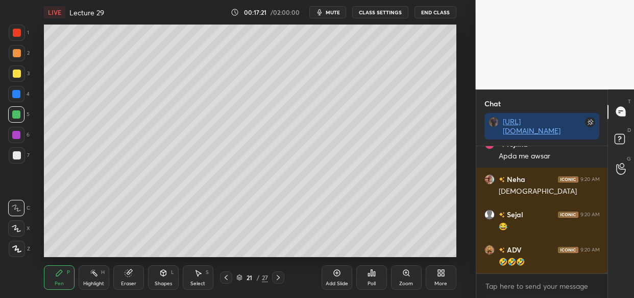
click at [17, 93] on div at bounding box center [16, 94] width 8 height 8
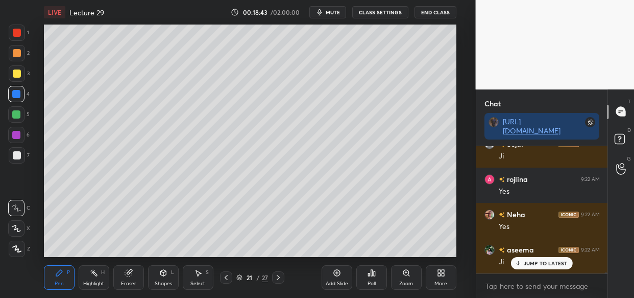
scroll to position [14311, 0]
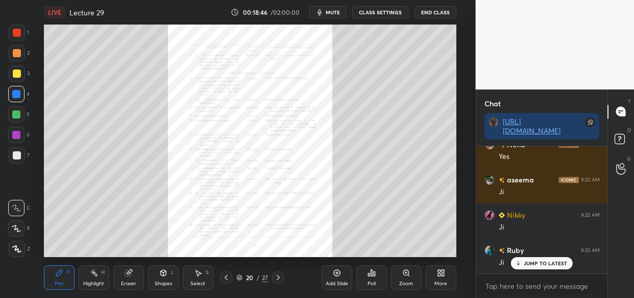
click at [410, 271] on div "Zoom" at bounding box center [406, 277] width 31 height 24
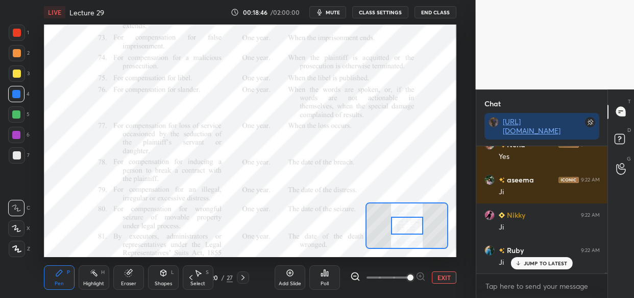
click at [407, 277] on span at bounding box center [410, 277] width 6 height 6
click at [407, 276] on span at bounding box center [410, 277] width 6 height 6
click at [408, 274] on span at bounding box center [410, 277] width 6 height 6
click at [410, 276] on span at bounding box center [410, 277] width 6 height 6
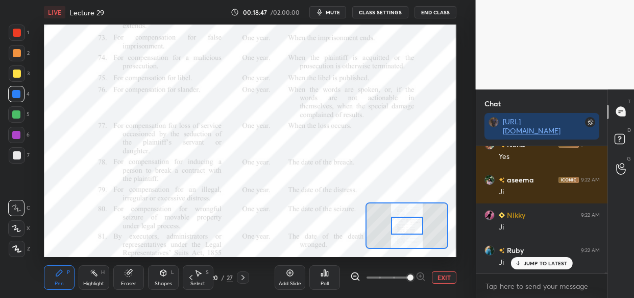
click at [413, 274] on span at bounding box center [410, 277] width 6 height 6
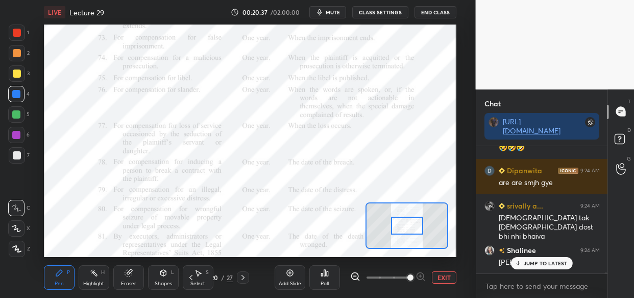
scroll to position [16039, 0]
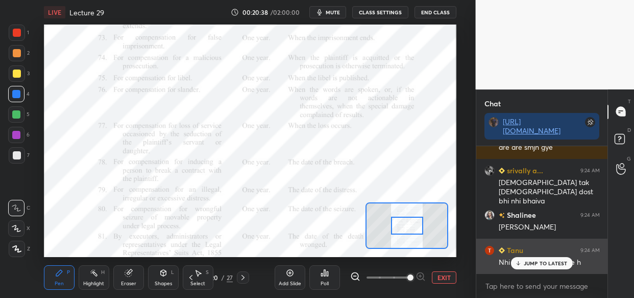
click at [538, 257] on div "JUMP TO LATEST" at bounding box center [541, 263] width 61 height 12
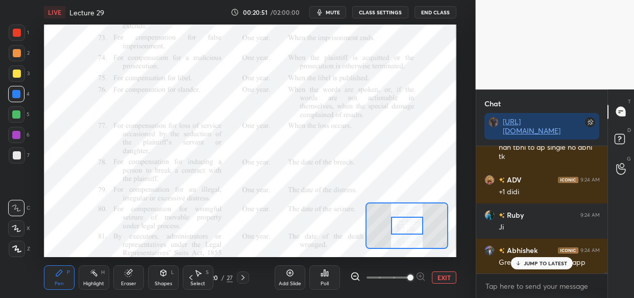
scroll to position [16259, 0]
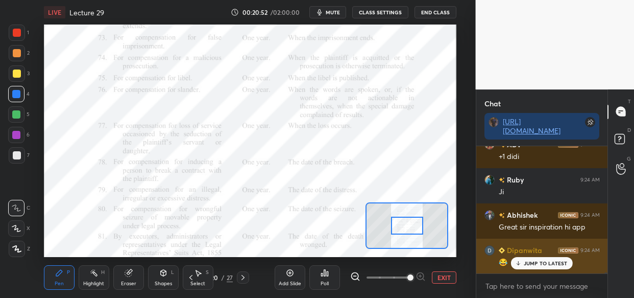
click at [554, 253] on div "Dipanwita 9:24 AM" at bounding box center [541, 249] width 115 height 11
drag, startPoint x: 562, startPoint y: 258, endPoint x: 549, endPoint y: 262, distance: 13.2
click at [561, 260] on div "JUMP TO LATEST" at bounding box center [541, 263] width 61 height 12
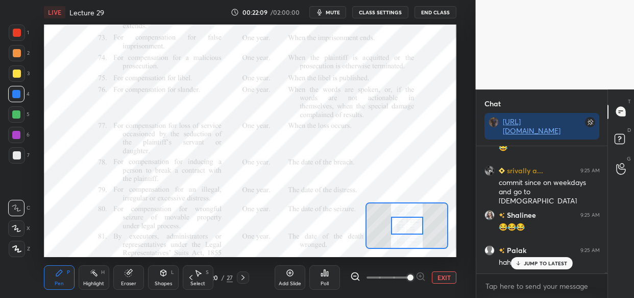
scroll to position [17327, 0]
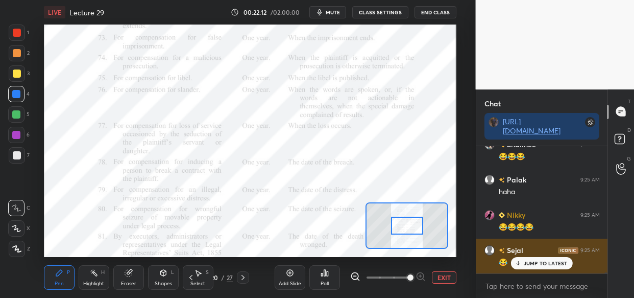
click at [531, 261] on p "JUMP TO LATEST" at bounding box center [546, 263] width 44 height 6
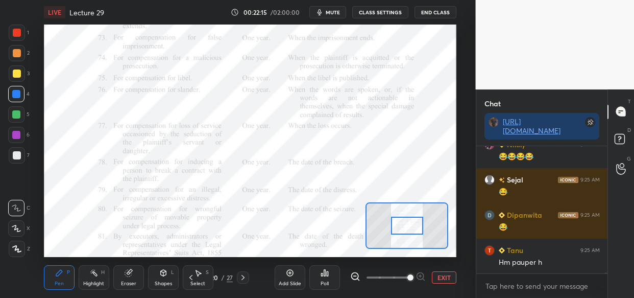
scroll to position [17468, 0]
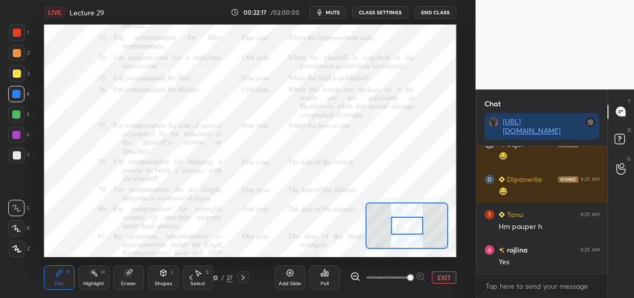
click at [7, 138] on div "1 2 3 4 5 6 7 C X Z C X Z E E Erase all H H" at bounding box center [16, 140] width 33 height 232
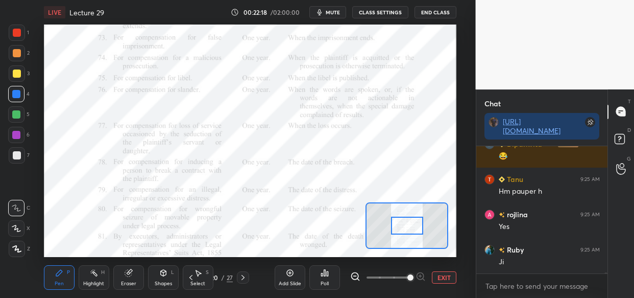
scroll to position [17538, 0]
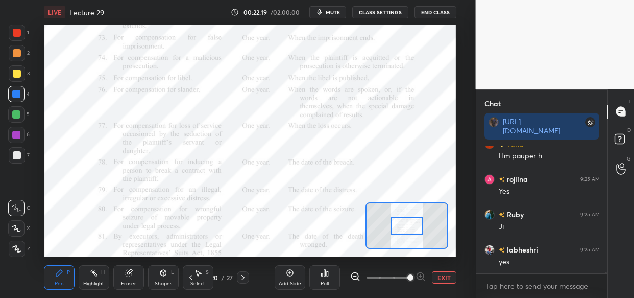
click at [17, 135] on div at bounding box center [16, 135] width 8 height 8
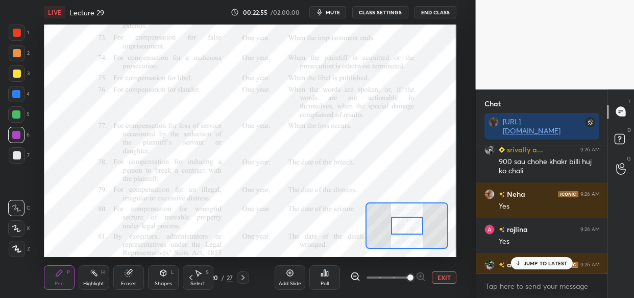
scroll to position [17849, 0]
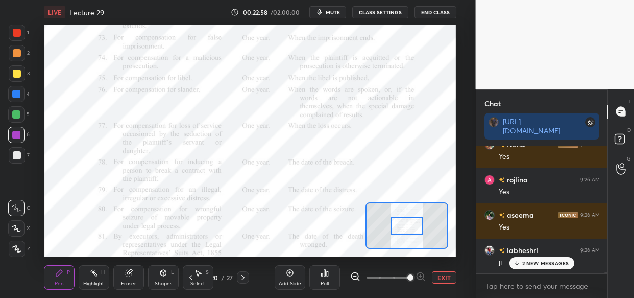
click at [530, 262] on p "2 NEW MESSAGES" at bounding box center [545, 263] width 47 height 6
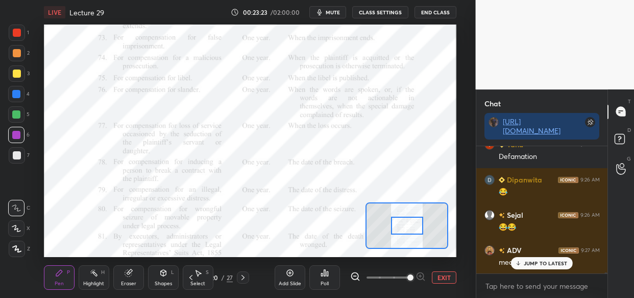
scroll to position [18392, 0]
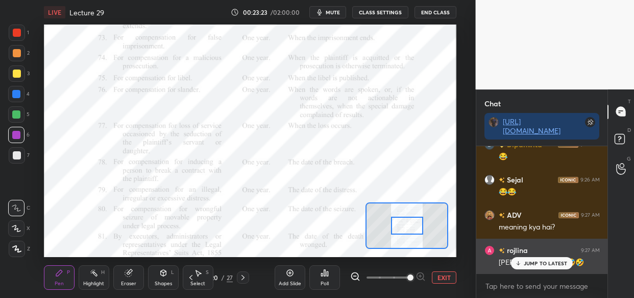
click at [554, 262] on p "JUMP TO LATEST" at bounding box center [546, 263] width 44 height 6
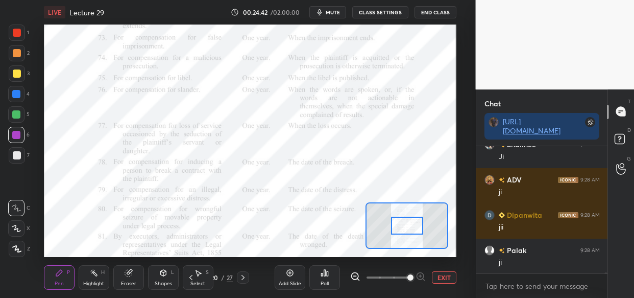
scroll to position [19600, 0]
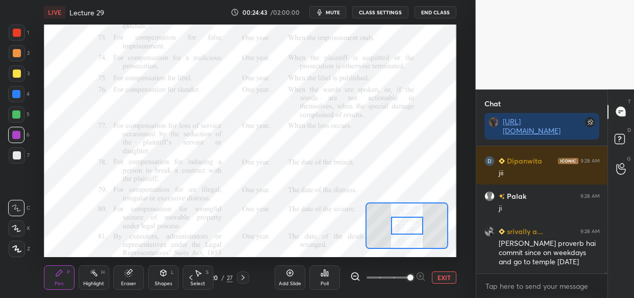
drag, startPoint x: 21, startPoint y: 105, endPoint x: 20, endPoint y: 113, distance: 7.8
click at [23, 106] on div "1 2 3 4 5 6 7" at bounding box center [18, 95] width 21 height 143
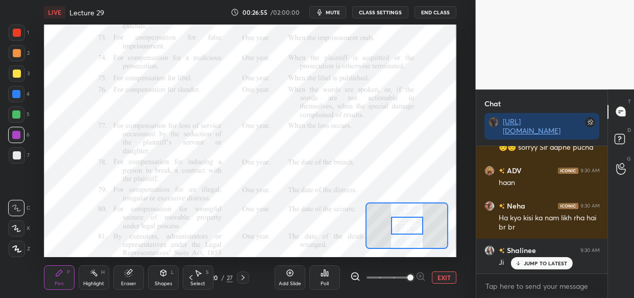
scroll to position [21397, 0]
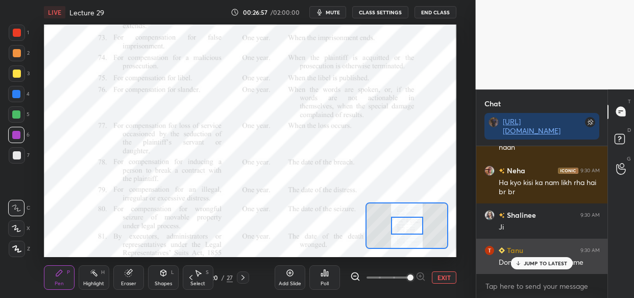
click at [538, 266] on div "JUMP TO LATEST" at bounding box center [541, 263] width 61 height 12
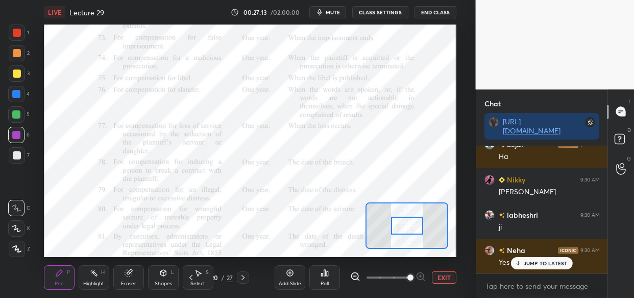
scroll to position [21724, 0]
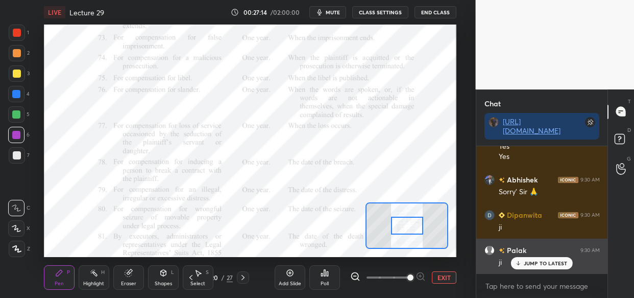
click at [535, 260] on p "JUMP TO LATEST" at bounding box center [546, 263] width 44 height 6
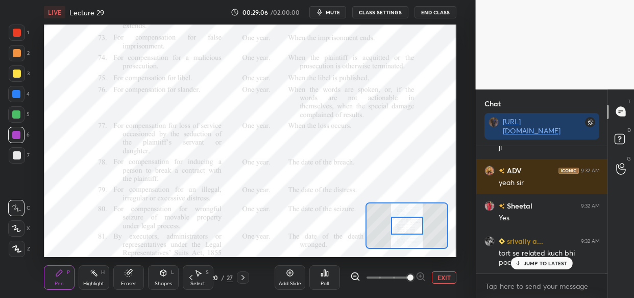
scroll to position [23741, 0]
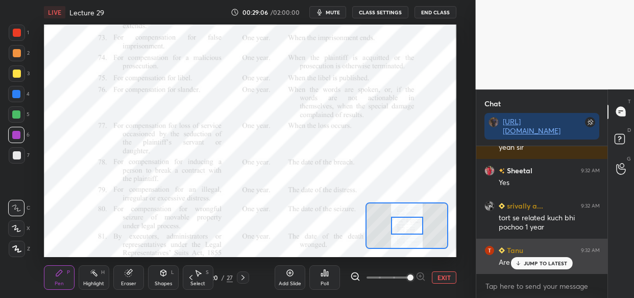
drag, startPoint x: 543, startPoint y: 264, endPoint x: 531, endPoint y: 266, distance: 12.4
click at [541, 264] on p "JUMP TO LATEST" at bounding box center [546, 263] width 44 height 6
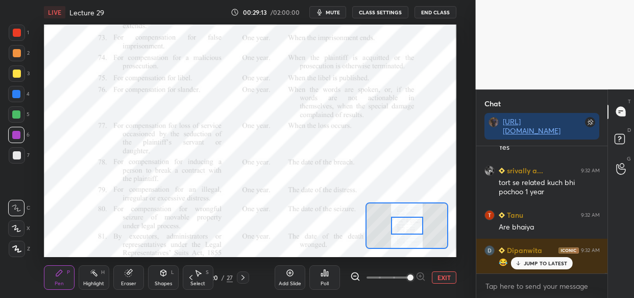
scroll to position [23811, 0]
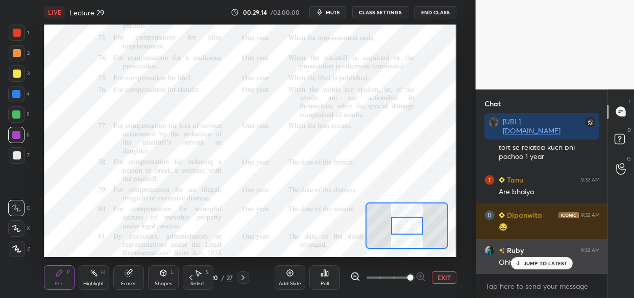
drag, startPoint x: 542, startPoint y: 260, endPoint x: 525, endPoint y: 264, distance: 17.9
click at [541, 260] on p "JUMP TO LATEST" at bounding box center [546, 263] width 44 height 6
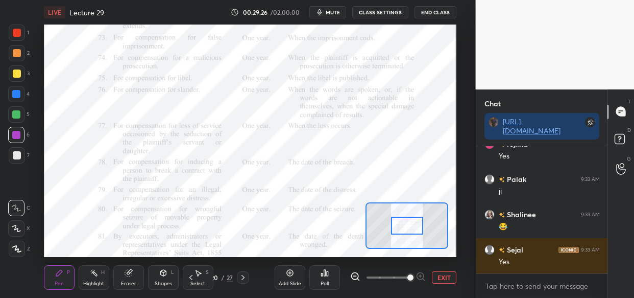
scroll to position [24022, 0]
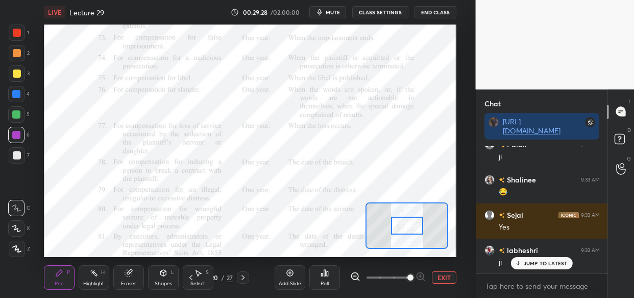
click at [18, 90] on div at bounding box center [16, 94] width 8 height 8
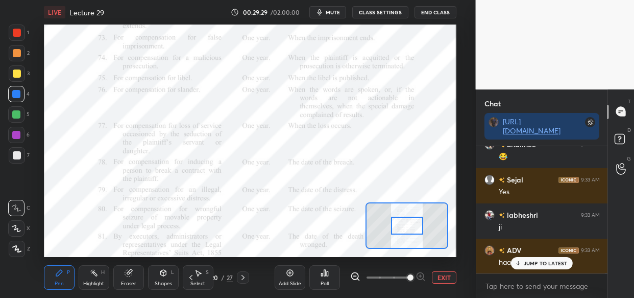
click at [23, 96] on div at bounding box center [16, 94] width 16 height 16
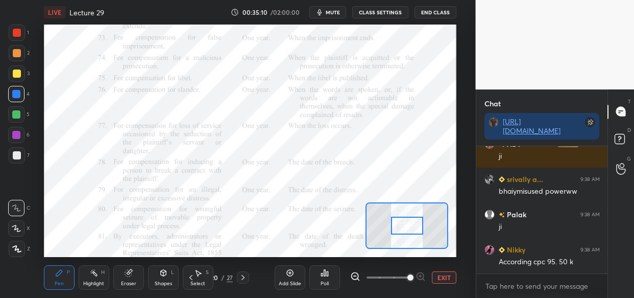
scroll to position [29157, 0]
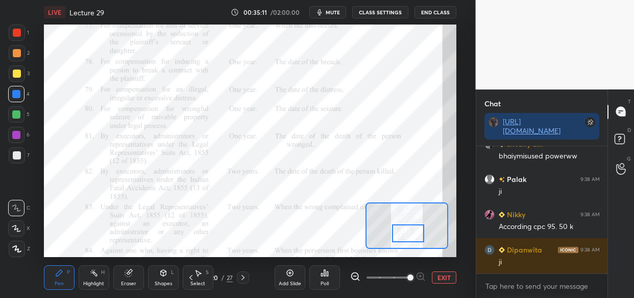
drag, startPoint x: 408, startPoint y: 227, endPoint x: 409, endPoint y: 234, distance: 7.7
click at [409, 234] on div at bounding box center [408, 233] width 32 height 18
click at [14, 131] on div at bounding box center [16, 135] width 8 height 8
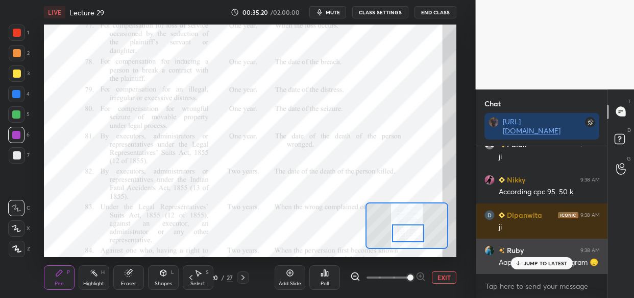
click at [541, 265] on p "JUMP TO LATEST" at bounding box center [546, 263] width 44 height 6
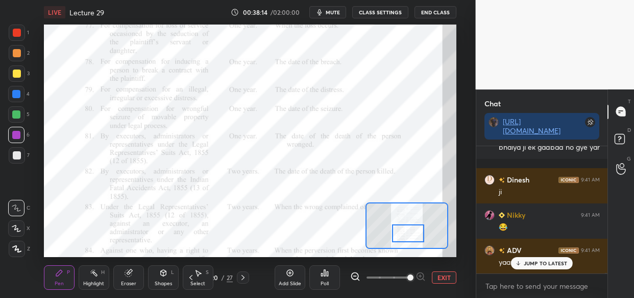
scroll to position [30691, 0]
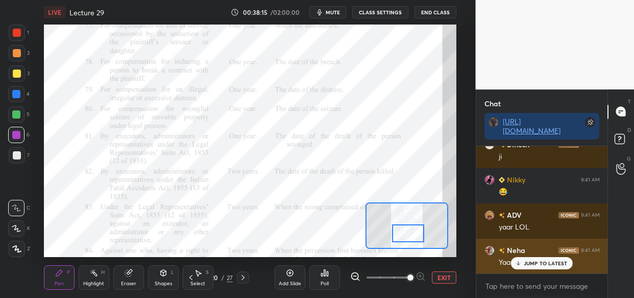
click at [548, 262] on p "JUMP TO LATEST" at bounding box center [546, 263] width 44 height 6
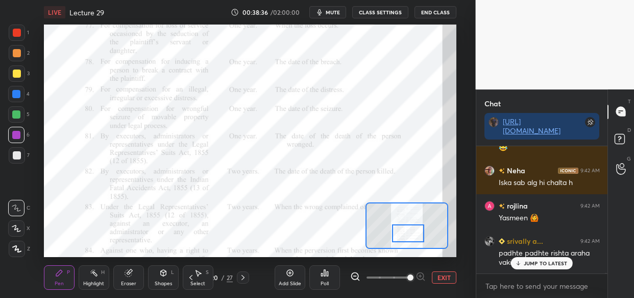
scroll to position [31027, 0]
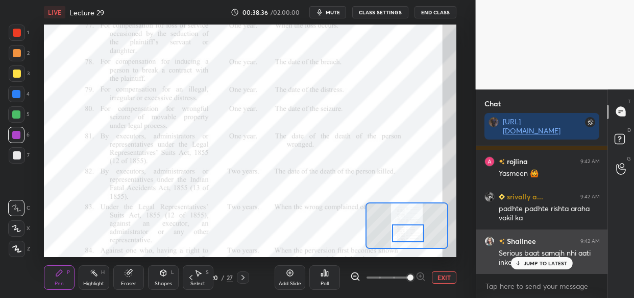
click at [537, 264] on p "JUMP TO LATEST" at bounding box center [546, 263] width 44 height 6
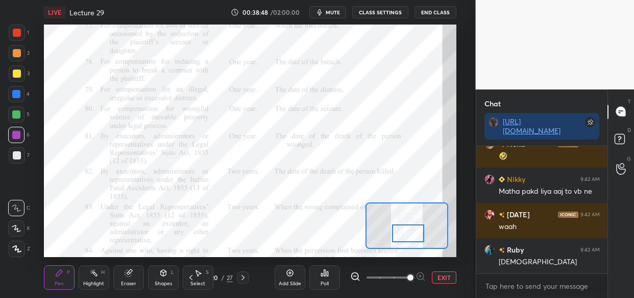
scroll to position [31238, 0]
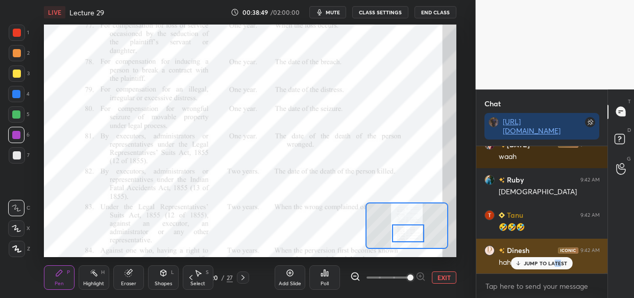
drag, startPoint x: 559, startPoint y: 263, endPoint x: 554, endPoint y: 259, distance: 6.5
click at [554, 263] on p "JUMP TO LATEST" at bounding box center [546, 263] width 44 height 6
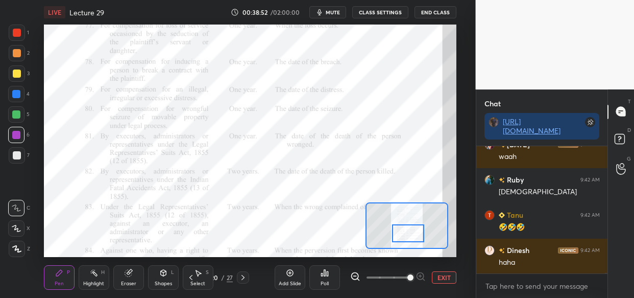
scroll to position [31273, 0]
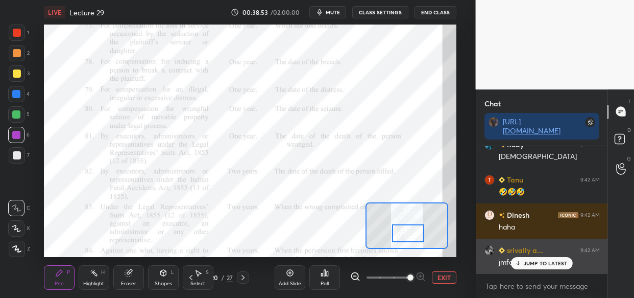
click at [539, 262] on div "JUMP TO LATEST" at bounding box center [541, 263] width 61 height 12
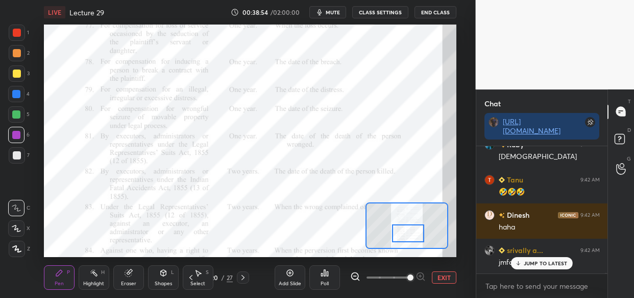
scroll to position [31308, 0]
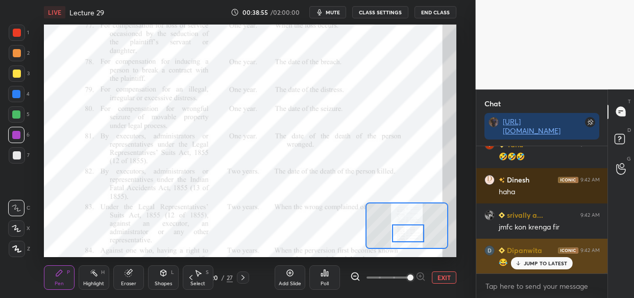
drag, startPoint x: 565, startPoint y: 264, endPoint x: 548, endPoint y: 266, distance: 17.0
click at [564, 264] on p "JUMP TO LATEST" at bounding box center [546, 263] width 44 height 6
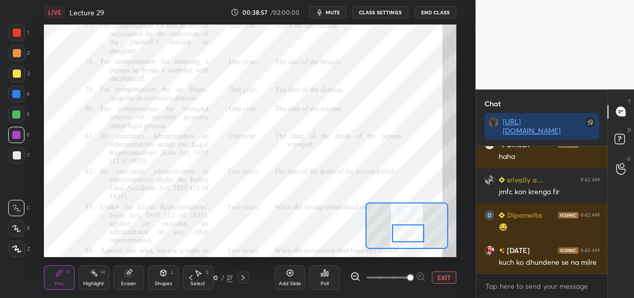
scroll to position [31389, 0]
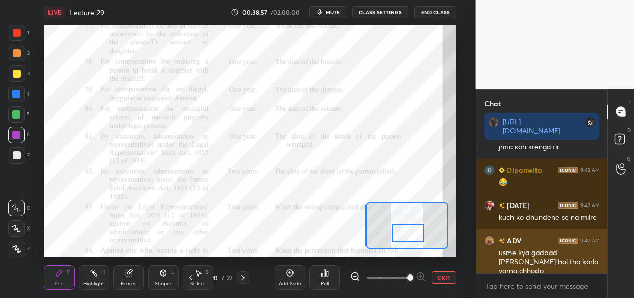
click at [536, 262] on div "usme kya gadbad hai karna hai tho karlo varna chhodo" at bounding box center [549, 261] width 101 height 29
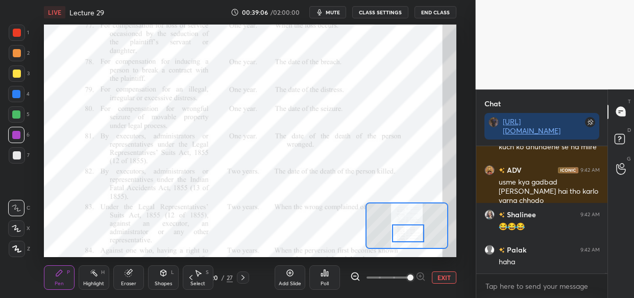
scroll to position [31503, 0]
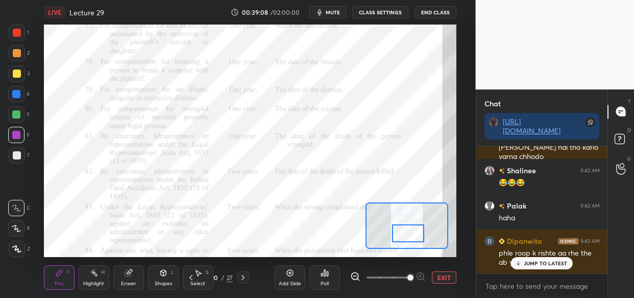
drag, startPoint x: 551, startPoint y: 263, endPoint x: 529, endPoint y: 282, distance: 29.0
click at [551, 265] on p "JUMP TO LATEST" at bounding box center [546, 263] width 44 height 6
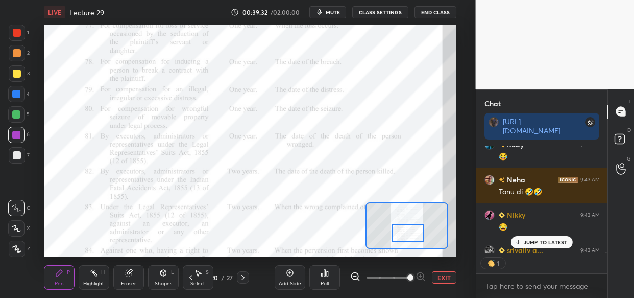
scroll to position [31885, 0]
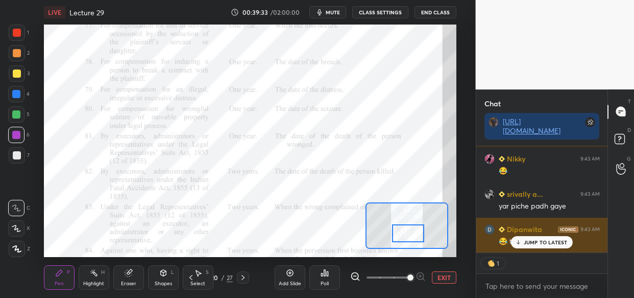
click at [535, 242] on p "JUMP TO LATEST" at bounding box center [546, 242] width 44 height 6
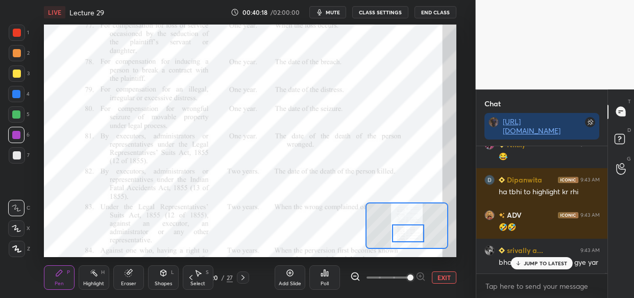
scroll to position [32472, 0]
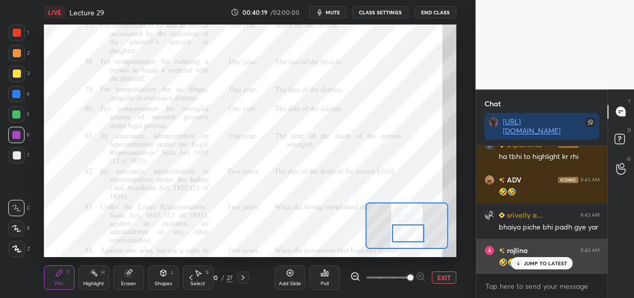
click at [554, 261] on p "JUMP TO LATEST" at bounding box center [546, 263] width 44 height 6
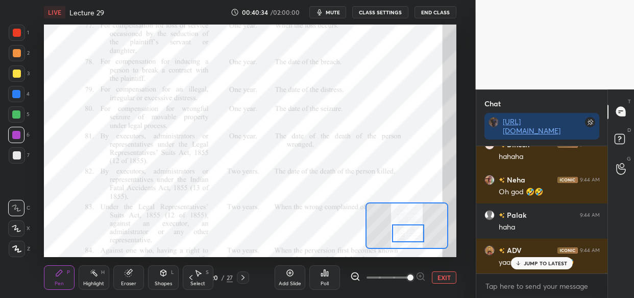
scroll to position [32763, 0]
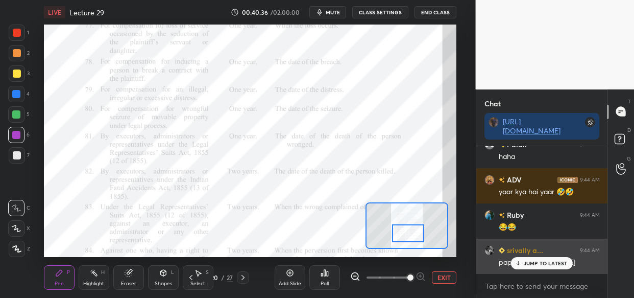
click at [552, 265] on p "JUMP TO LATEST" at bounding box center [546, 263] width 44 height 6
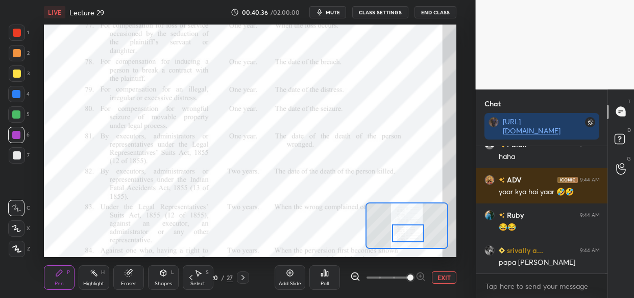
scroll to position [32798, 0]
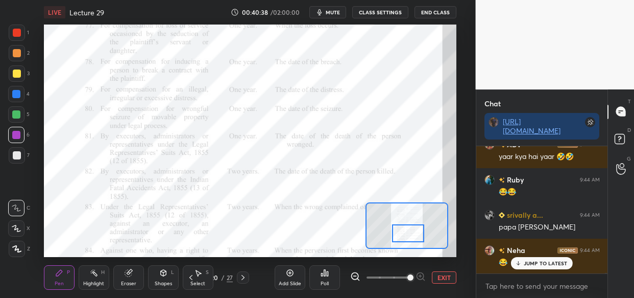
drag, startPoint x: 535, startPoint y: 261, endPoint x: 506, endPoint y: 277, distance: 33.6
click at [536, 262] on p "JUMP TO LATEST" at bounding box center [546, 263] width 44 height 6
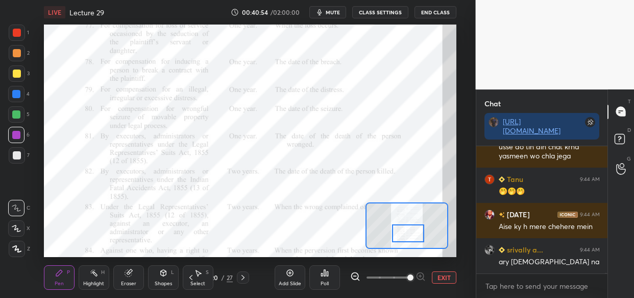
scroll to position [32983, 0]
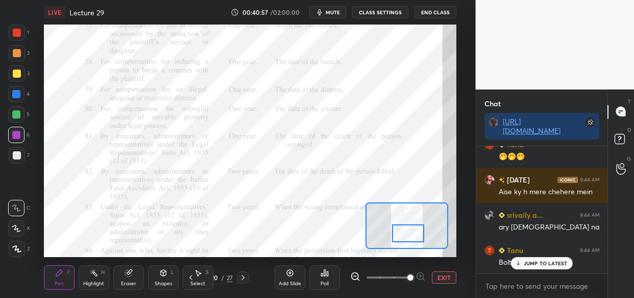
drag, startPoint x: 546, startPoint y: 265, endPoint x: 518, endPoint y: 278, distance: 30.8
click at [546, 264] on p "JUMP TO LATEST" at bounding box center [546, 263] width 44 height 6
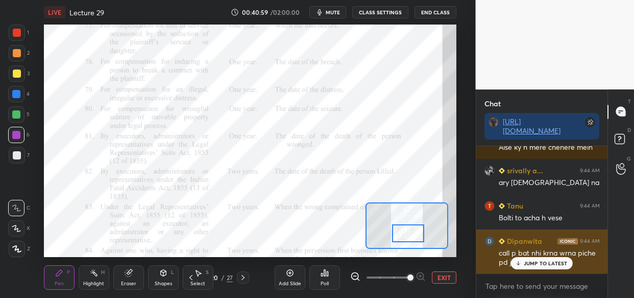
drag, startPoint x: 541, startPoint y: 259, endPoint x: 528, endPoint y: 257, distance: 13.4
click at [540, 259] on div "JUMP TO LATEST" at bounding box center [541, 263] width 61 height 12
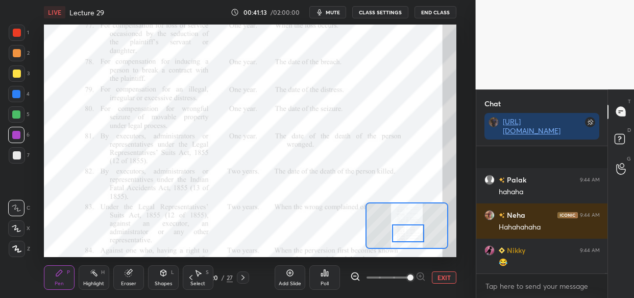
scroll to position [33283, 0]
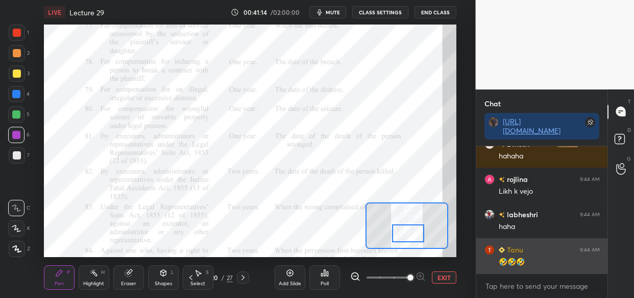
click at [559, 271] on div "Dipanwita 9:44 AM ha chat krna 3 din Shalinee 9:44 AM Dipa😂😂😂😂 Dinesh 9:44 AM h…" at bounding box center [542, 209] width 132 height 127
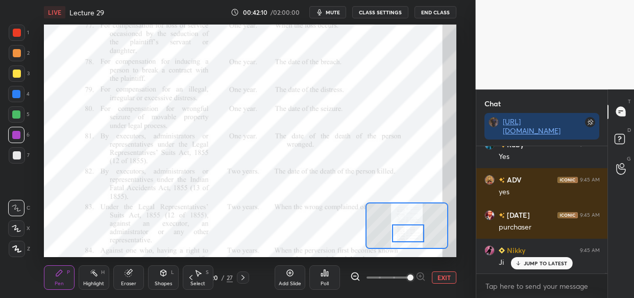
scroll to position [34288, 0]
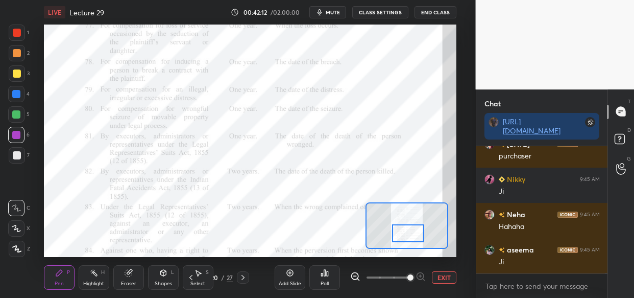
click at [13, 115] on div at bounding box center [16, 114] width 8 height 8
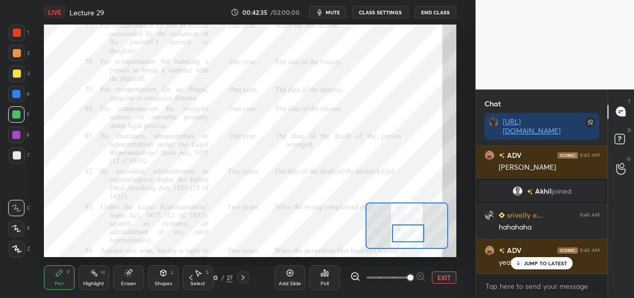
scroll to position [25959, 0]
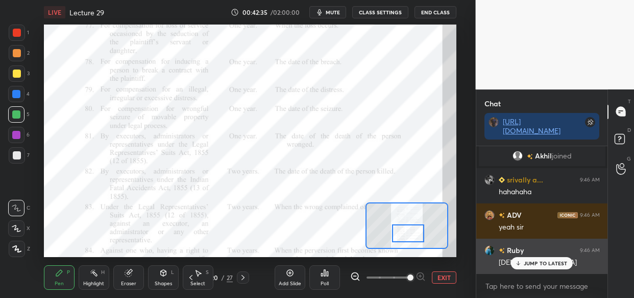
click at [531, 263] on p "JUMP TO LATEST" at bounding box center [546, 263] width 44 height 6
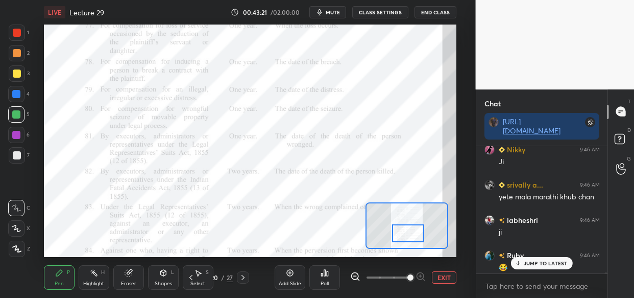
scroll to position [26449, 0]
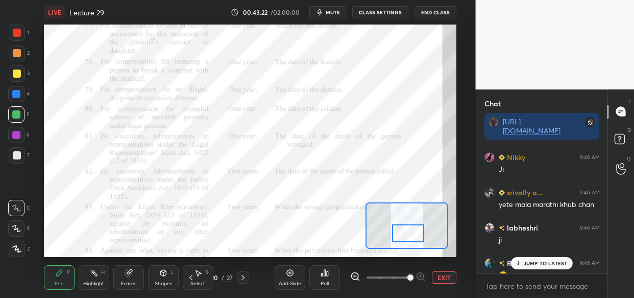
click at [548, 260] on p "JUMP TO LATEST" at bounding box center [546, 263] width 44 height 6
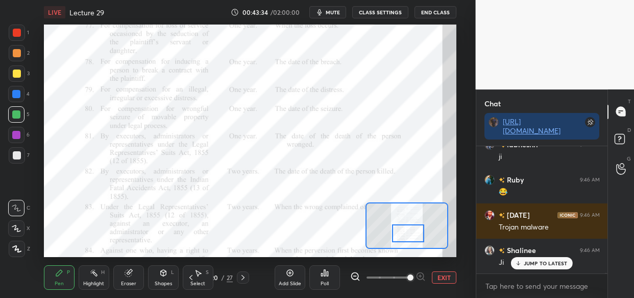
scroll to position [26567, 0]
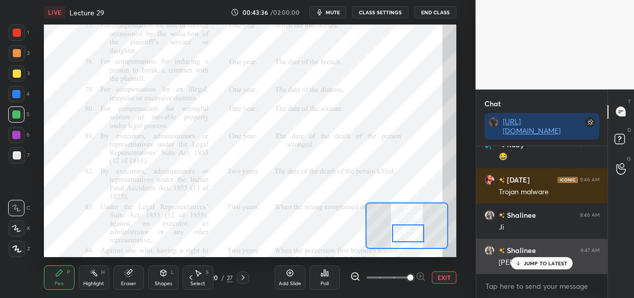
click at [553, 265] on p "JUMP TO LATEST" at bounding box center [546, 263] width 44 height 6
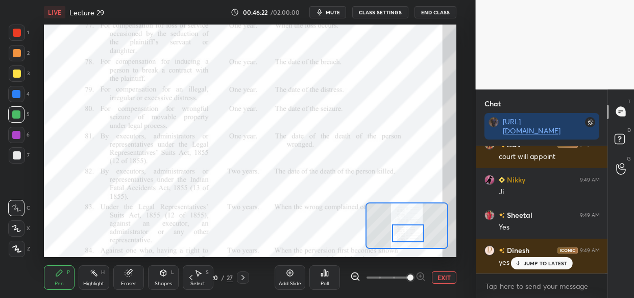
scroll to position [28467, 0]
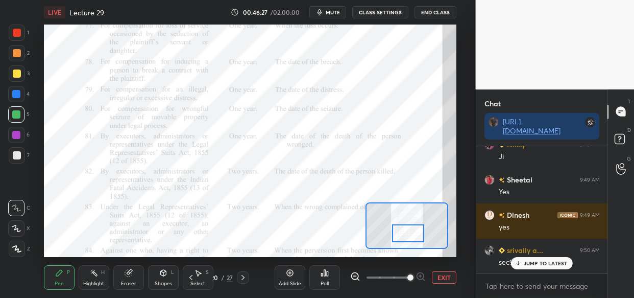
drag, startPoint x: 533, startPoint y: 261, endPoint x: 515, endPoint y: 275, distance: 23.3
click at [533, 261] on p "JUMP TO LATEST" at bounding box center [546, 263] width 44 height 6
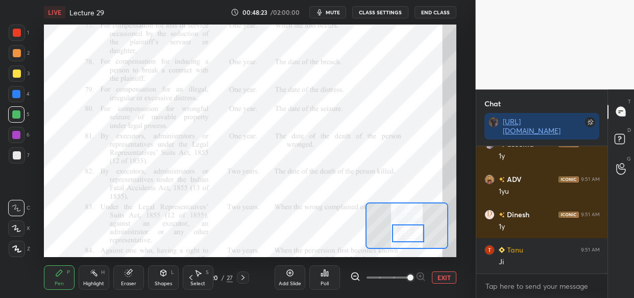
scroll to position [30157, 0]
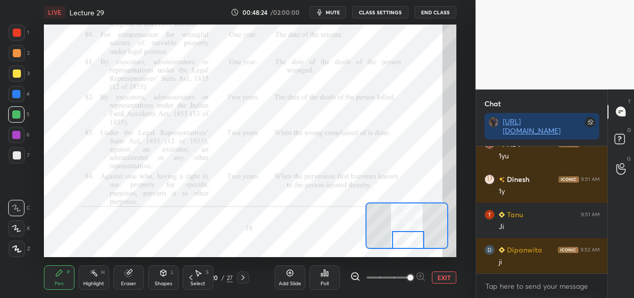
drag, startPoint x: 403, startPoint y: 231, endPoint x: 403, endPoint y: 239, distance: 8.2
click at [403, 239] on div at bounding box center [408, 240] width 32 height 18
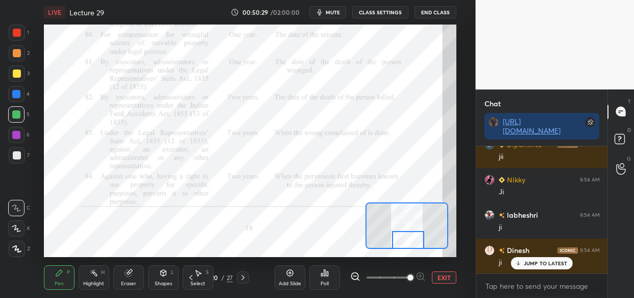
scroll to position [31619, 0]
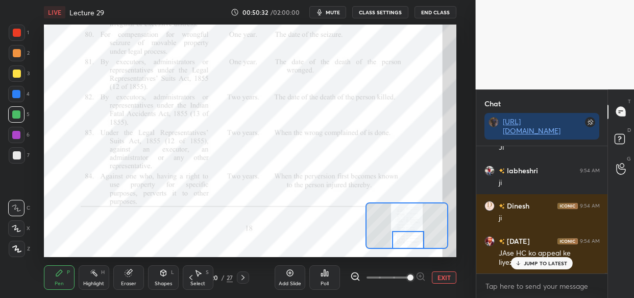
click at [533, 266] on div "JUMP TO LATEST" at bounding box center [541, 263] width 61 height 12
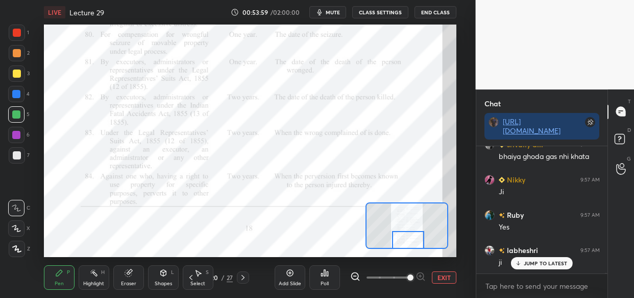
scroll to position [34227, 0]
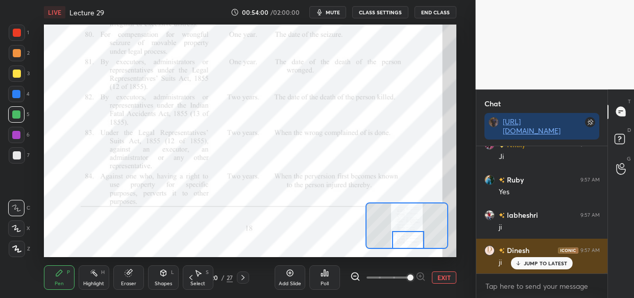
click at [551, 260] on p "JUMP TO LATEST" at bounding box center [546, 263] width 44 height 6
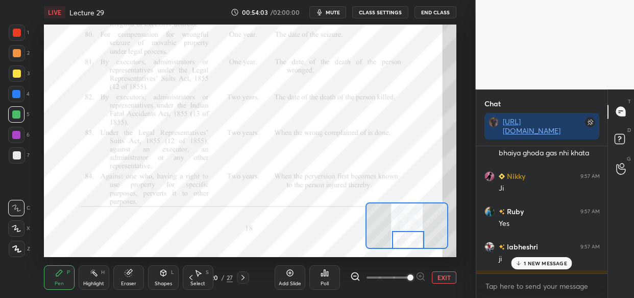
drag, startPoint x: 543, startPoint y: 262, endPoint x: 534, endPoint y: 262, distance: 9.7
click at [541, 262] on p "1 NEW MESSAGE" at bounding box center [545, 263] width 43 height 6
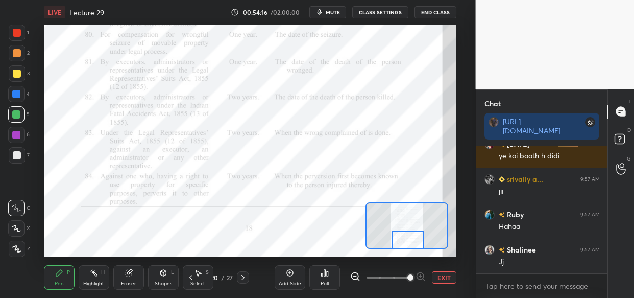
scroll to position [34473, 0]
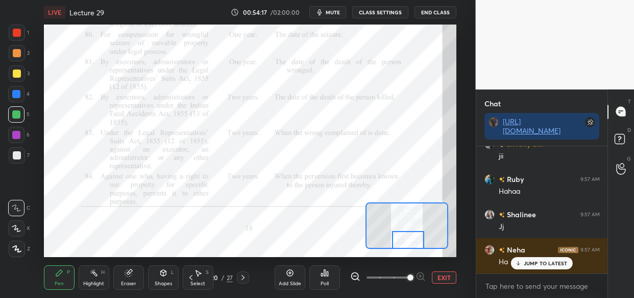
click at [539, 259] on div "JUMP TO LATEST" at bounding box center [541, 263] width 61 height 12
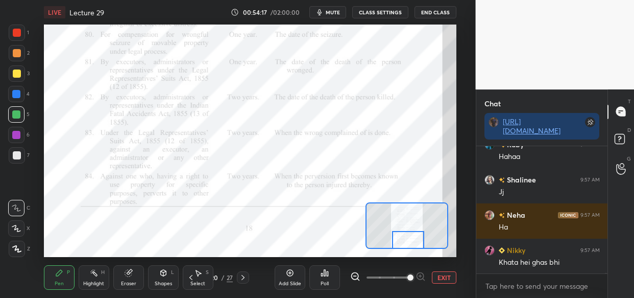
scroll to position [34544, 0]
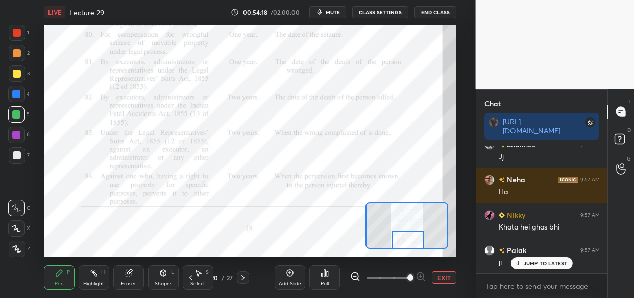
click at [556, 259] on div "srivally a... 9:57 AM bhaiya ghoda gas nhi khata Nikky 9:57 AM Ji Ruby 9:57 AM …" at bounding box center [542, 209] width 132 height 127
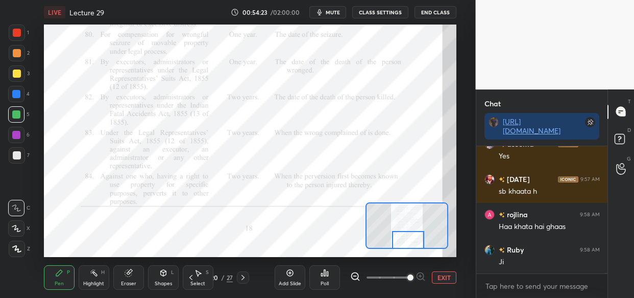
scroll to position [34825, 0]
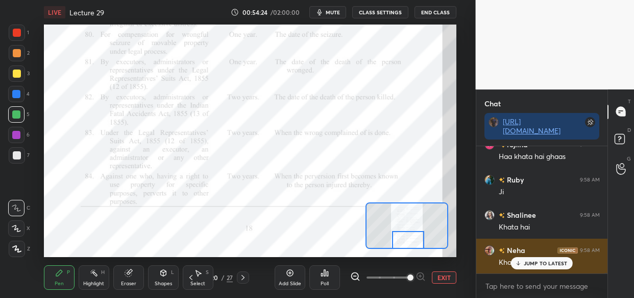
click at [528, 264] on p "JUMP TO LATEST" at bounding box center [546, 263] width 44 height 6
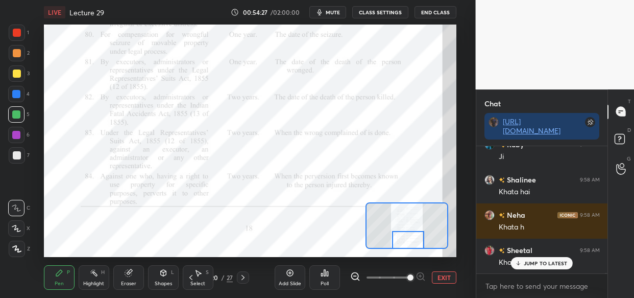
scroll to position [34896, 0]
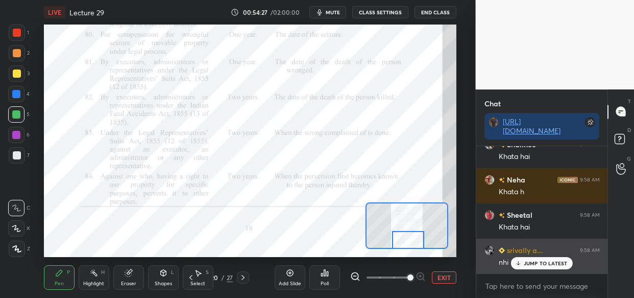
drag, startPoint x: 538, startPoint y: 269, endPoint x: 505, endPoint y: 269, distance: 33.2
click at [537, 268] on div "JUMP TO LATEST" at bounding box center [541, 263] width 61 height 12
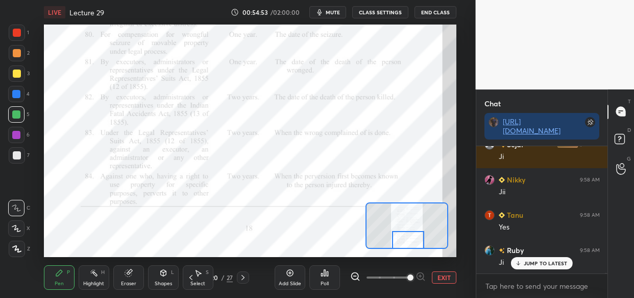
scroll to position [35609, 0]
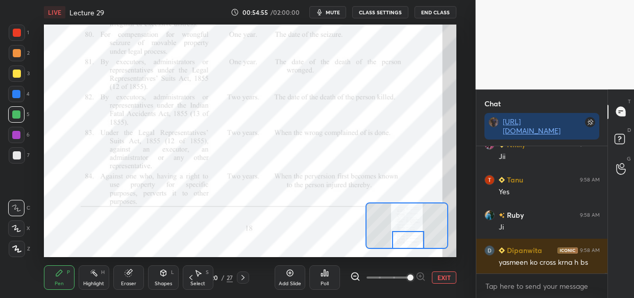
click at [541, 280] on div "srivally a... 9:58 AM" at bounding box center [541, 285] width 115 height 11
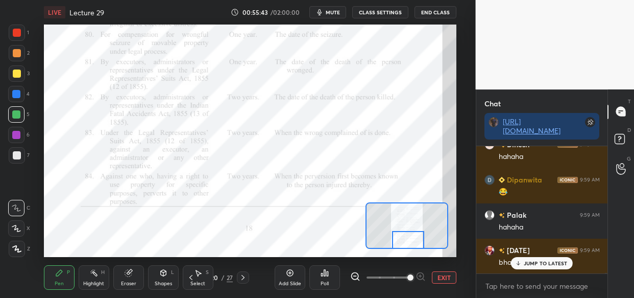
scroll to position [36243, 0]
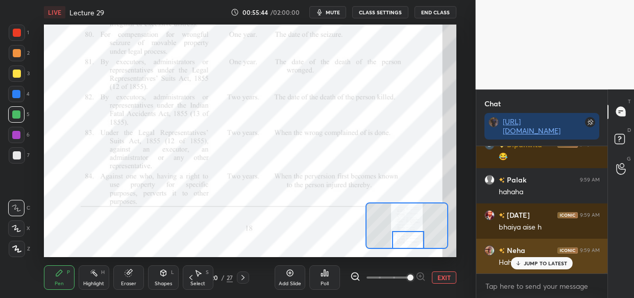
drag, startPoint x: 547, startPoint y: 265, endPoint x: 540, endPoint y: 264, distance: 7.2
click at [546, 265] on p "JUMP TO LATEST" at bounding box center [546, 263] width 44 height 6
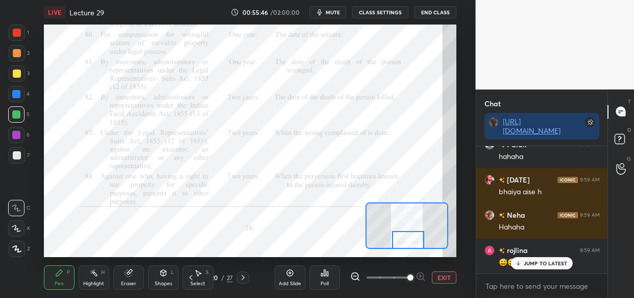
scroll to position [36314, 0]
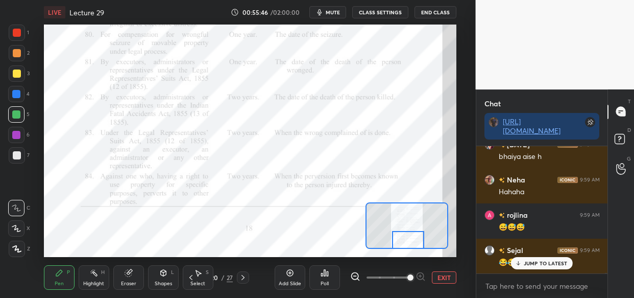
drag, startPoint x: 550, startPoint y: 264, endPoint x: 523, endPoint y: 281, distance: 32.6
click at [552, 263] on p "JUMP TO LATEST" at bounding box center [546, 263] width 44 height 6
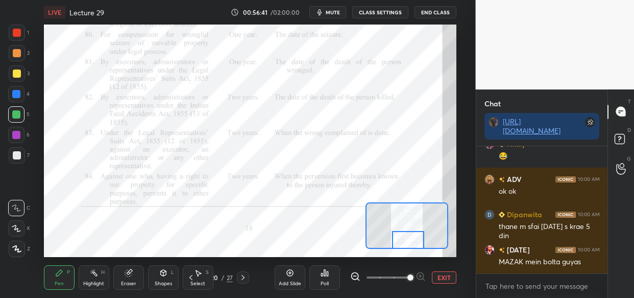
scroll to position [36967, 0]
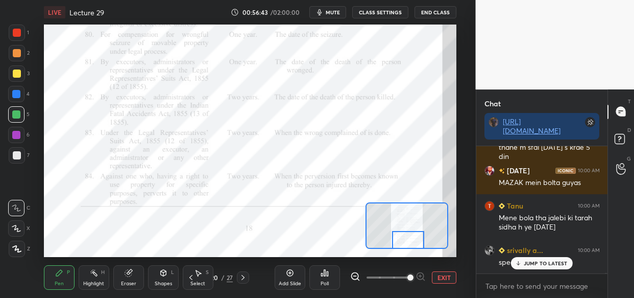
drag, startPoint x: 544, startPoint y: 261, endPoint x: 528, endPoint y: 275, distance: 21.8
click at [544, 262] on p "JUMP TO LATEST" at bounding box center [546, 263] width 44 height 6
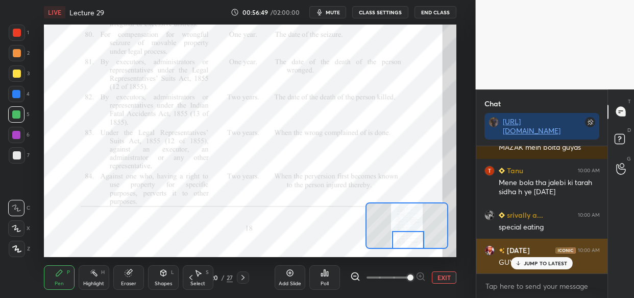
click at [534, 262] on p "JUMP TO LATEST" at bounding box center [546, 263] width 44 height 6
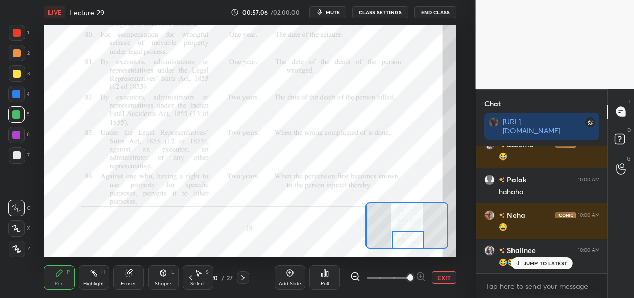
scroll to position [37319, 0]
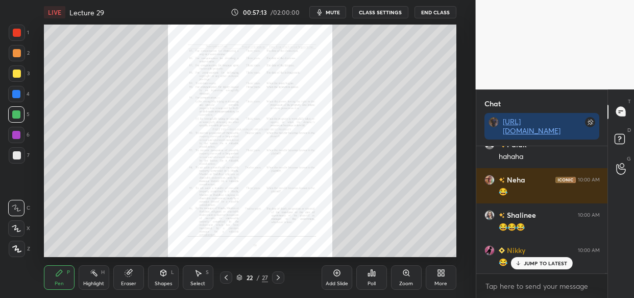
click at [404, 278] on div "Zoom" at bounding box center [406, 277] width 31 height 24
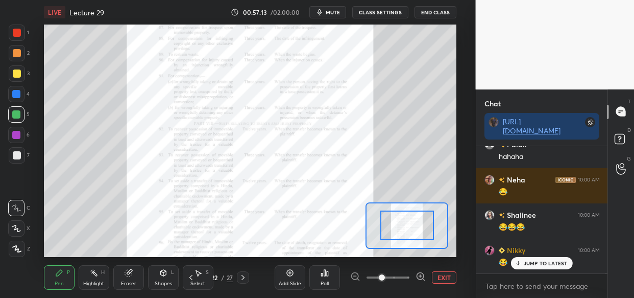
click at [406, 279] on span at bounding box center [387, 276] width 43 height 15
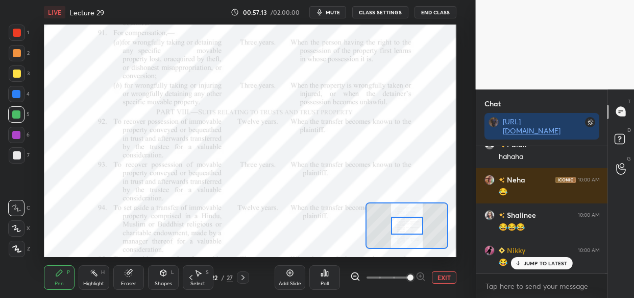
click at [407, 279] on span at bounding box center [410, 277] width 6 height 6
click at [408, 280] on span at bounding box center [410, 277] width 6 height 6
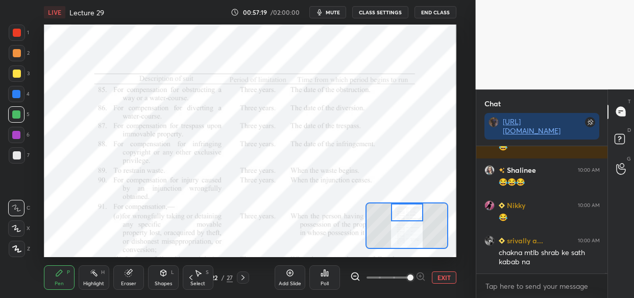
drag, startPoint x: 407, startPoint y: 227, endPoint x: 407, endPoint y: 213, distance: 13.8
click at [407, 212] on div at bounding box center [407, 212] width 32 height 18
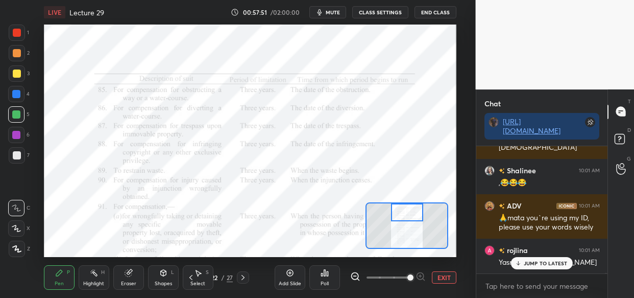
scroll to position [37865, 0]
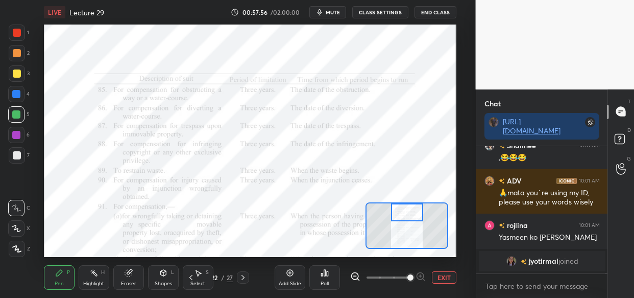
click at [512, 258] on img "grid" at bounding box center [511, 261] width 10 height 10
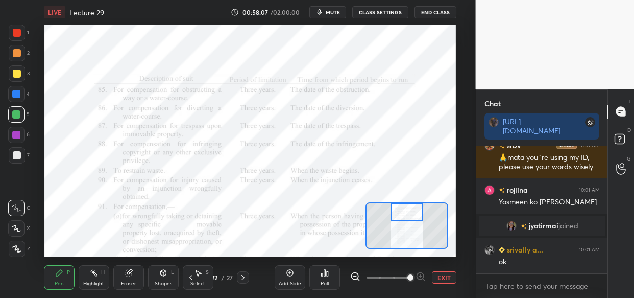
click at [508, 225] on img "grid" at bounding box center [511, 225] width 10 height 10
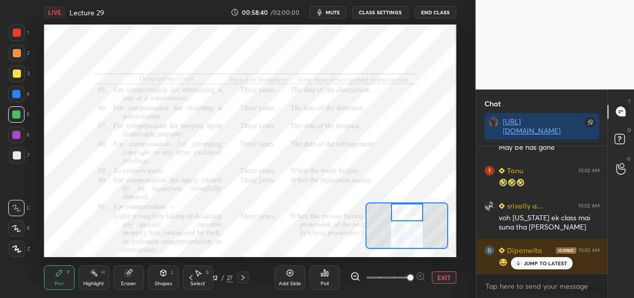
scroll to position [38120, 0]
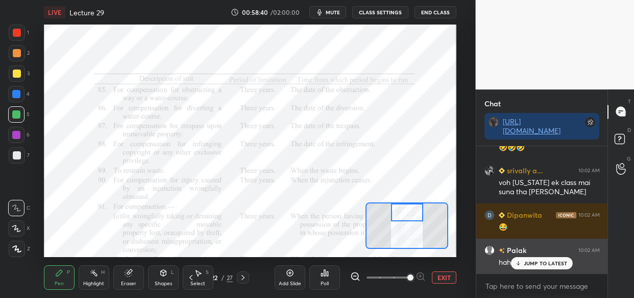
click at [547, 261] on p "JUMP TO LATEST" at bounding box center [546, 263] width 44 height 6
click at [548, 261] on div "haha" at bounding box center [549, 262] width 101 height 10
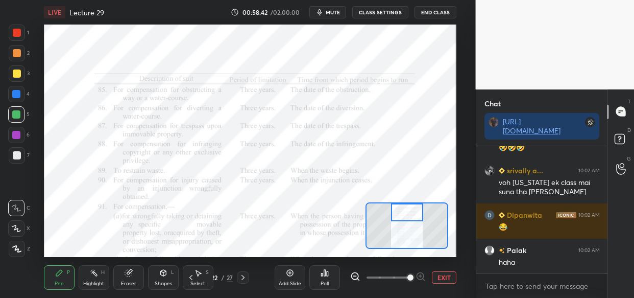
scroll to position [38156, 0]
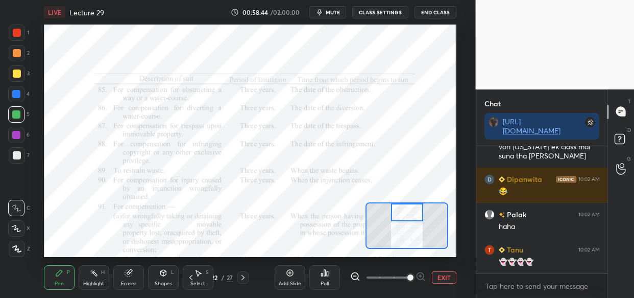
click at [128, 272] on icon at bounding box center [128, 272] width 7 height 7
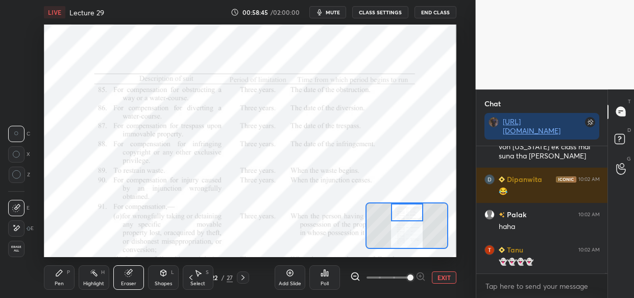
click at [17, 245] on span "Erase all" at bounding box center [16, 248] width 15 height 7
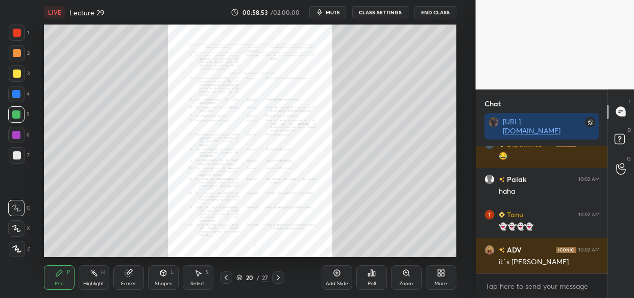
scroll to position [38226, 0]
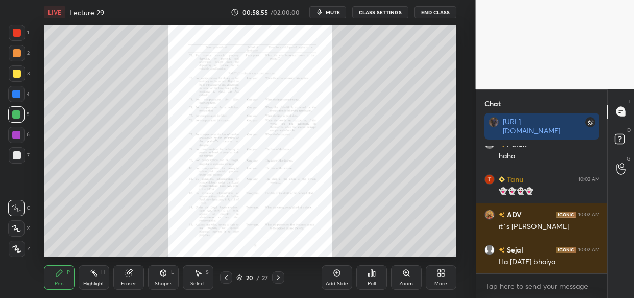
click at [415, 274] on div "Zoom" at bounding box center [406, 277] width 31 height 24
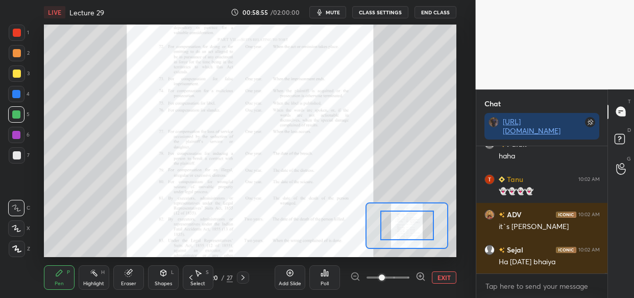
click at [413, 275] on div at bounding box center [388, 277] width 76 height 12
click at [412, 278] on div at bounding box center [388, 277] width 76 height 12
click at [415, 276] on icon at bounding box center [420, 276] width 10 height 10
click at [412, 275] on div at bounding box center [388, 277] width 76 height 12
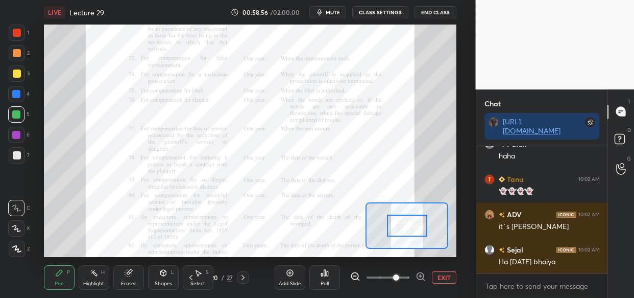
click at [408, 276] on span at bounding box center [387, 276] width 43 height 15
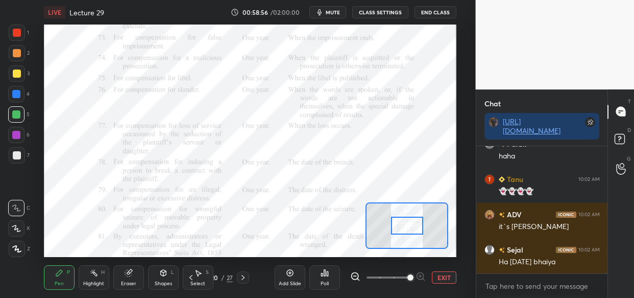
click at [408, 276] on span at bounding box center [410, 277] width 6 height 6
click at [407, 276] on span at bounding box center [410, 277] width 6 height 6
click at [407, 275] on span at bounding box center [410, 277] width 6 height 6
click at [407, 276] on span at bounding box center [410, 277] width 6 height 6
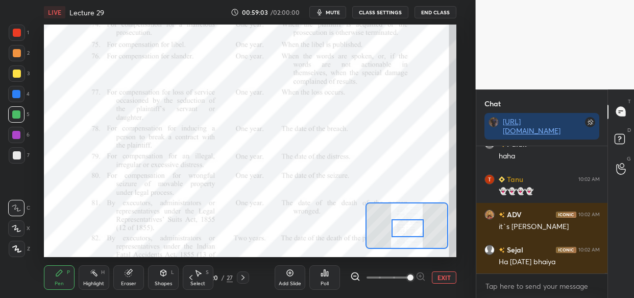
click at [407, 223] on div at bounding box center [407, 228] width 32 height 18
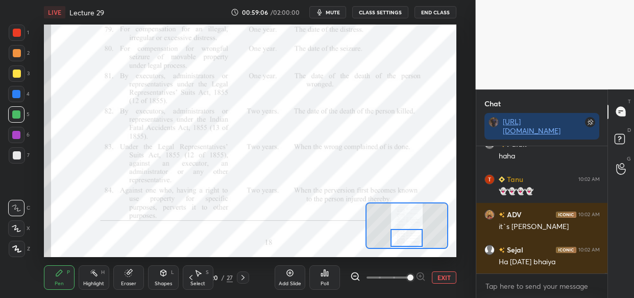
drag, startPoint x: 407, startPoint y: 223, endPoint x: 408, endPoint y: 238, distance: 14.8
click at [408, 238] on div at bounding box center [406, 238] width 32 height 18
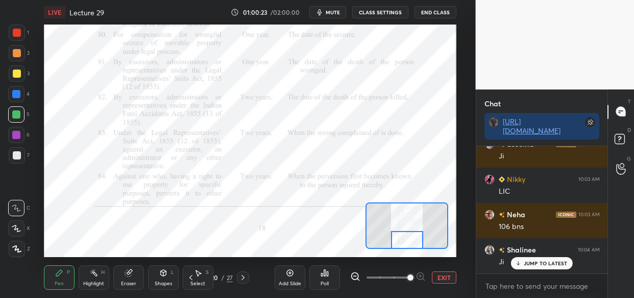
scroll to position [39336, 0]
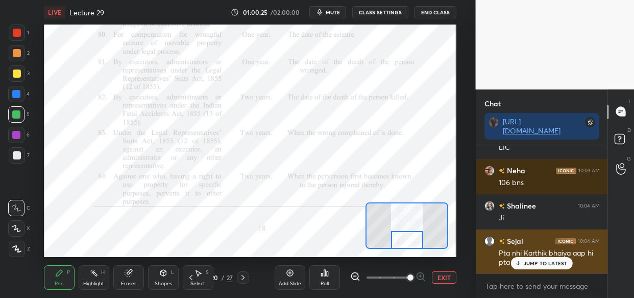
click at [559, 263] on p "JUMP TO LATEST" at bounding box center [546, 263] width 44 height 6
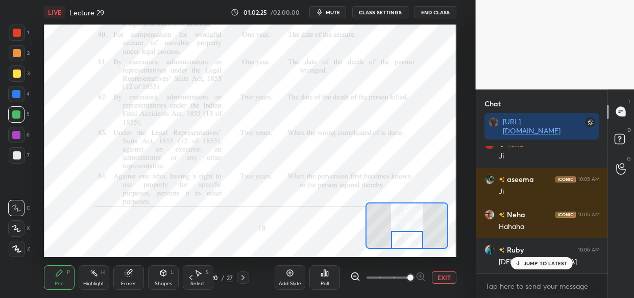
scroll to position [40965, 0]
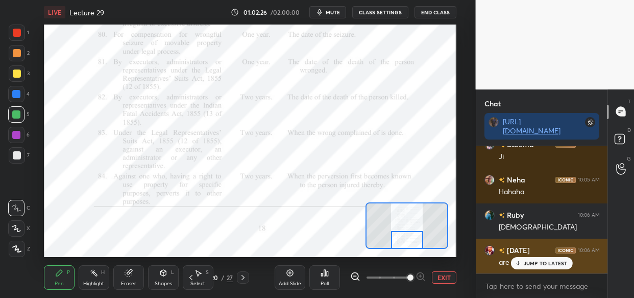
click at [535, 266] on div "JUMP TO LATEST" at bounding box center [541, 263] width 61 height 12
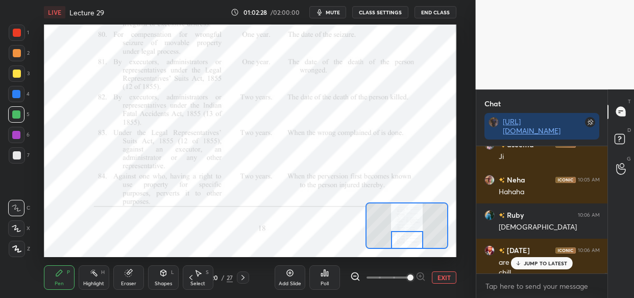
scroll to position [40975, 0]
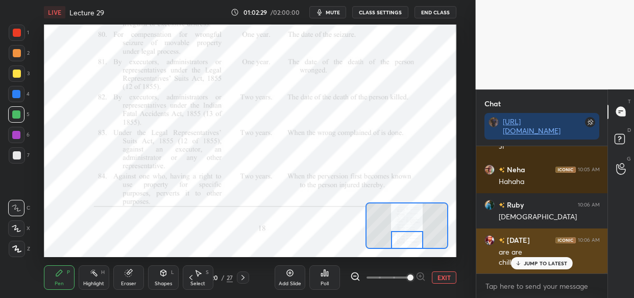
click at [519, 267] on div "JUMP TO LATEST" at bounding box center [541, 263] width 61 height 12
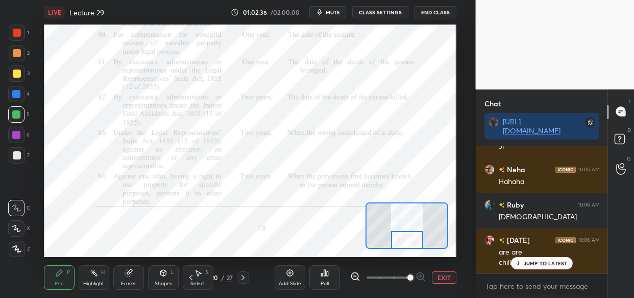
scroll to position [41019, 0]
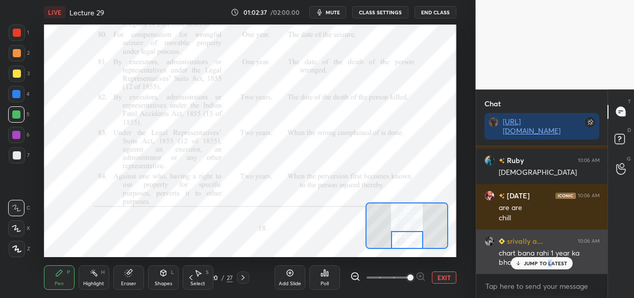
click at [549, 261] on p "JUMP TO LATEST" at bounding box center [546, 263] width 44 height 6
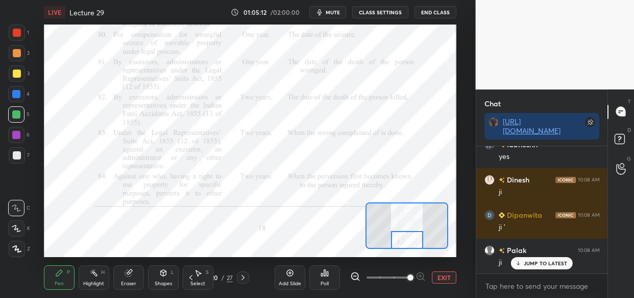
scroll to position [44030, 0]
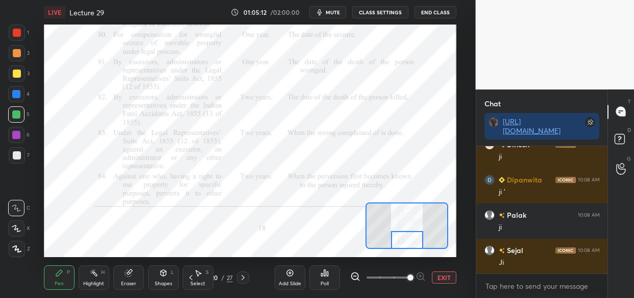
click at [405, 198] on div "Setting up your live class Poll for secs No correct answer Start poll" at bounding box center [250, 140] width 412 height 232
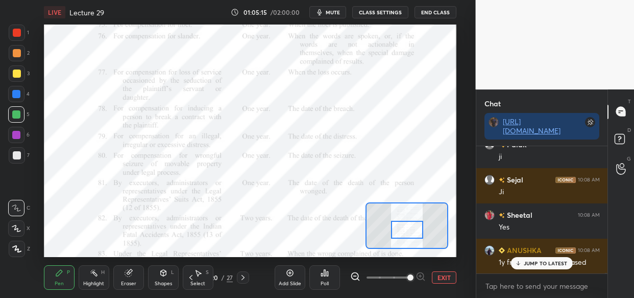
drag, startPoint x: 408, startPoint y: 241, endPoint x: 408, endPoint y: 231, distance: 10.2
click at [408, 231] on div at bounding box center [407, 229] width 32 height 18
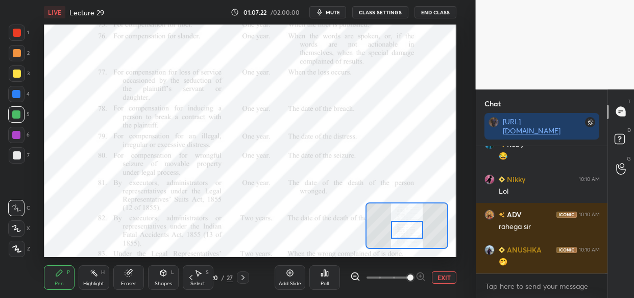
scroll to position [47024, 0]
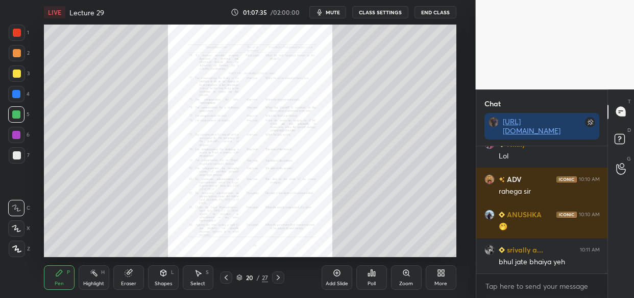
click at [403, 275] on icon at bounding box center [406, 272] width 8 height 8
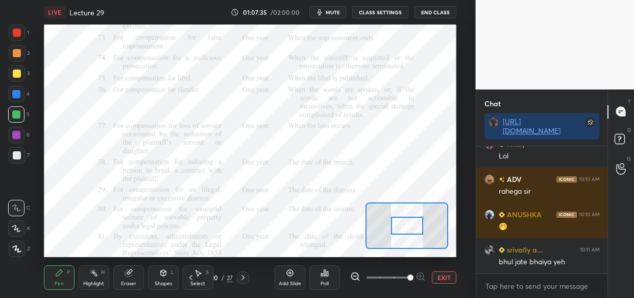
click at [408, 280] on span at bounding box center [410, 277] width 6 height 6
click at [408, 278] on span at bounding box center [410, 277] width 6 height 6
click at [407, 278] on span at bounding box center [410, 277] width 6 height 6
click at [410, 275] on span at bounding box center [410, 277] width 6 height 6
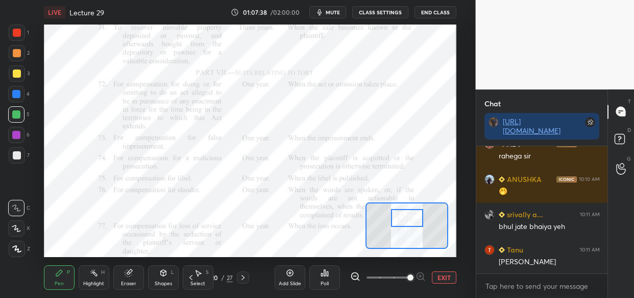
drag, startPoint x: 409, startPoint y: 227, endPoint x: 409, endPoint y: 216, distance: 10.7
click at [409, 216] on div at bounding box center [407, 218] width 32 height 18
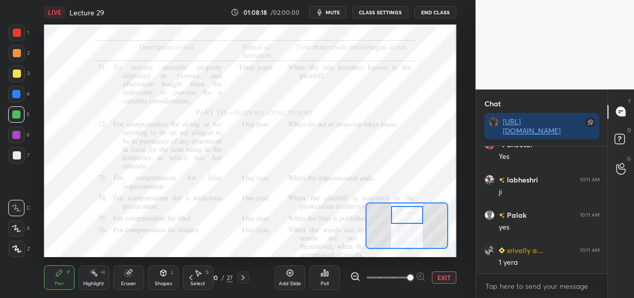
scroll to position [47974, 0]
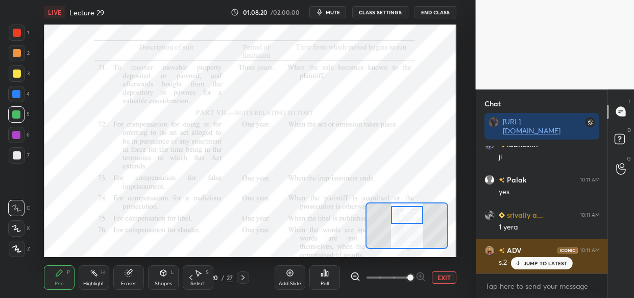
drag, startPoint x: 530, startPoint y: 262, endPoint x: 515, endPoint y: 267, distance: 15.7
click at [531, 262] on p "JUMP TO LATEST" at bounding box center [546, 263] width 44 height 6
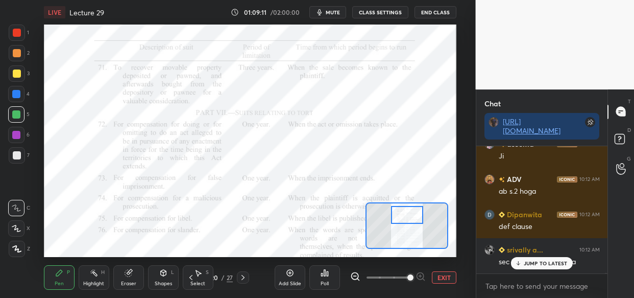
scroll to position [48537, 0]
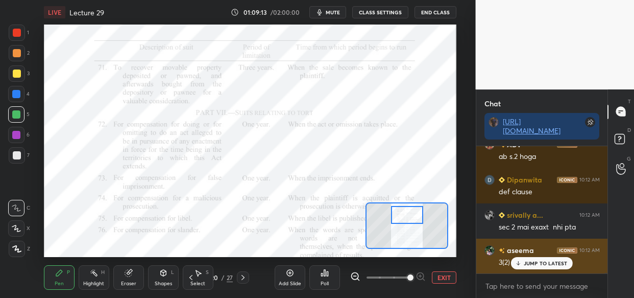
click at [526, 261] on p "JUMP TO LATEST" at bounding box center [546, 263] width 44 height 6
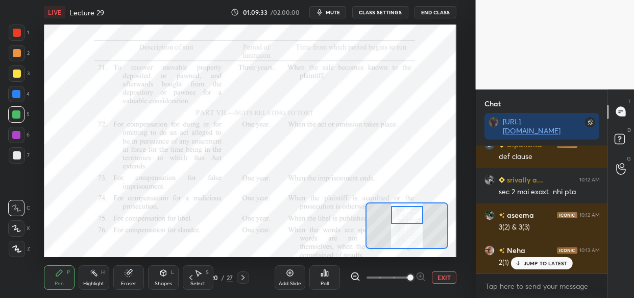
scroll to position [48608, 0]
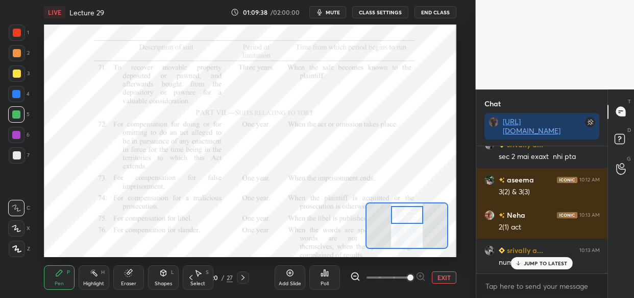
drag, startPoint x: 541, startPoint y: 264, endPoint x: 546, endPoint y: 265, distance: 5.1
click at [546, 265] on p "JUMP TO LATEST" at bounding box center [546, 263] width 44 height 6
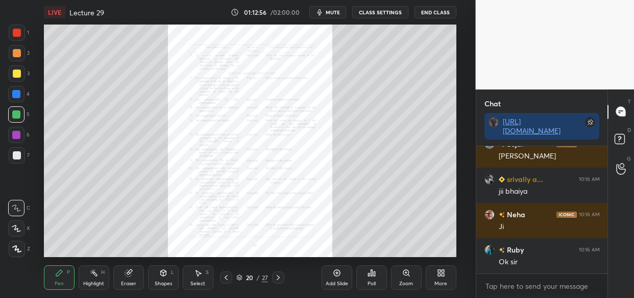
scroll to position [51136, 0]
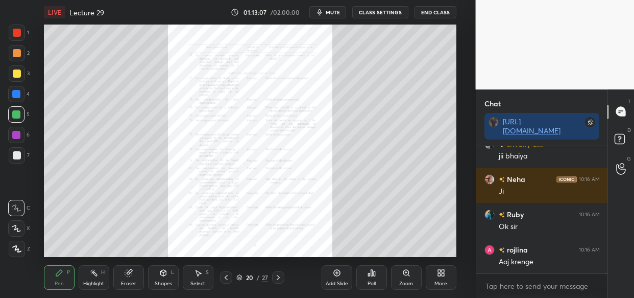
click at [401, 276] on div "Zoom" at bounding box center [406, 277] width 31 height 24
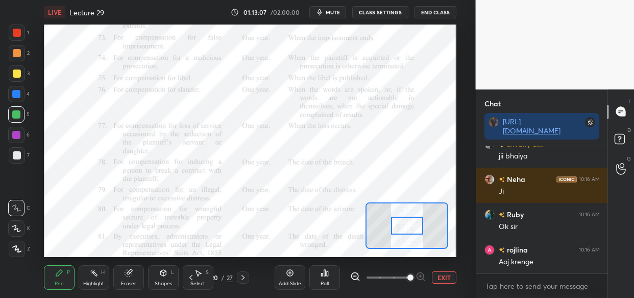
click at [408, 280] on span at bounding box center [410, 277] width 6 height 6
click at [410, 275] on span at bounding box center [410, 277] width 6 height 6
click at [413, 276] on span at bounding box center [410, 277] width 6 height 6
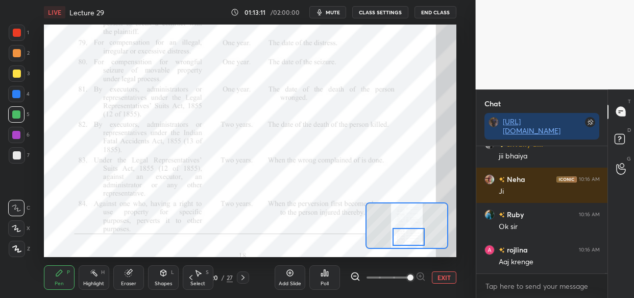
drag, startPoint x: 400, startPoint y: 218, endPoint x: 402, endPoint y: 229, distance: 11.3
click at [402, 229] on div at bounding box center [408, 237] width 32 height 18
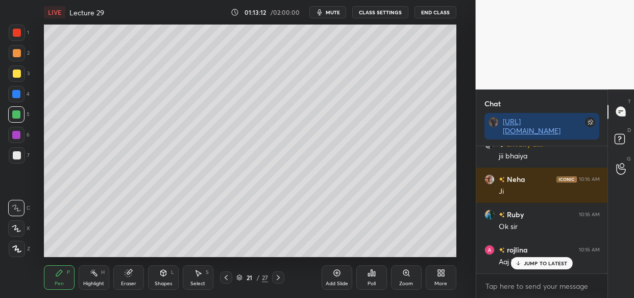
scroll to position [51180, 0]
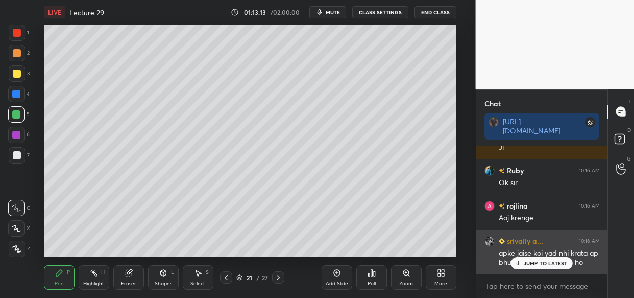
drag, startPoint x: 544, startPoint y: 258, endPoint x: 532, endPoint y: 259, distance: 12.3
click at [544, 258] on div "JUMP TO LATEST" at bounding box center [541, 263] width 61 height 12
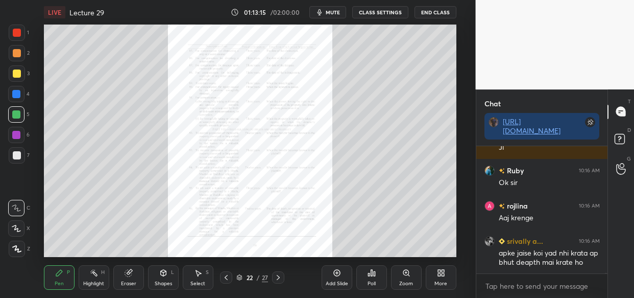
click at [413, 269] on div "Zoom" at bounding box center [406, 277] width 31 height 24
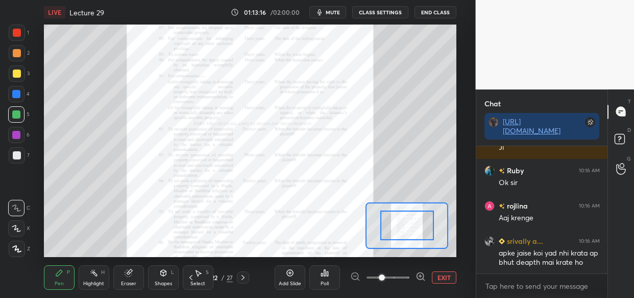
click at [406, 269] on span at bounding box center [387, 276] width 43 height 15
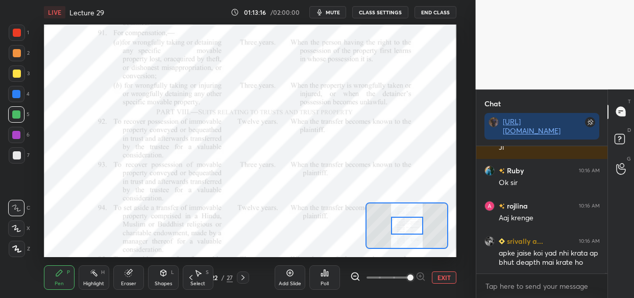
click at [407, 276] on span at bounding box center [410, 277] width 6 height 6
click at [408, 277] on span at bounding box center [410, 277] width 6 height 6
click at [413, 275] on span at bounding box center [410, 277] width 6 height 6
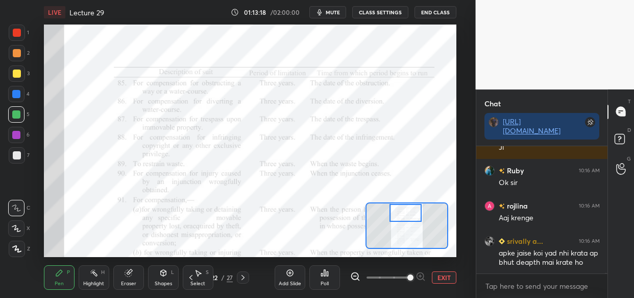
drag, startPoint x: 408, startPoint y: 224, endPoint x: 407, endPoint y: 211, distance: 12.8
click at [407, 211] on div at bounding box center [405, 213] width 32 height 18
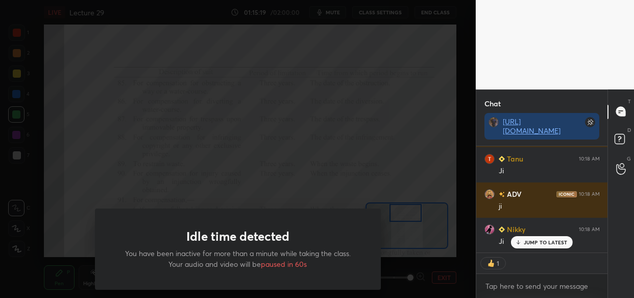
scroll to position [52267, 0]
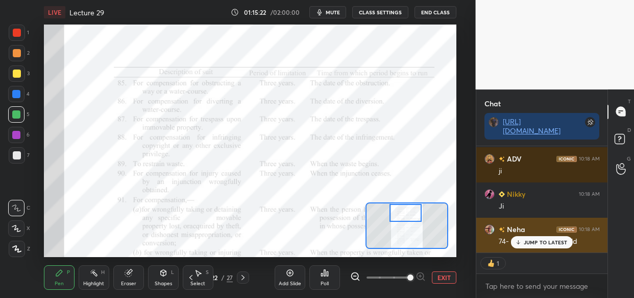
drag, startPoint x: 536, startPoint y: 243, endPoint x: 510, endPoint y: 247, distance: 26.4
click at [534, 242] on p "JUMP TO LATEST" at bounding box center [546, 242] width 44 height 6
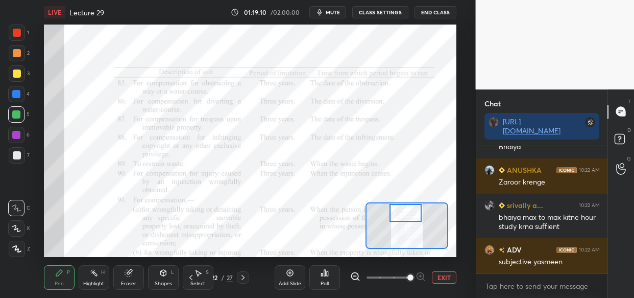
scroll to position [54857, 0]
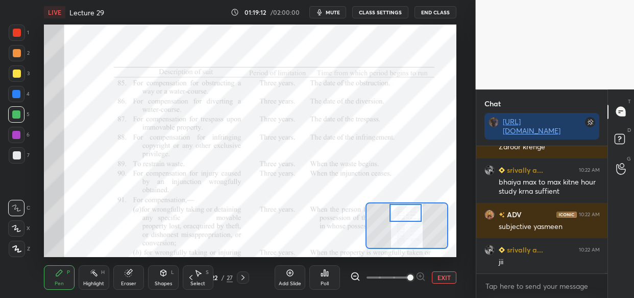
click at [15, 70] on div at bounding box center [17, 73] width 8 height 8
drag, startPoint x: 21, startPoint y: 32, endPoint x: 27, endPoint y: 48, distance: 17.9
click at [21, 32] on div at bounding box center [17, 32] width 16 height 16
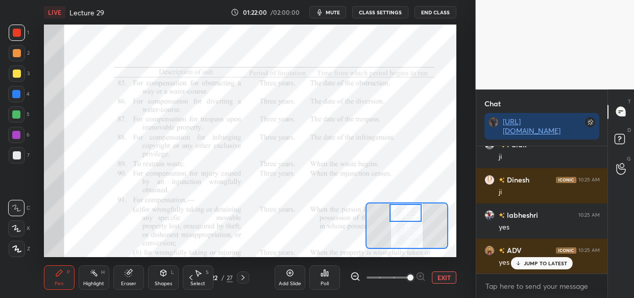
scroll to position [57427, 0]
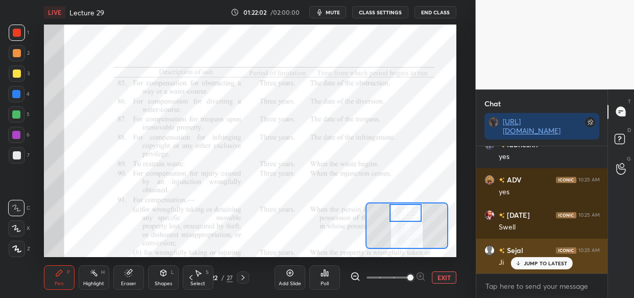
click at [536, 260] on p "JUMP TO LATEST" at bounding box center [546, 263] width 44 height 6
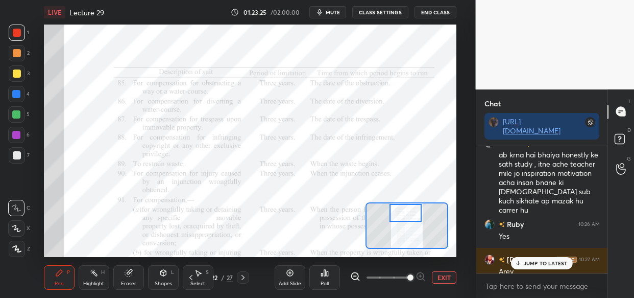
scroll to position [58951, 0]
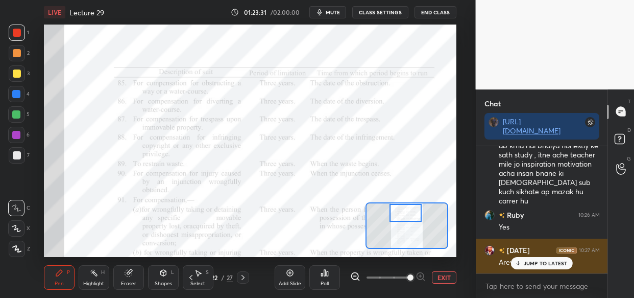
click at [547, 261] on p "JUMP TO LATEST" at bounding box center [546, 263] width 44 height 6
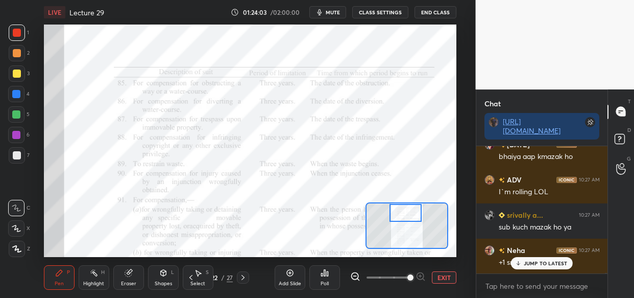
scroll to position [59585, 0]
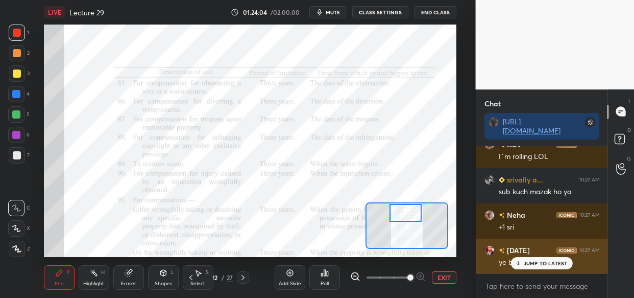
click at [561, 258] on div "JUMP TO LATEST" at bounding box center [541, 263] width 61 height 12
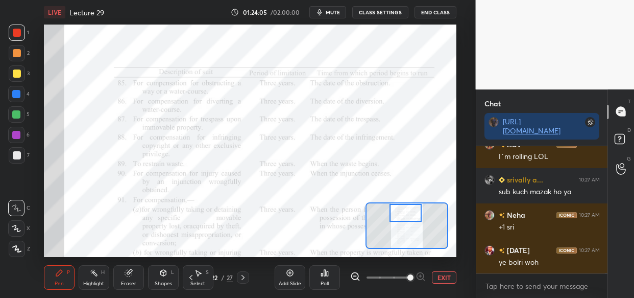
scroll to position [59620, 0]
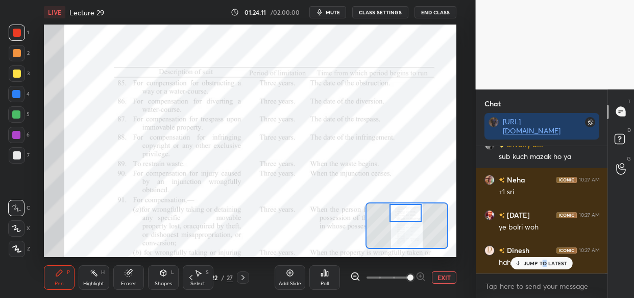
drag, startPoint x: 546, startPoint y: 261, endPoint x: 505, endPoint y: 260, distance: 41.3
click at [542, 263] on p "JUMP TO LATEST" at bounding box center [546, 263] width 44 height 6
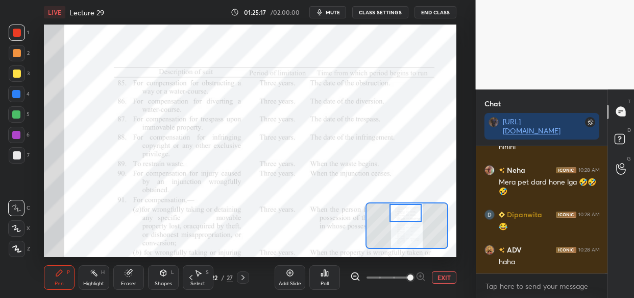
scroll to position [60141, 0]
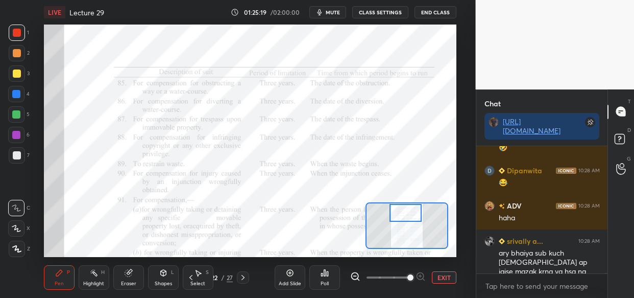
click at [16, 115] on div at bounding box center [16, 114] width 16 height 16
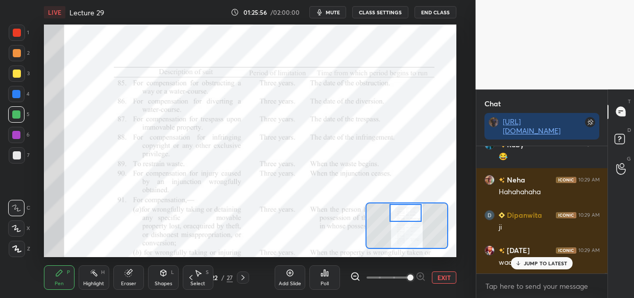
scroll to position [60441, 0]
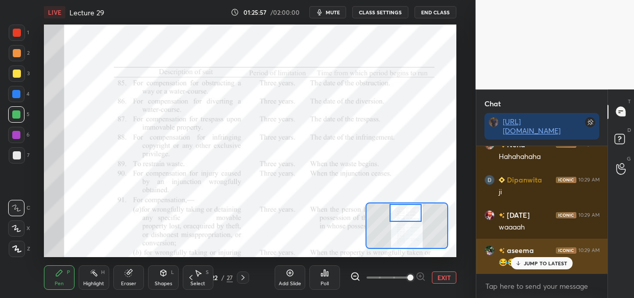
click at [537, 260] on p "JUMP TO LATEST" at bounding box center [546, 263] width 44 height 6
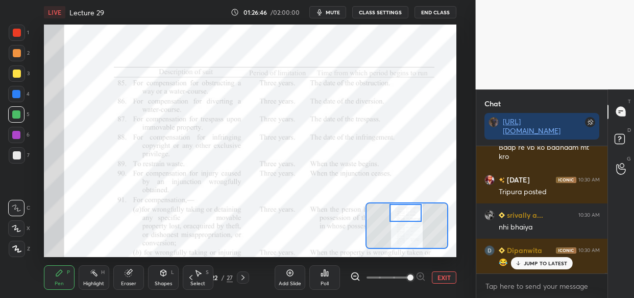
scroll to position [60978, 0]
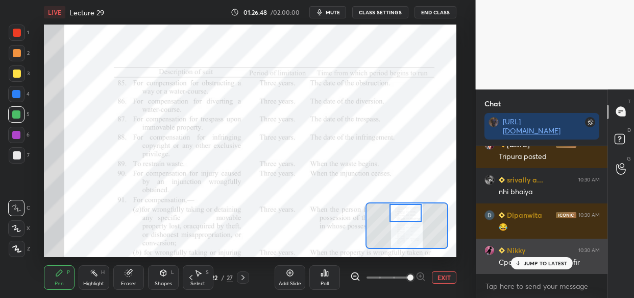
drag, startPoint x: 549, startPoint y: 263, endPoint x: 544, endPoint y: 267, distance: 6.9
click at [549, 262] on p "JUMP TO LATEST" at bounding box center [546, 263] width 44 height 6
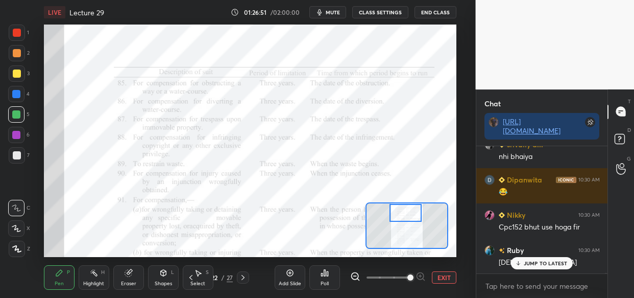
scroll to position [61049, 0]
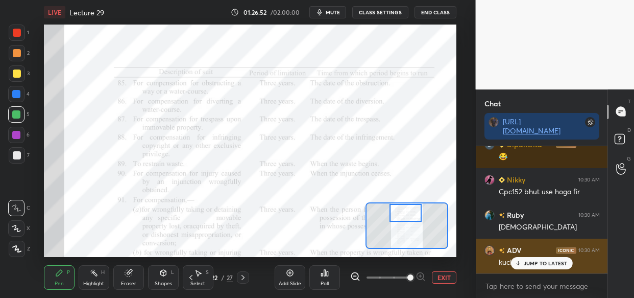
click at [541, 269] on div "ADV 10:30 AM kuch bhi LOL" at bounding box center [542, 255] width 132 height 35
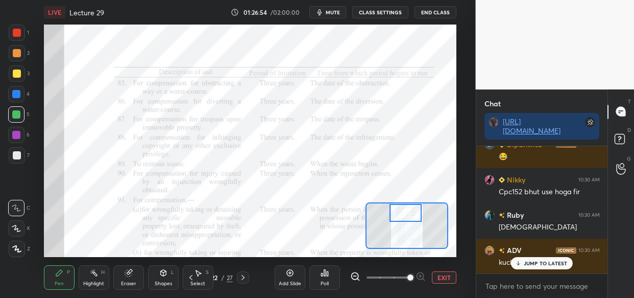
click at [555, 257] on div "JUMP TO LATEST" at bounding box center [541, 263] width 61 height 12
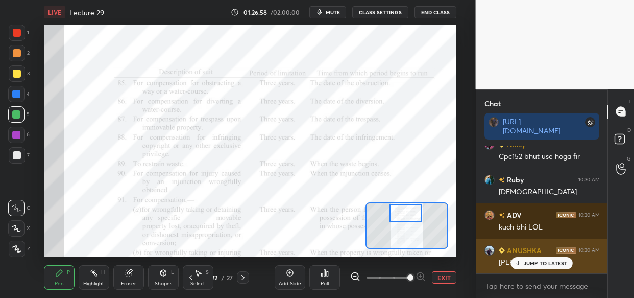
click at [525, 266] on div "JUMP TO LATEST" at bounding box center [541, 263] width 61 height 12
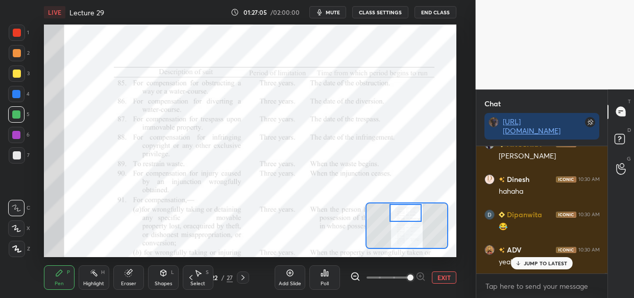
scroll to position [61234, 0]
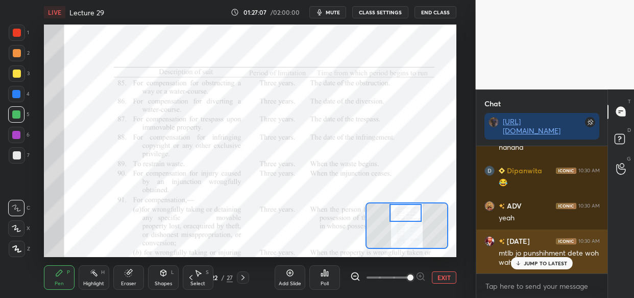
click at [532, 261] on p "JUMP TO LATEST" at bounding box center [546, 263] width 44 height 6
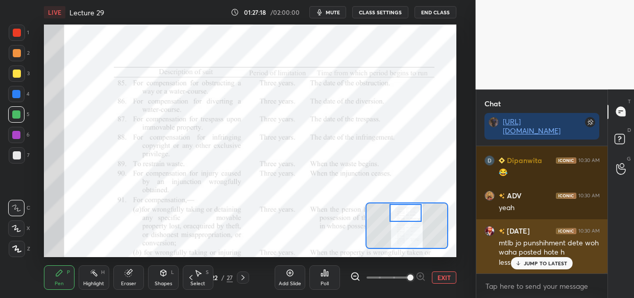
click at [544, 263] on p "JUMP TO LATEST" at bounding box center [546, 263] width 44 height 6
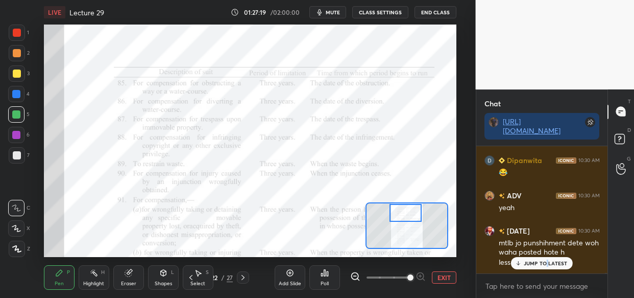
scroll to position [61279, 0]
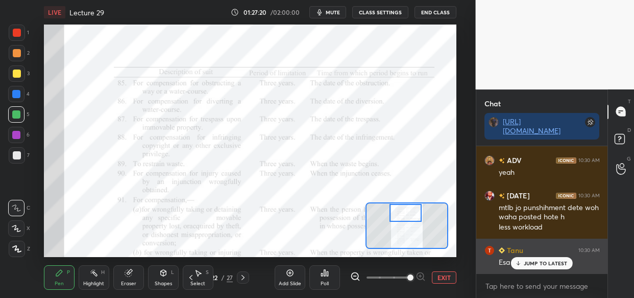
click at [541, 261] on p "JUMP TO LATEST" at bounding box center [546, 263] width 44 height 6
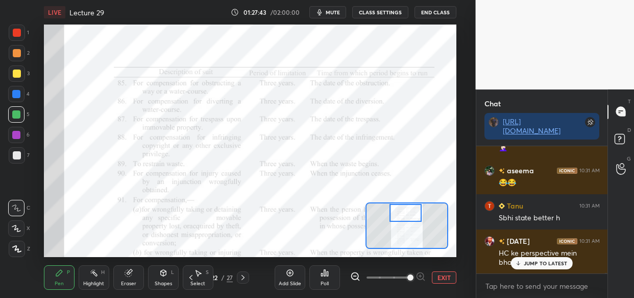
scroll to position [61579, 0]
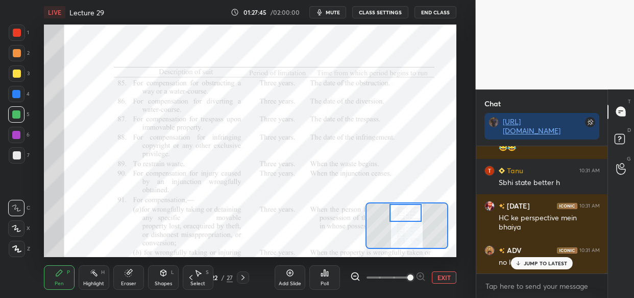
click at [543, 262] on p "JUMP TO LATEST" at bounding box center [546, 263] width 44 height 6
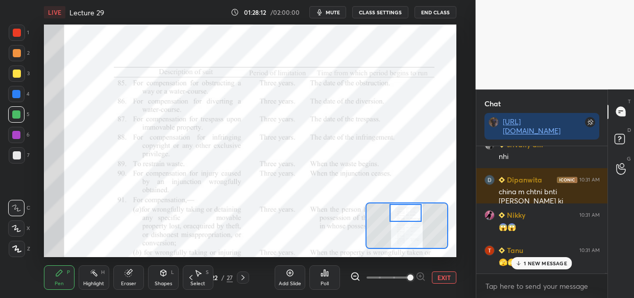
scroll to position [62187, 0]
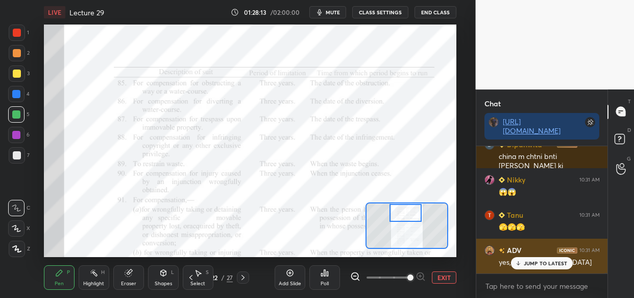
click at [527, 257] on div "JUMP TO LATEST" at bounding box center [541, 263] width 61 height 12
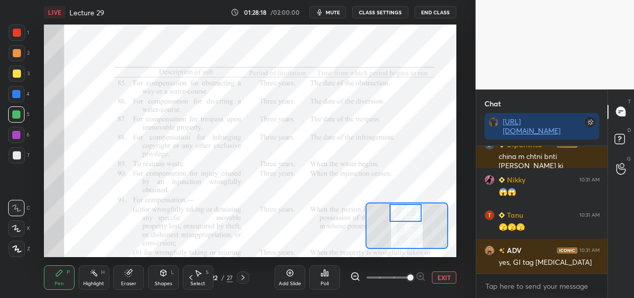
scroll to position [62222, 0]
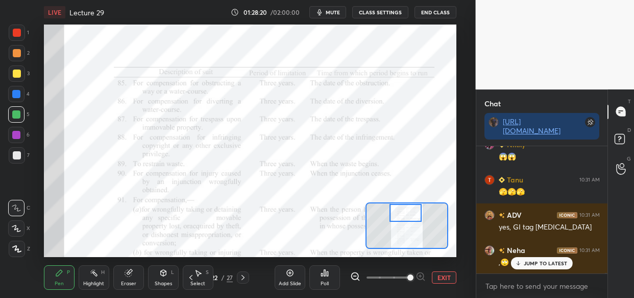
click at [541, 269] on div "Nikky 10:31 AM Kya?? labheshri 10:31 AM no Tanu 10:31 AM Chii Ruby 10:31 AM Kya…" at bounding box center [542, 209] width 132 height 127
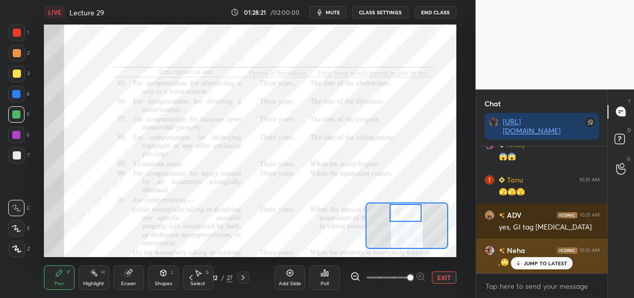
click at [549, 261] on p "JUMP TO LATEST" at bounding box center [546, 263] width 44 height 6
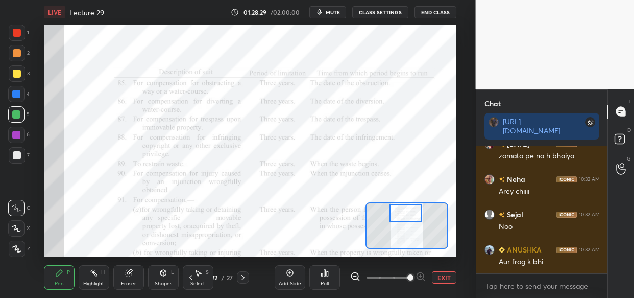
scroll to position [62434, 0]
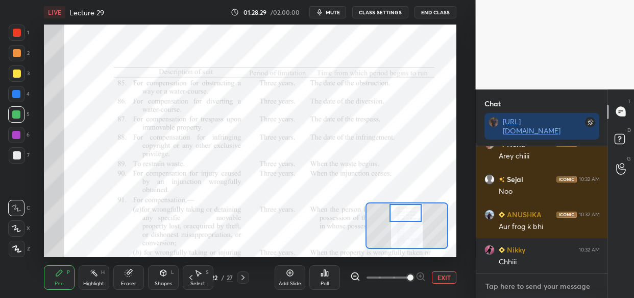
drag, startPoint x: 499, startPoint y: 283, endPoint x: 470, endPoint y: 292, distance: 30.5
click at [498, 286] on textarea at bounding box center [541, 286] width 115 height 16
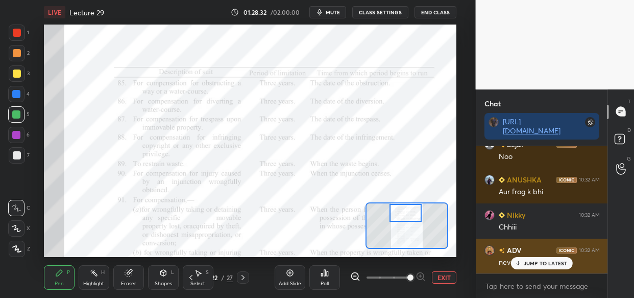
click at [548, 260] on p "JUMP TO LATEST" at bounding box center [546, 263] width 44 height 6
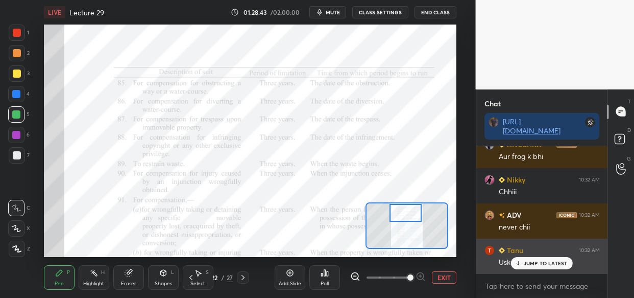
drag, startPoint x: 537, startPoint y: 258, endPoint x: 517, endPoint y: 260, distance: 20.0
click at [538, 258] on div "JUMP TO LATEST" at bounding box center [541, 263] width 61 height 12
click at [540, 264] on p "JUMP TO LATEST" at bounding box center [546, 263] width 44 height 6
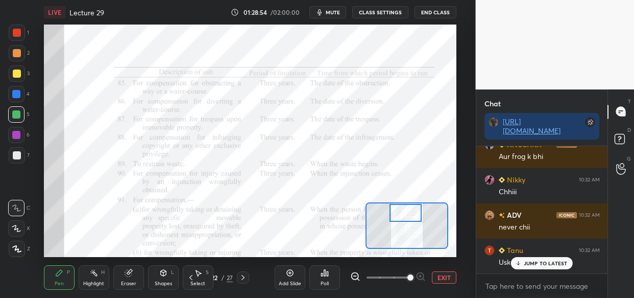
scroll to position [62539, 0]
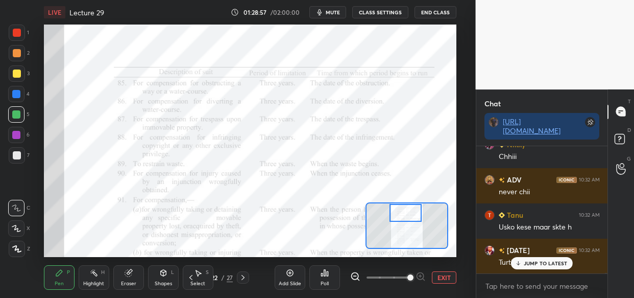
click at [550, 265] on p "JUMP TO LATEST" at bounding box center [546, 263] width 44 height 6
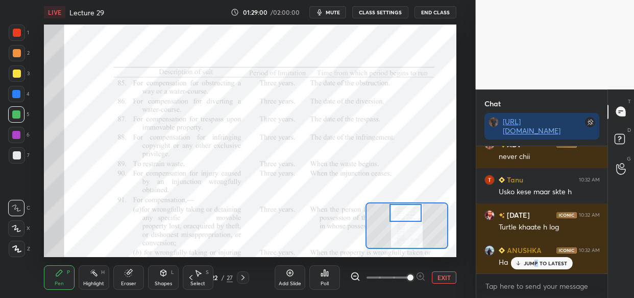
drag, startPoint x: 537, startPoint y: 263, endPoint x: 487, endPoint y: 265, distance: 49.5
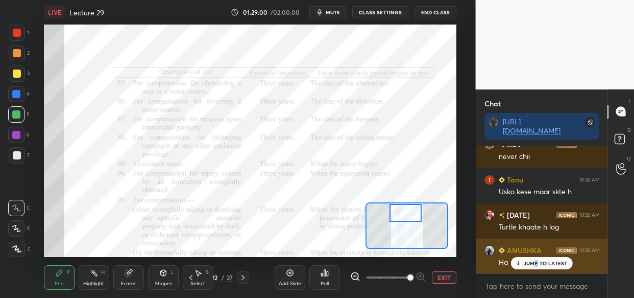
click at [536, 261] on p "JUMP TO LATEST" at bounding box center [546, 263] width 44 height 6
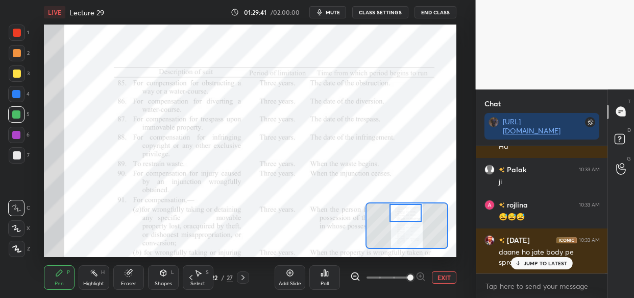
scroll to position [63096, 0]
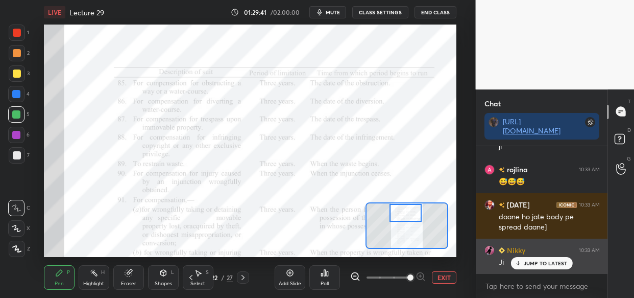
click at [553, 260] on p "JUMP TO LATEST" at bounding box center [546, 263] width 44 height 6
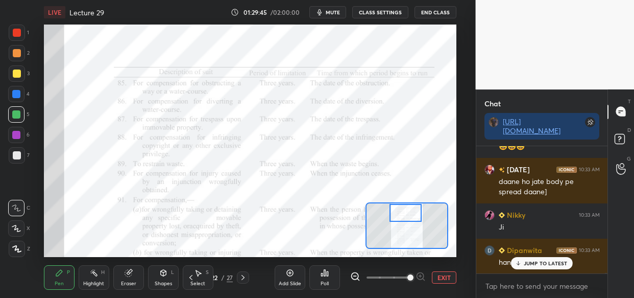
scroll to position [63167, 0]
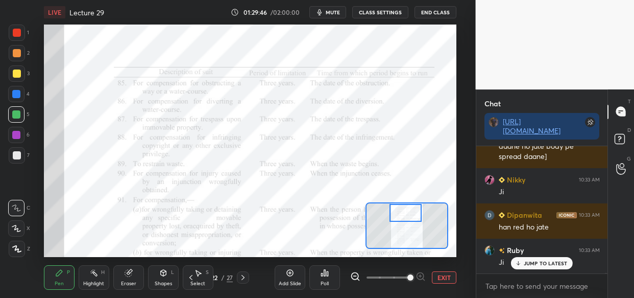
drag, startPoint x: 554, startPoint y: 261, endPoint x: 525, endPoint y: 277, distance: 33.4
click at [554, 262] on p "JUMP TO LATEST" at bounding box center [546, 263] width 44 height 6
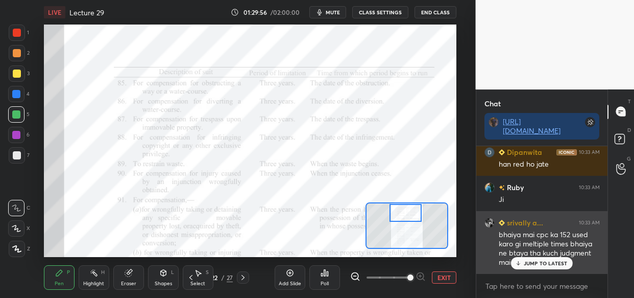
click at [554, 260] on p "JUMP TO LATEST" at bounding box center [546, 263] width 44 height 6
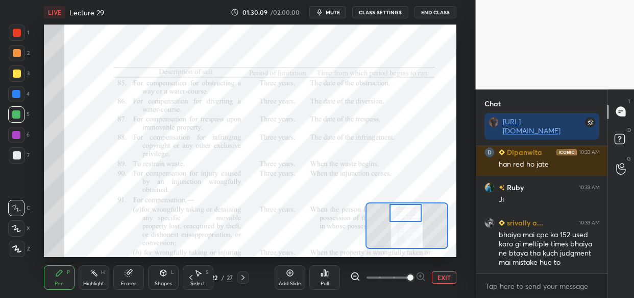
scroll to position [63264, 0]
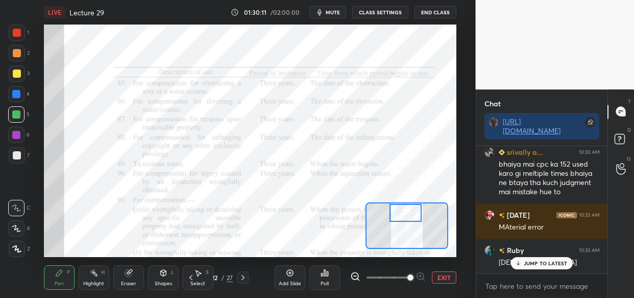
drag, startPoint x: 532, startPoint y: 261, endPoint x: 445, endPoint y: 274, distance: 87.6
click at [530, 263] on p "JUMP TO LATEST" at bounding box center [546, 263] width 44 height 6
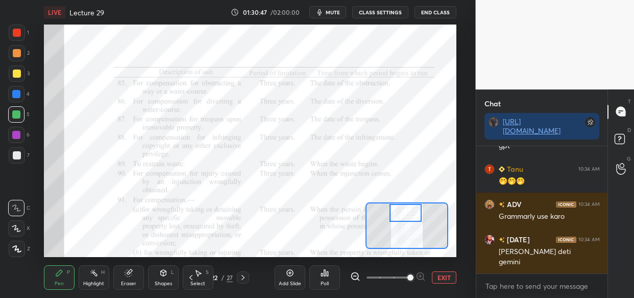
scroll to position [63944, 0]
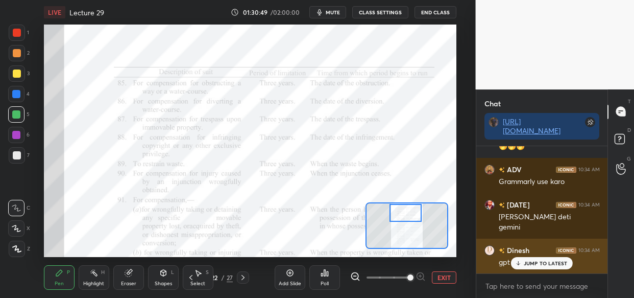
drag, startPoint x: 523, startPoint y: 260, endPoint x: 518, endPoint y: 267, distance: 8.8
click at [524, 260] on p "JUMP TO LATEST" at bounding box center [546, 263] width 44 height 6
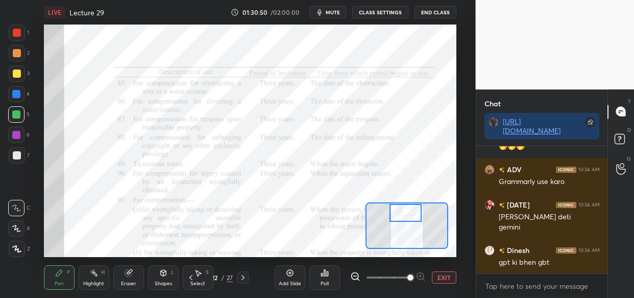
scroll to position [63979, 0]
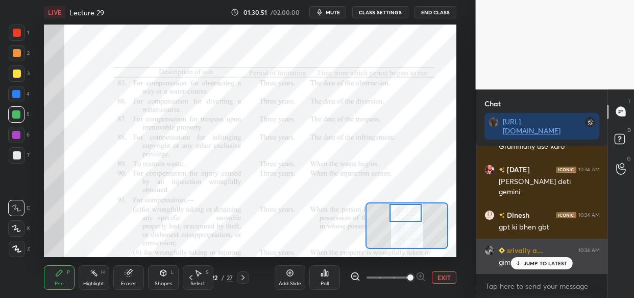
drag, startPoint x: 534, startPoint y: 260, endPoint x: 529, endPoint y: 264, distance: 6.2
click at [534, 260] on p "JUMP TO LATEST" at bounding box center [546, 263] width 44 height 6
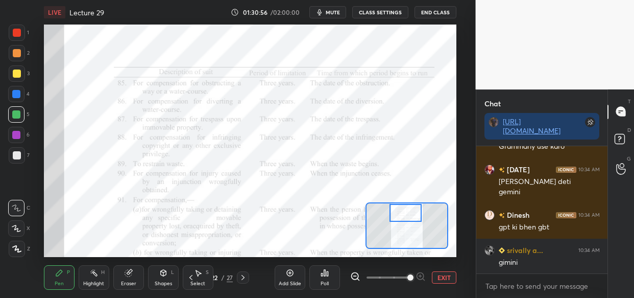
scroll to position [64014, 0]
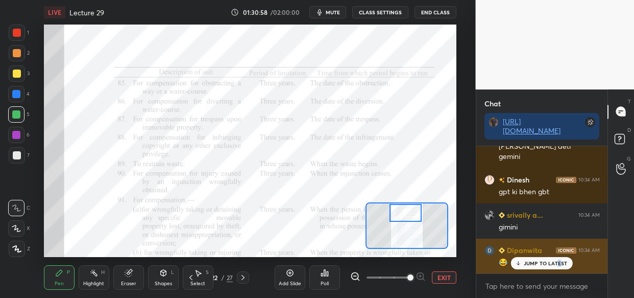
click at [557, 266] on div "JUMP TO LATEST" at bounding box center [541, 263] width 61 height 12
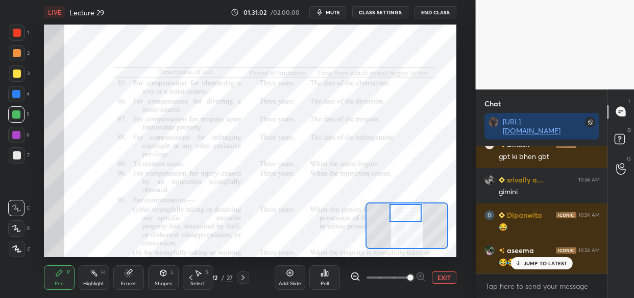
scroll to position [64085, 0]
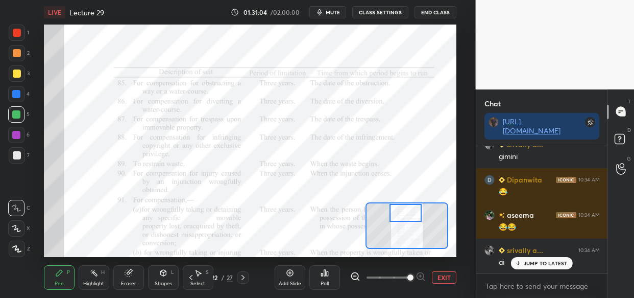
click at [543, 267] on div "Neha 10:34 AM Gpt Dipanwita 10:34 AM 😂 ANUSHKA 10:34 AM Gpt Ruby 10:34 AM Haha …" at bounding box center [542, 209] width 132 height 127
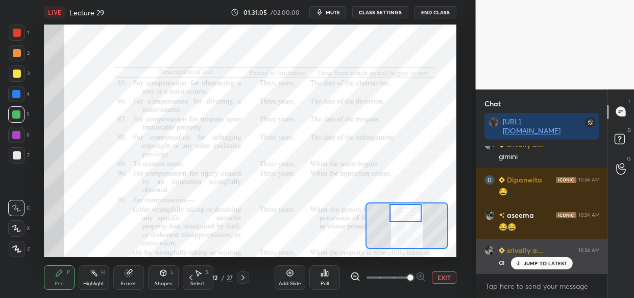
click at [544, 262] on p "JUMP TO LATEST" at bounding box center [546, 263] width 44 height 6
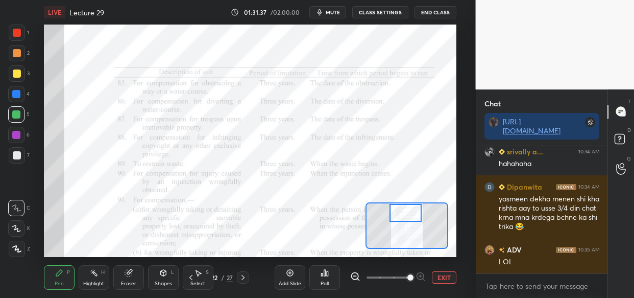
scroll to position [64438, 0]
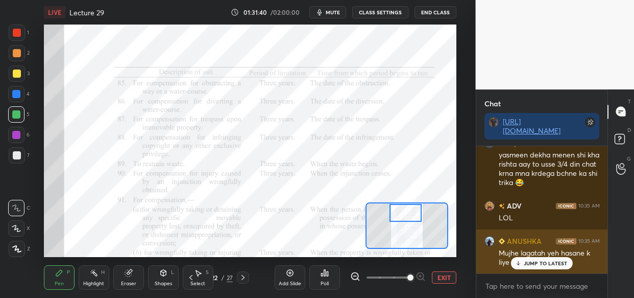
click at [543, 261] on p "JUMP TO LATEST" at bounding box center [546, 263] width 44 height 6
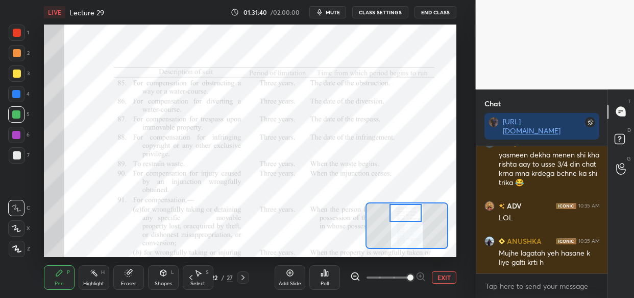
scroll to position [64473, 0]
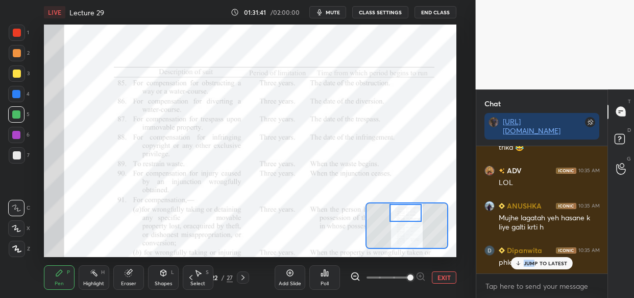
click at [533, 257] on div "srivally a... 10:34 AM gimini Dipanwita 10:34 AM 😂 aseema 10:34 AM 😂😂 srivally …" at bounding box center [542, 209] width 132 height 127
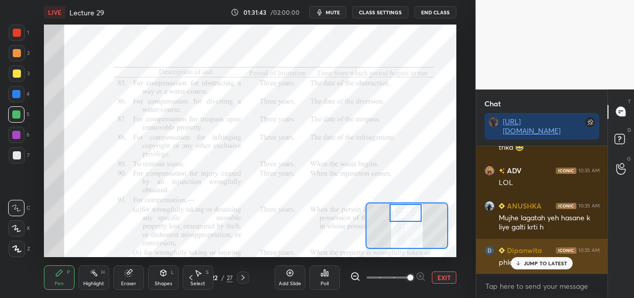
click at [553, 265] on div "JUMP TO LATEST" at bounding box center [541, 263] width 61 height 12
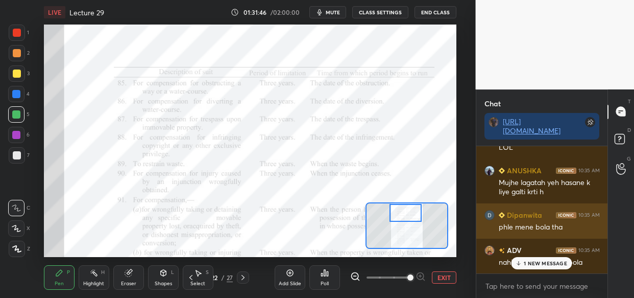
scroll to position [64544, 0]
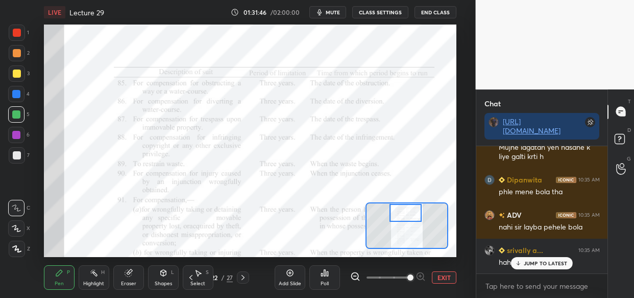
click at [556, 262] on p "JUMP TO LATEST" at bounding box center [546, 263] width 44 height 6
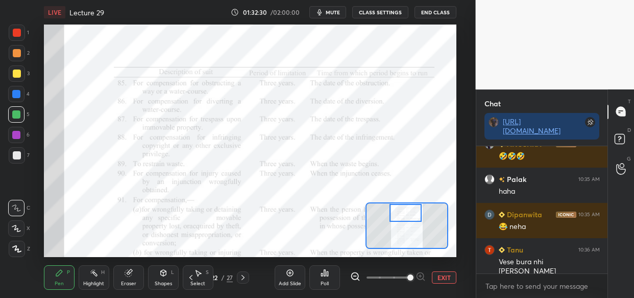
scroll to position [65056, 0]
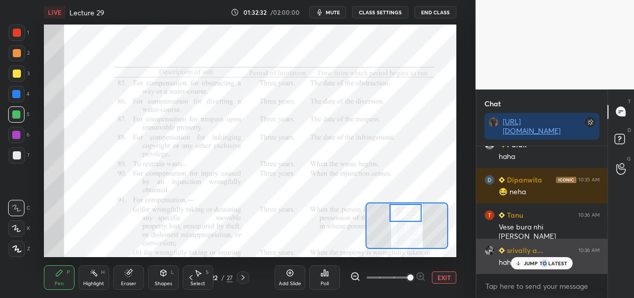
drag, startPoint x: 544, startPoint y: 262, endPoint x: 531, endPoint y: 271, distance: 15.7
click at [546, 263] on p "JUMP TO LATEST" at bounding box center [546, 263] width 44 height 6
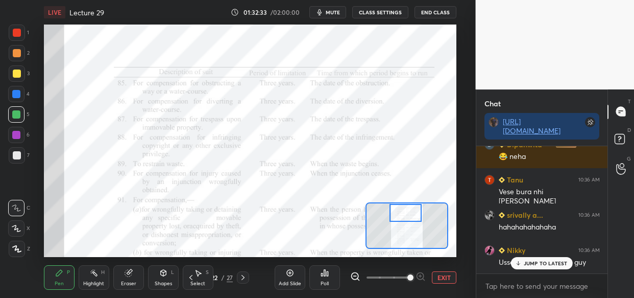
scroll to position [65127, 0]
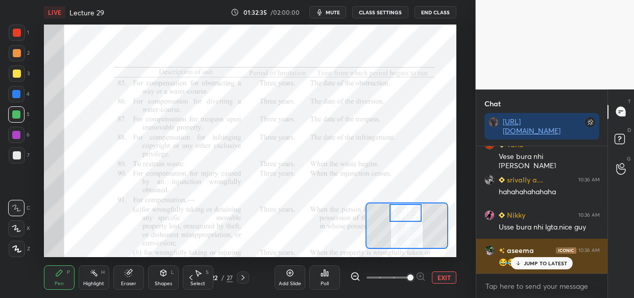
click at [538, 263] on p "JUMP TO LATEST" at bounding box center [546, 263] width 44 height 6
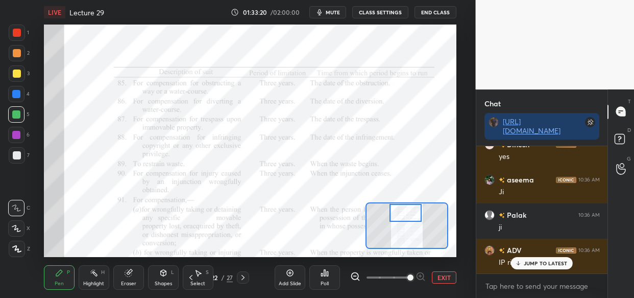
scroll to position [65850, 0]
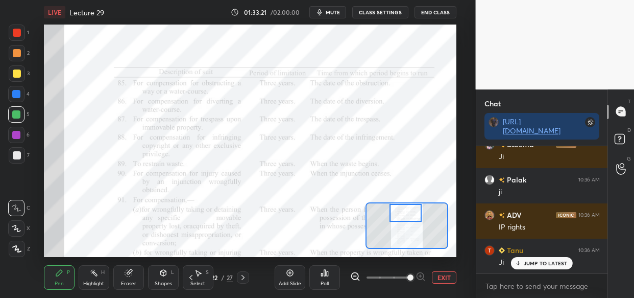
click at [541, 262] on p "JUMP TO LATEST" at bounding box center [546, 263] width 44 height 6
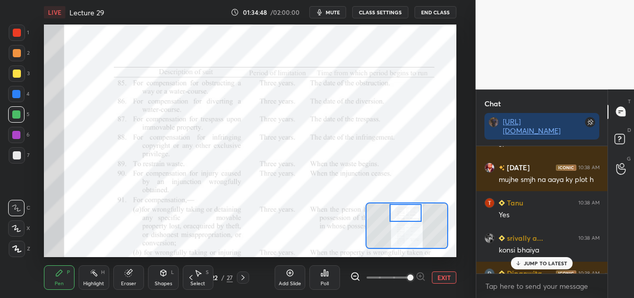
scroll to position [67621, 0]
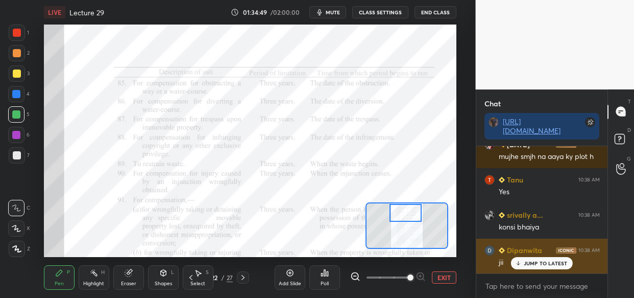
drag, startPoint x: 533, startPoint y: 263, endPoint x: 531, endPoint y: 268, distance: 5.7
click at [533, 264] on p "JUMP TO LATEST" at bounding box center [546, 263] width 44 height 6
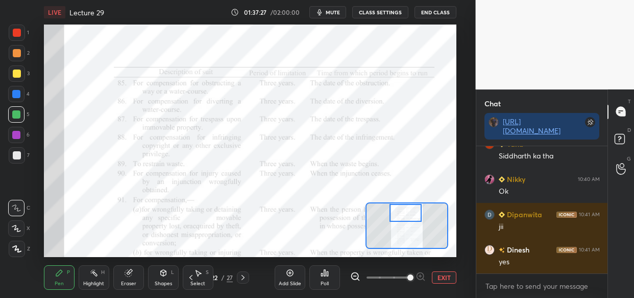
scroll to position [69348, 0]
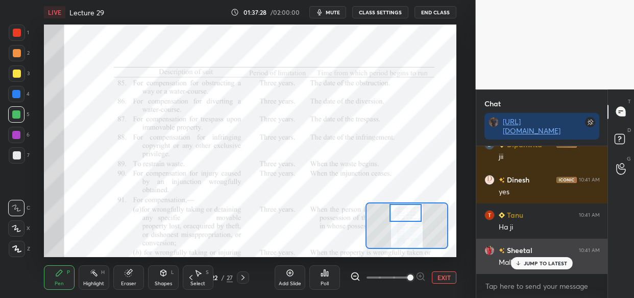
click at [531, 260] on p "JUMP TO LATEST" at bounding box center [546, 263] width 44 height 6
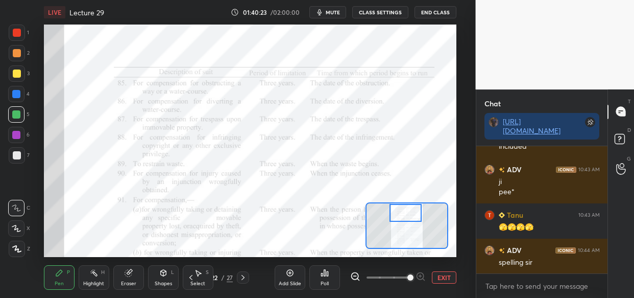
scroll to position [71736, 0]
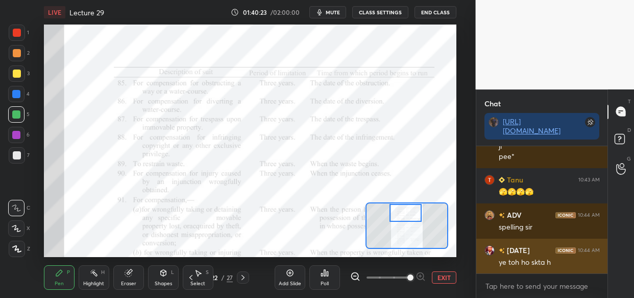
click at [541, 267] on div "Kartik 10:43 AM bhaiya farm land pe excretion included ADV 10:43 AM ji pee* Tan…" at bounding box center [542, 222] width 132 height 152
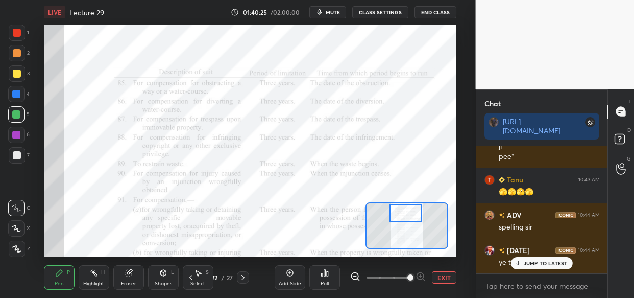
scroll to position [71780, 0]
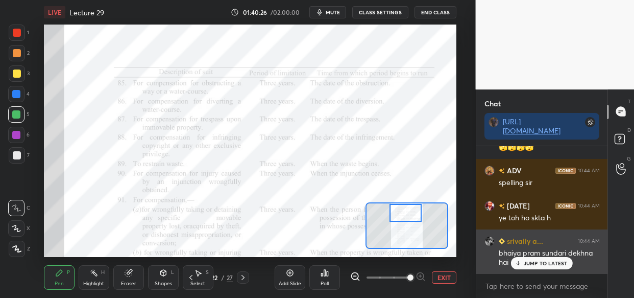
drag, startPoint x: 542, startPoint y: 260, endPoint x: 540, endPoint y: 265, distance: 5.3
click at [542, 260] on p "JUMP TO LATEST" at bounding box center [546, 263] width 44 height 6
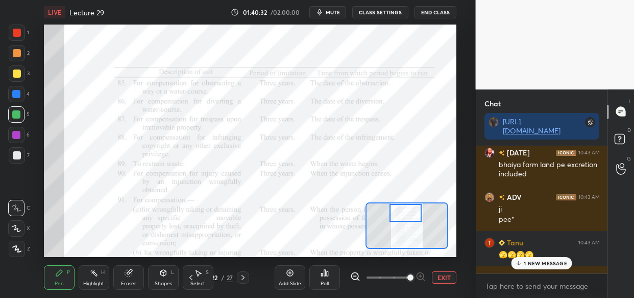
scroll to position [71674, 0]
click at [541, 260] on p "1 NEW MESSAGE" at bounding box center [545, 263] width 43 height 6
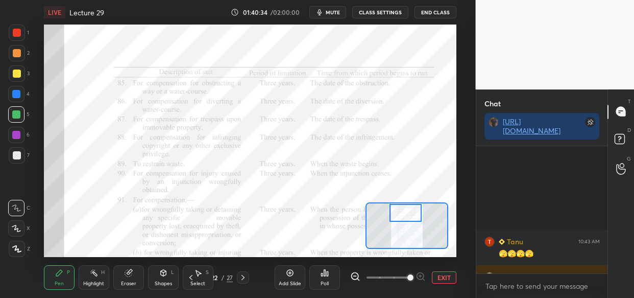
scroll to position [71816, 0]
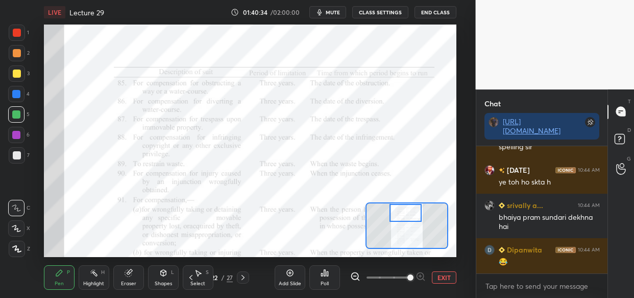
click at [485, 226] on div "srivally a... 10:44 AM bhaiya pram sundari dekhna hai" at bounding box center [542, 215] width 132 height 44
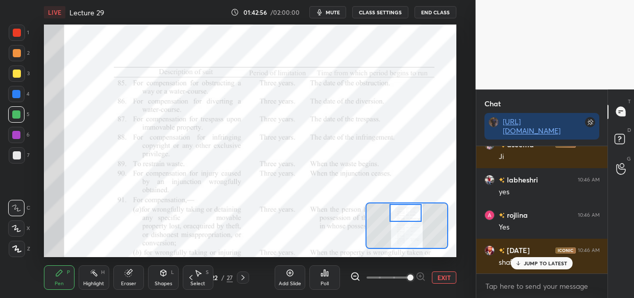
scroll to position [73357, 0]
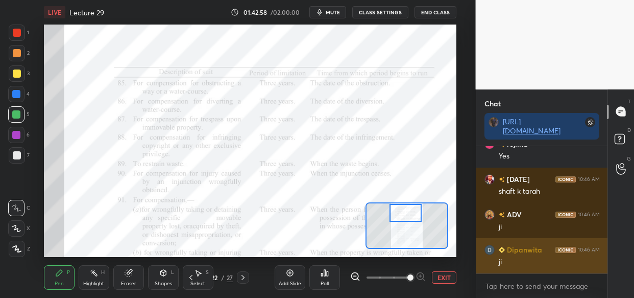
click at [536, 264] on div "ji" at bounding box center [549, 262] width 101 height 10
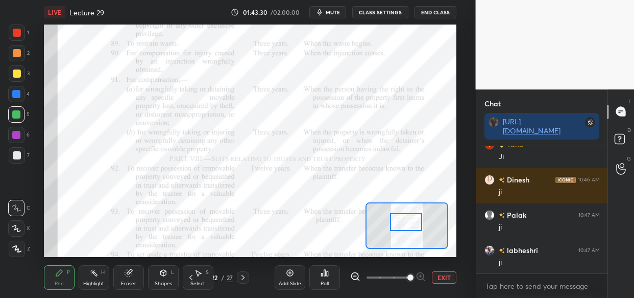
scroll to position [73991, 0]
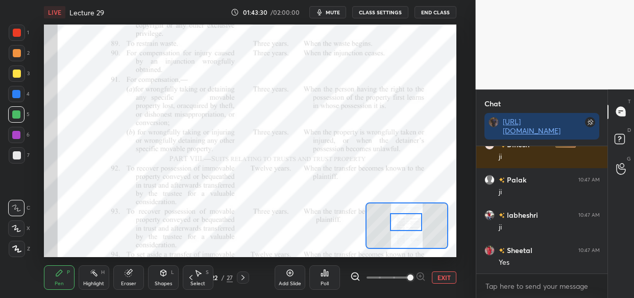
drag, startPoint x: 402, startPoint y: 213, endPoint x: 402, endPoint y: 221, distance: 8.2
click at [402, 222] on div at bounding box center [406, 222] width 32 height 18
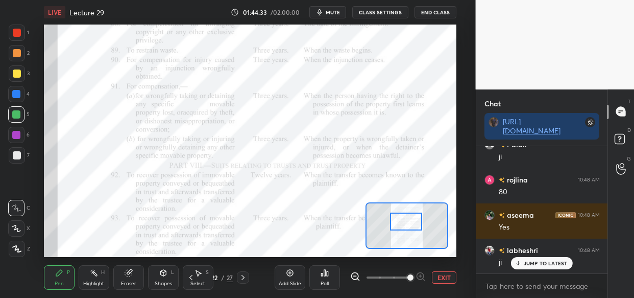
scroll to position [74660, 0]
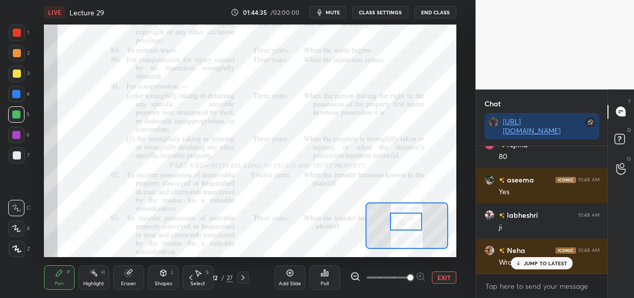
drag, startPoint x: 529, startPoint y: 256, endPoint x: 523, endPoint y: 263, distance: 9.8
click at [530, 257] on div "Sejal 10:47 AM Ji Neha 10:47 AM Yes labheshri 10:47 AM yes Dipanwita 10:47 AM j…" at bounding box center [542, 209] width 132 height 127
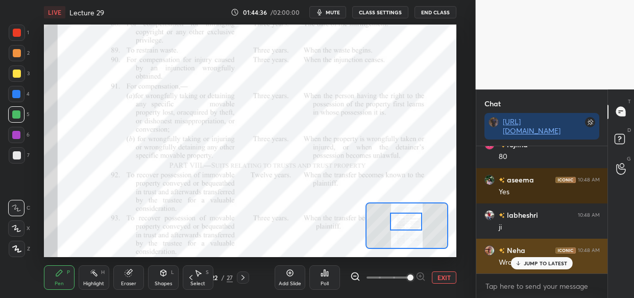
drag, startPoint x: 548, startPoint y: 260, endPoint x: 520, endPoint y: 266, distance: 28.3
click at [546, 259] on div "JUMP TO LATEST" at bounding box center [541, 263] width 61 height 12
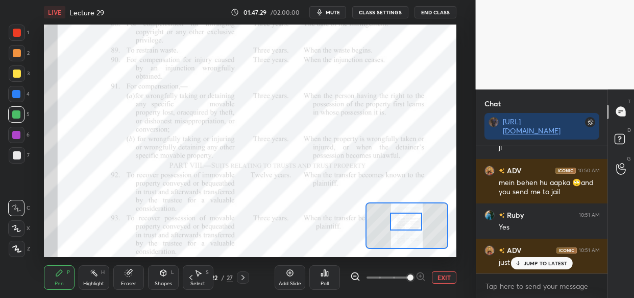
scroll to position [76782, 0]
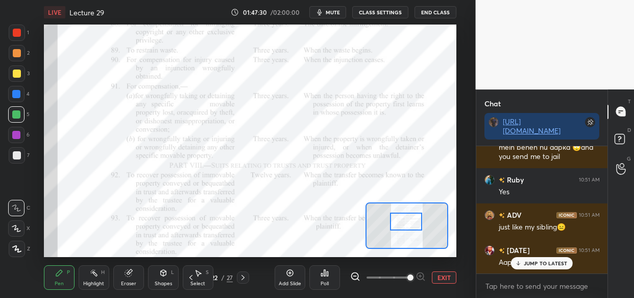
drag, startPoint x: 543, startPoint y: 263, endPoint x: 525, endPoint y: 276, distance: 22.7
click at [541, 265] on p "JUMP TO LATEST" at bounding box center [546, 263] width 44 height 6
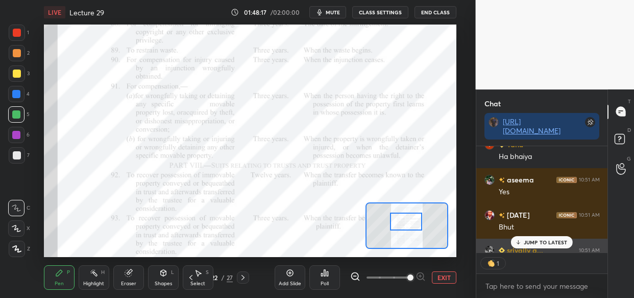
scroll to position [77788, 0]
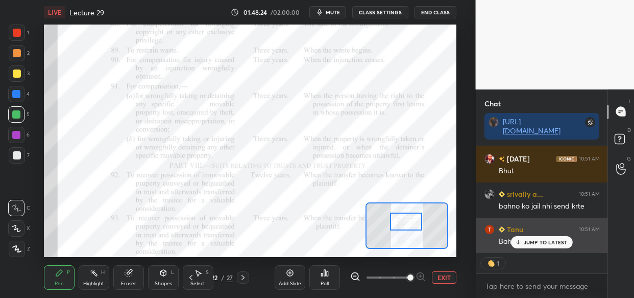
click at [550, 240] on p "JUMP TO LATEST" at bounding box center [546, 242] width 44 height 6
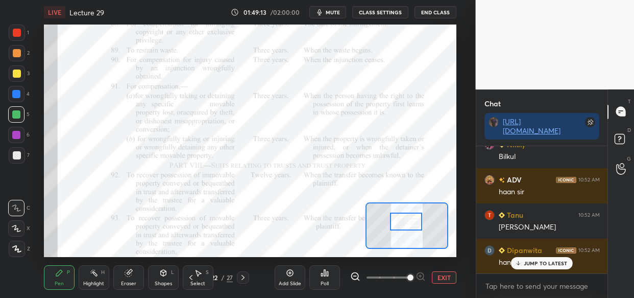
scroll to position [78410, 0]
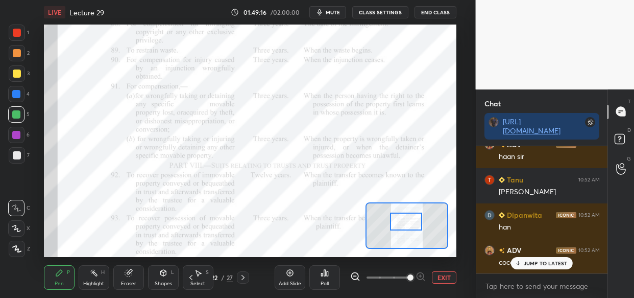
click at [537, 261] on p "JUMP TO LATEST" at bounding box center [546, 263] width 44 height 6
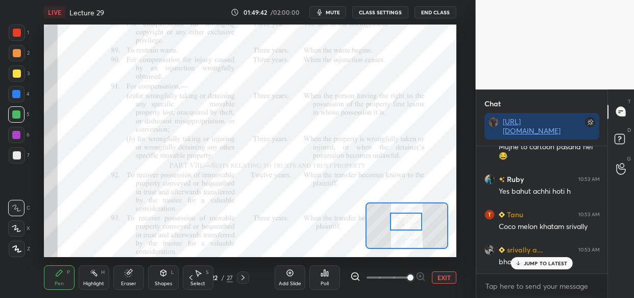
scroll to position [78666, 0]
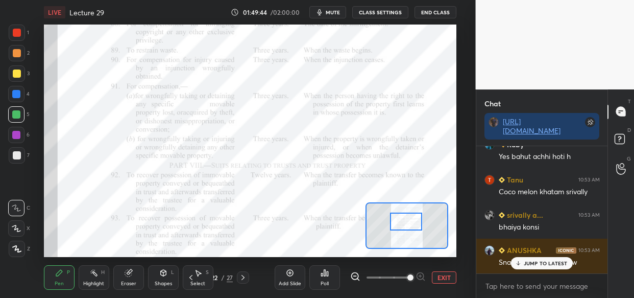
click at [548, 257] on div "JUMP TO LATEST" at bounding box center [541, 263] width 61 height 12
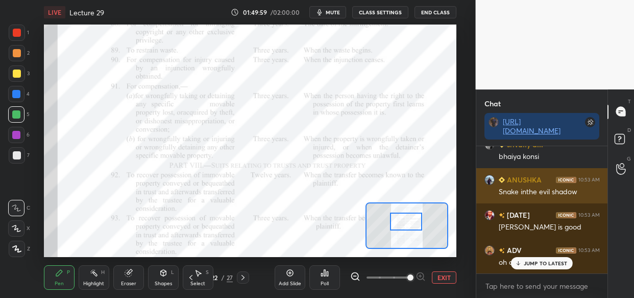
scroll to position [78772, 0]
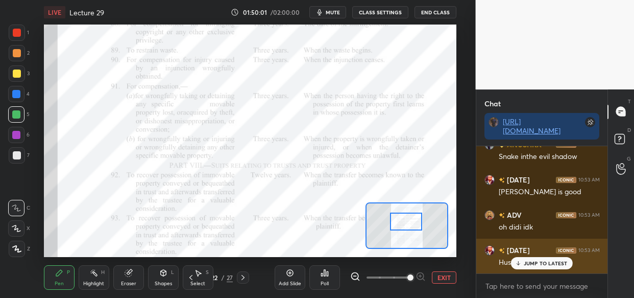
click at [530, 261] on p "JUMP TO LATEST" at bounding box center [546, 263] width 44 height 6
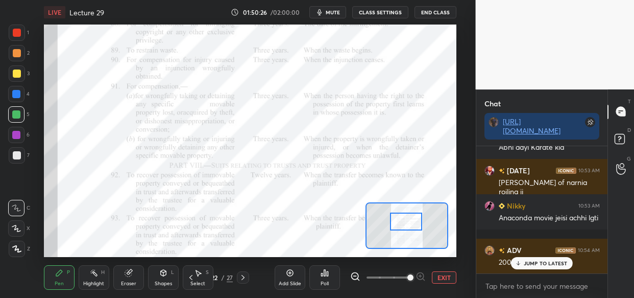
scroll to position [78992, 0]
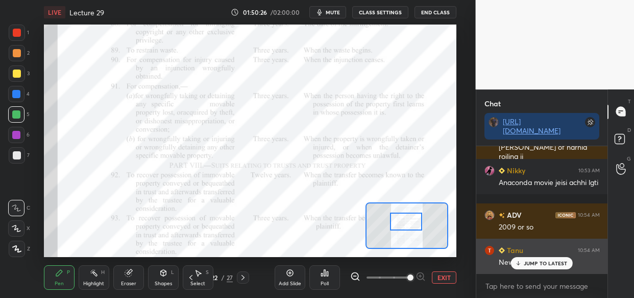
click at [549, 261] on p "JUMP TO LATEST" at bounding box center [546, 263] width 44 height 6
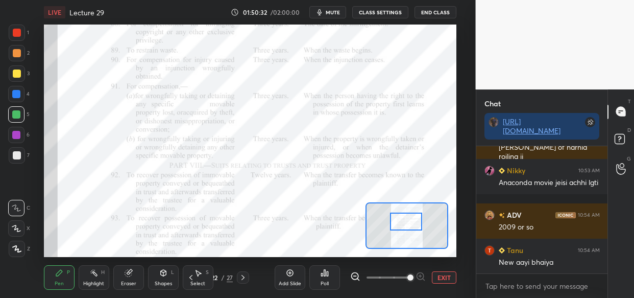
scroll to position [79002, 0]
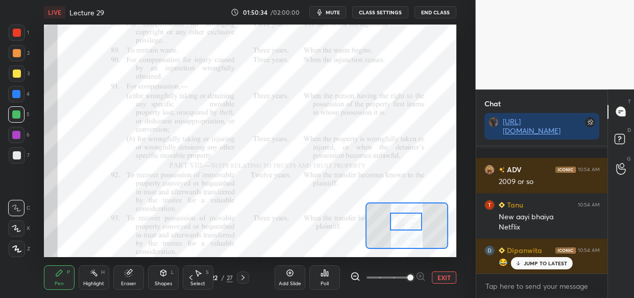
drag, startPoint x: 526, startPoint y: 265, endPoint x: 453, endPoint y: 288, distance: 76.7
click at [525, 264] on p "JUMP TO LATEST" at bounding box center [546, 263] width 44 height 6
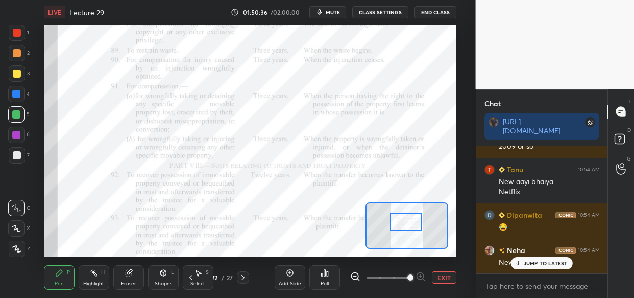
click at [524, 270] on div "srivally a... 10:53 AM bhaiya konsi ANUSHKA 10:53 AM Snake inthe evil shadow Ka…" at bounding box center [542, 209] width 132 height 127
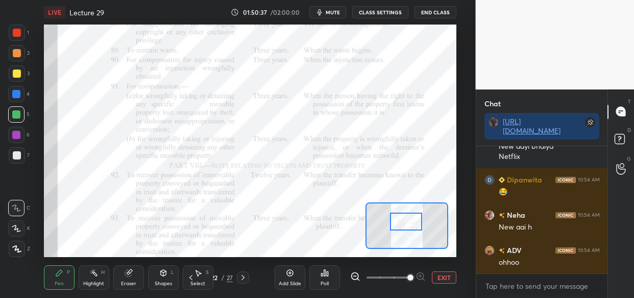
scroll to position [79153, 0]
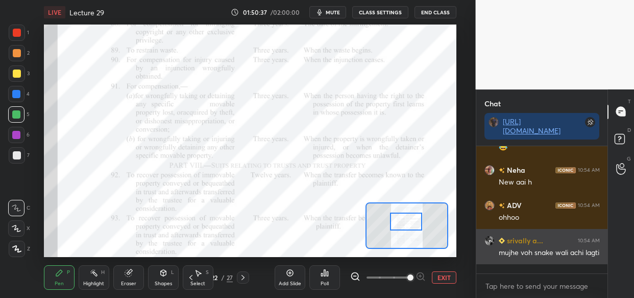
click at [532, 258] on div "mujhe voh snake wali achi lagti" at bounding box center [549, 252] width 101 height 10
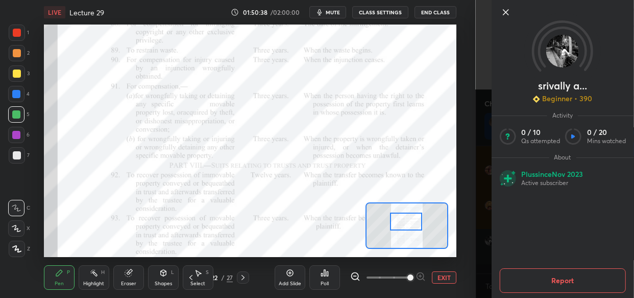
click at [483, 282] on div "srivally a... Beginner • 390 Activity 0 / 10 Qs attempted 0 / 20 Mins watched A…" at bounding box center [555, 149] width 159 height 298
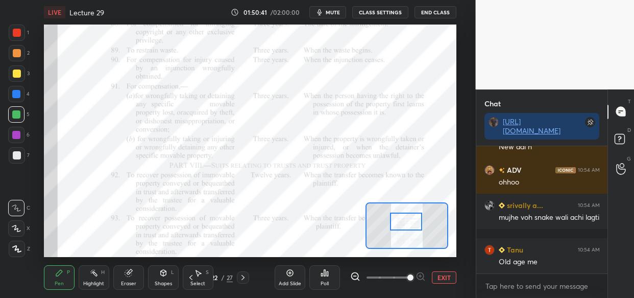
scroll to position [79223, 0]
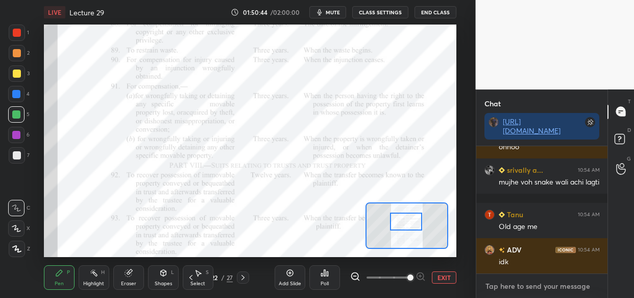
click at [528, 284] on textarea at bounding box center [541, 286] width 115 height 16
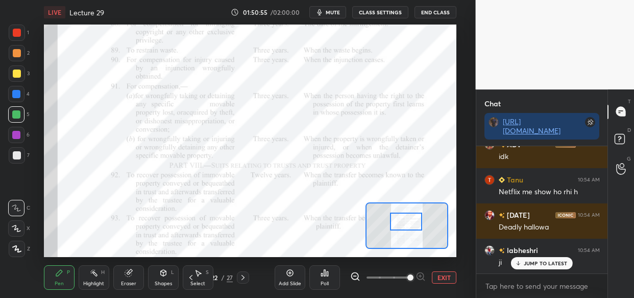
scroll to position [79364, 0]
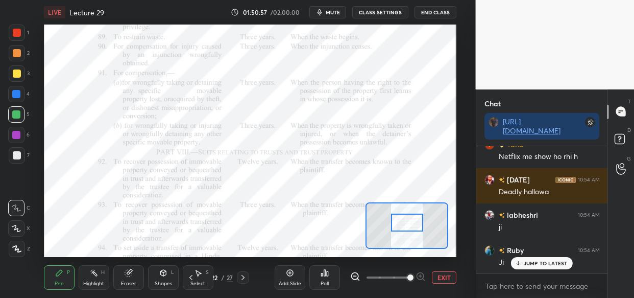
click at [404, 216] on div at bounding box center [407, 222] width 32 height 18
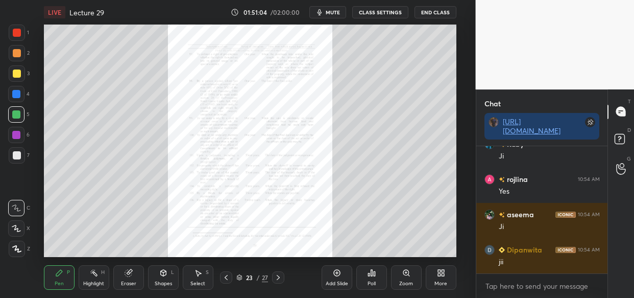
scroll to position [79505, 0]
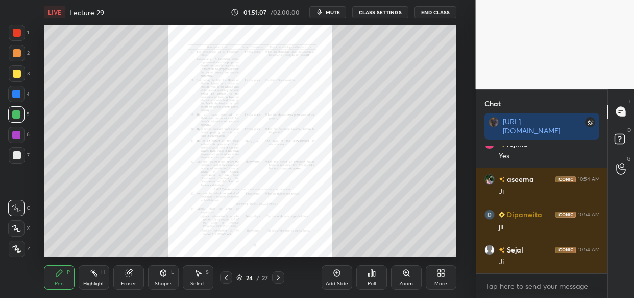
click at [403, 279] on div "Zoom" at bounding box center [406, 277] width 31 height 24
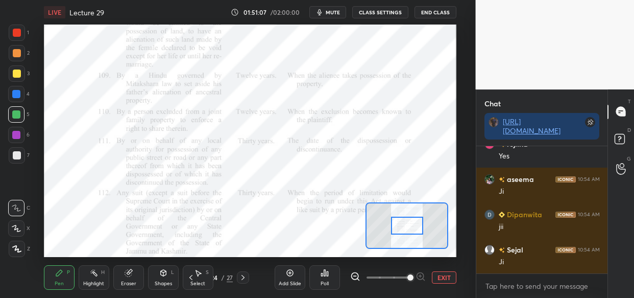
click at [412, 277] on span at bounding box center [410, 277] width 6 height 6
click at [413, 278] on span at bounding box center [410, 277] width 6 height 6
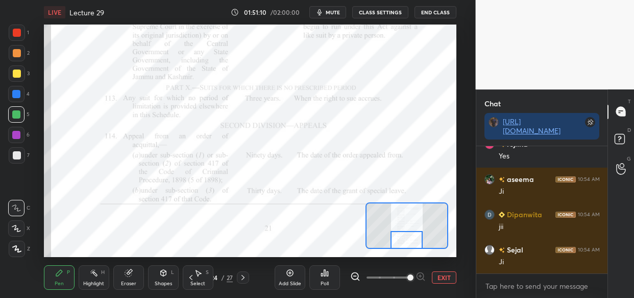
drag, startPoint x: 407, startPoint y: 226, endPoint x: 406, endPoint y: 242, distance: 16.3
click at [406, 242] on div at bounding box center [406, 240] width 32 height 18
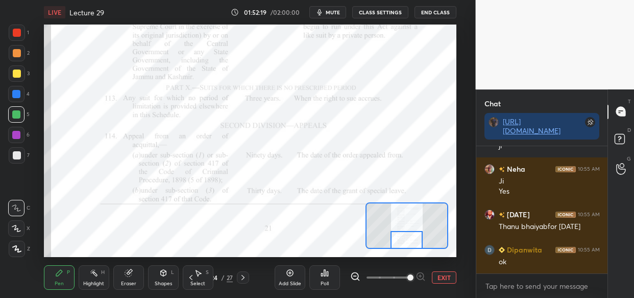
scroll to position [80572, 0]
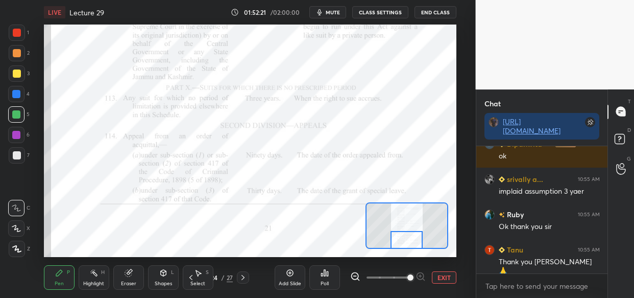
click at [440, 9] on button "End Class" at bounding box center [435, 12] width 42 height 12
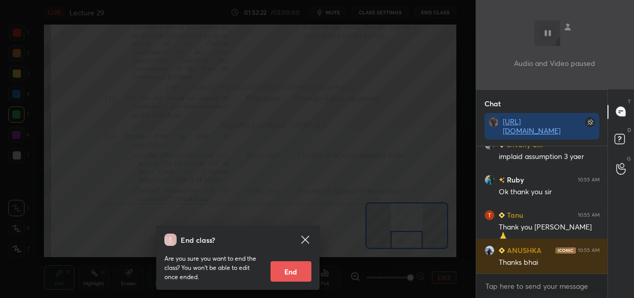
scroll to position [80712, 0]
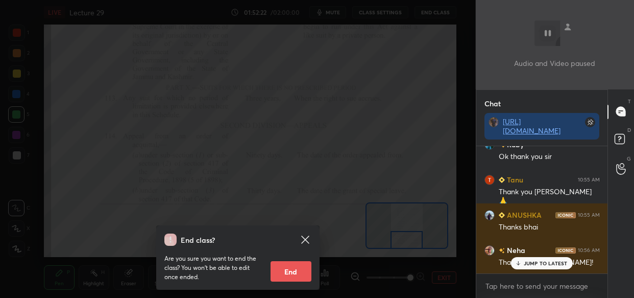
drag, startPoint x: 292, startPoint y: 271, endPoint x: 298, endPoint y: 270, distance: 5.8
click at [292, 271] on button "End" at bounding box center [290, 271] width 41 height 20
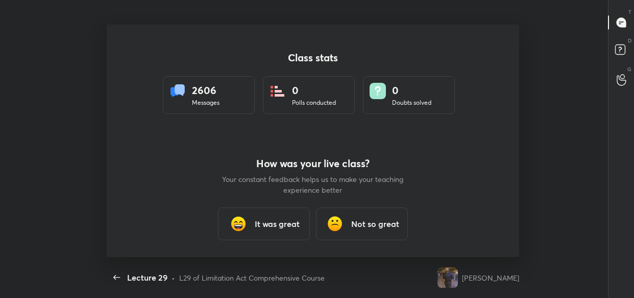
scroll to position [0, 0]
click at [496, 27] on div "Class stats 2606 Messages 0 Polls conducted 0 Doubts solved How was your live c…" at bounding box center [313, 140] width 412 height 232
